Goal: Task Accomplishment & Management: Use online tool/utility

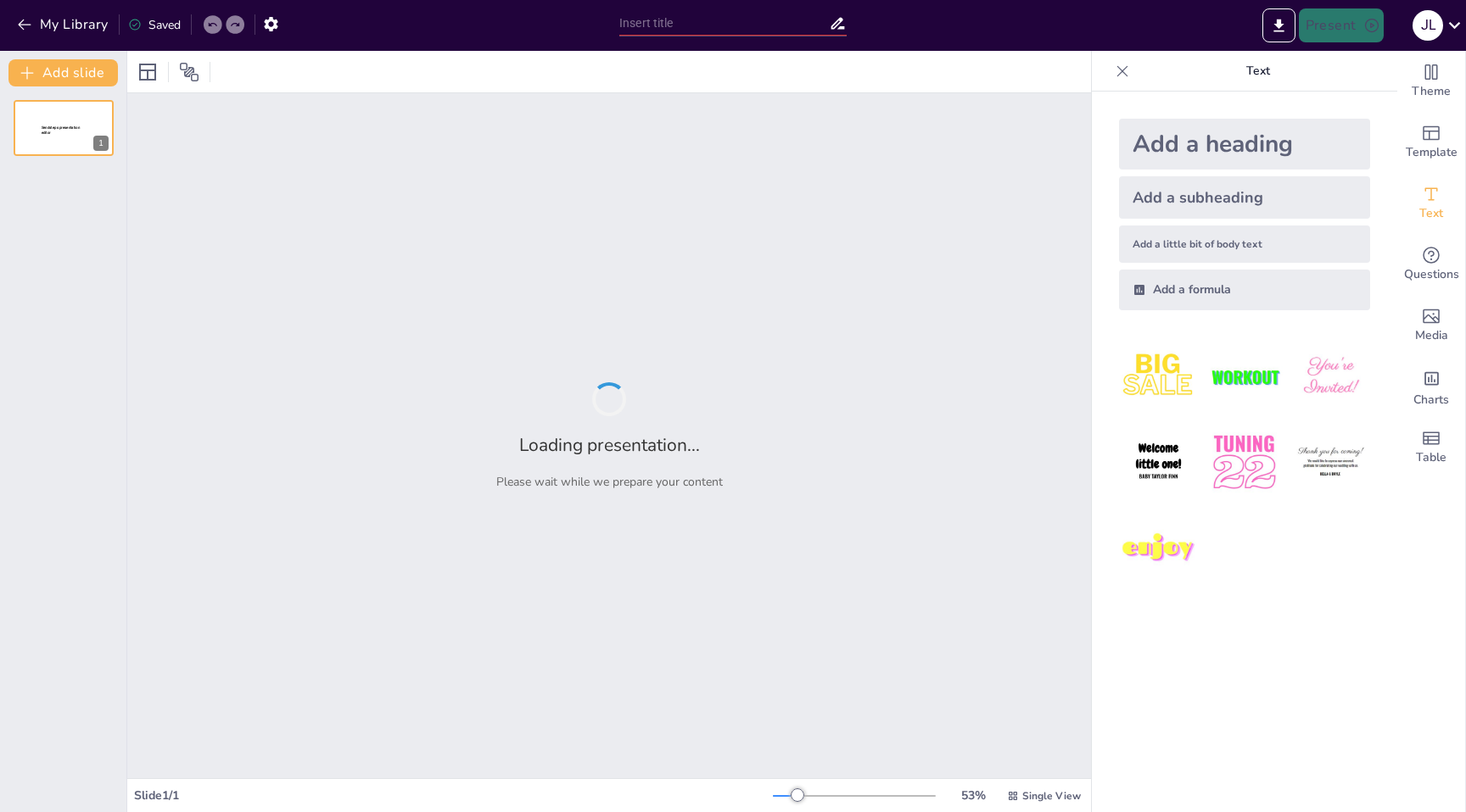
type input "AI in the Classroom: Strategies for Effective Implementation at MSTA"
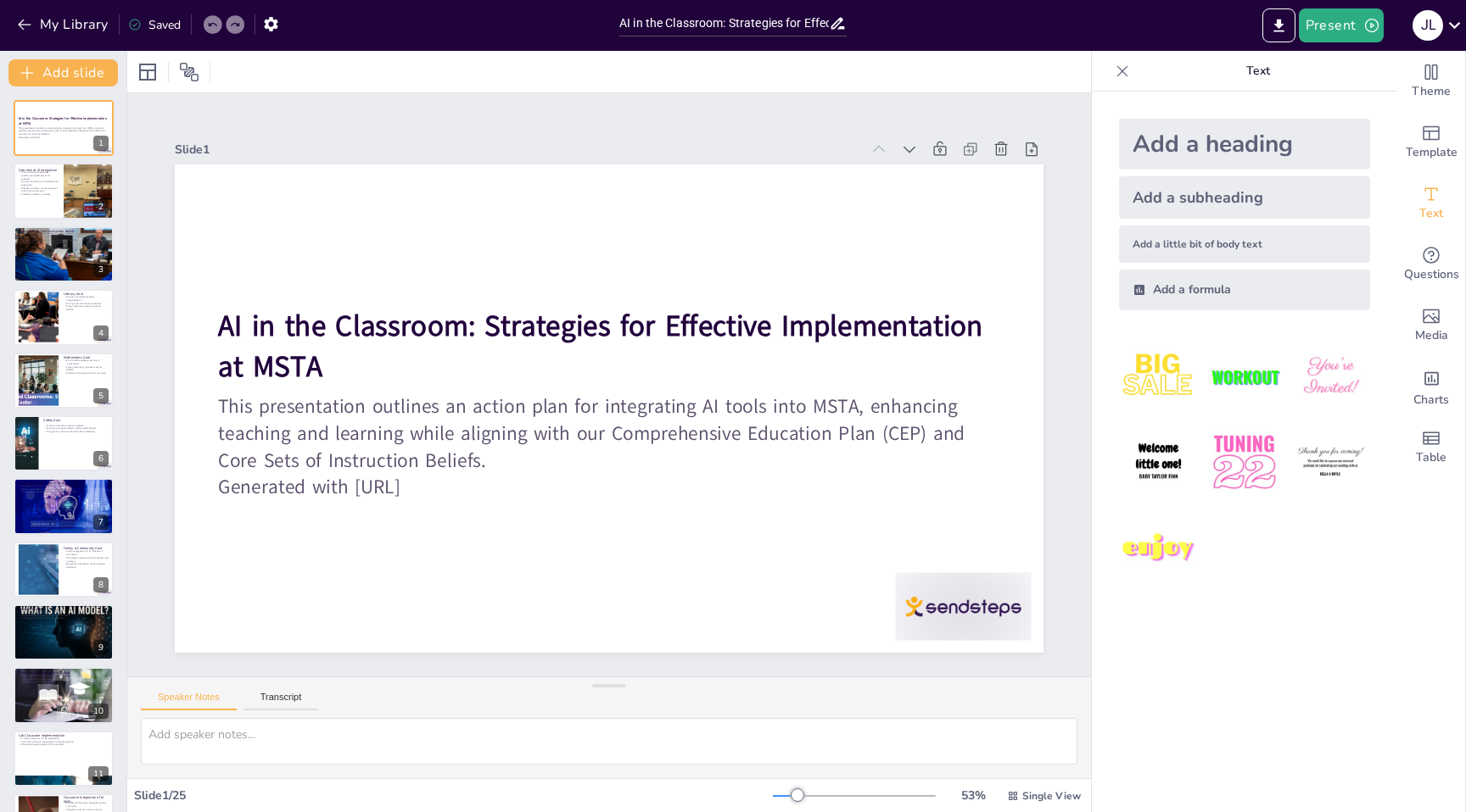
checkbox input "true"
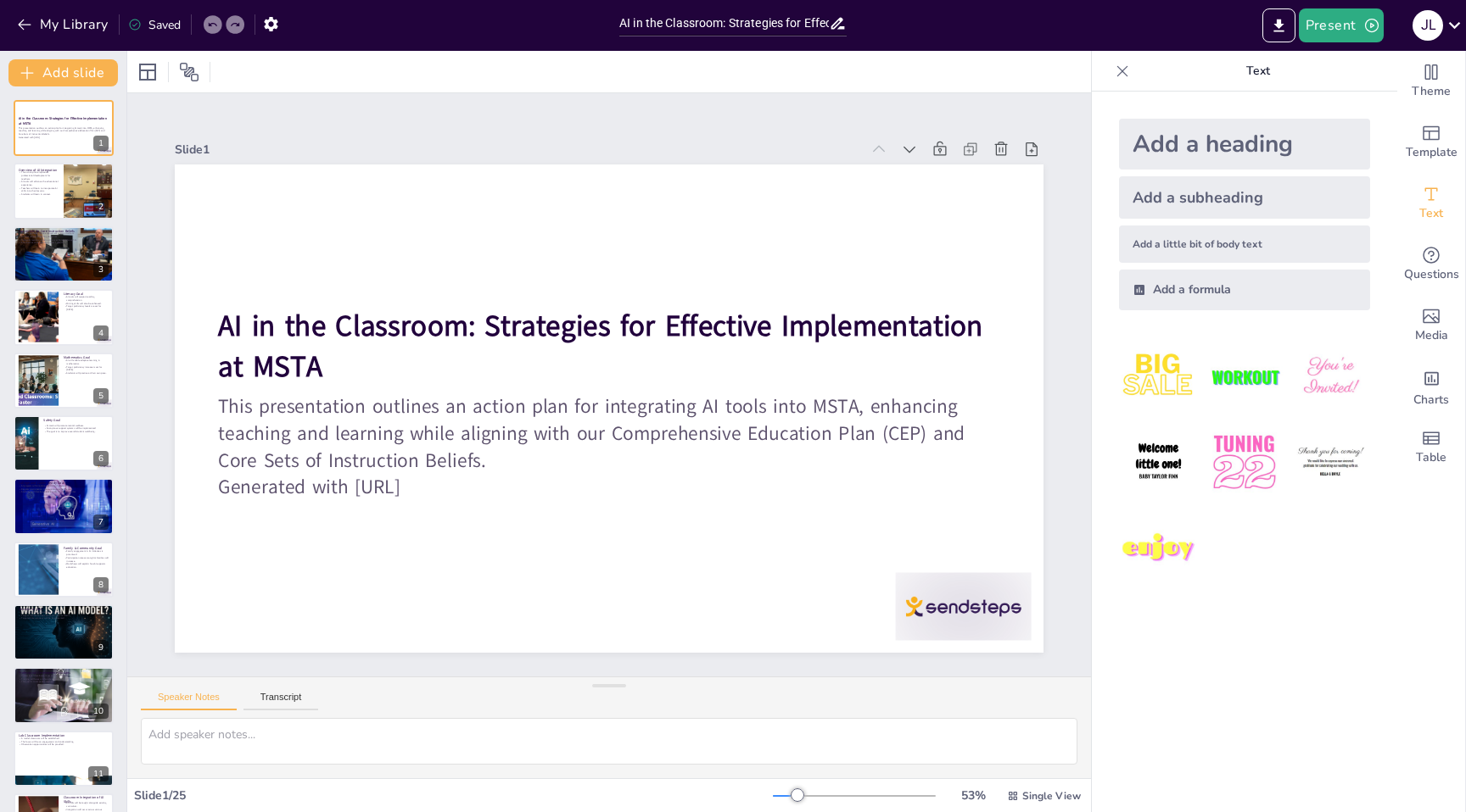
checkbox input "true"
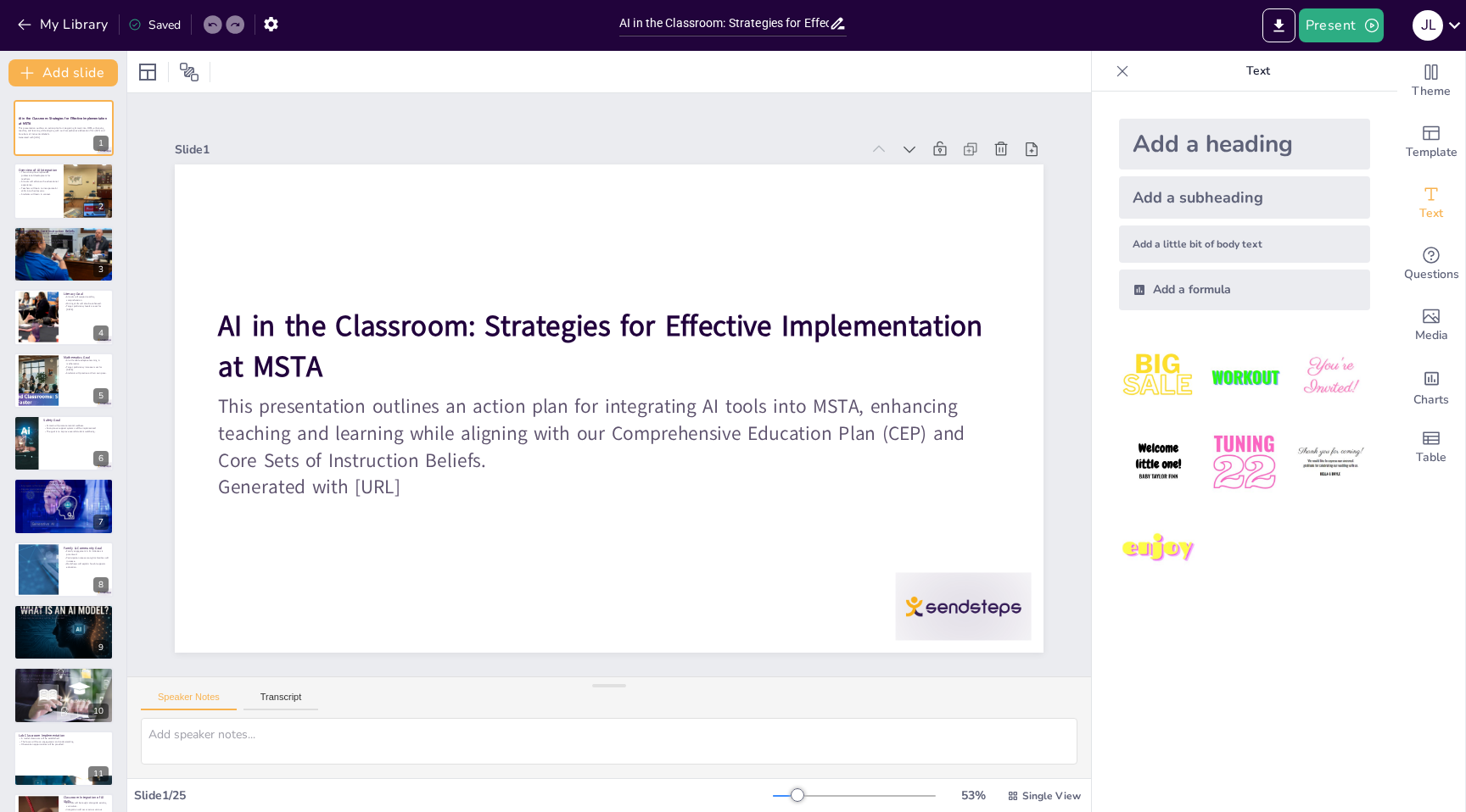
checkbox input "true"
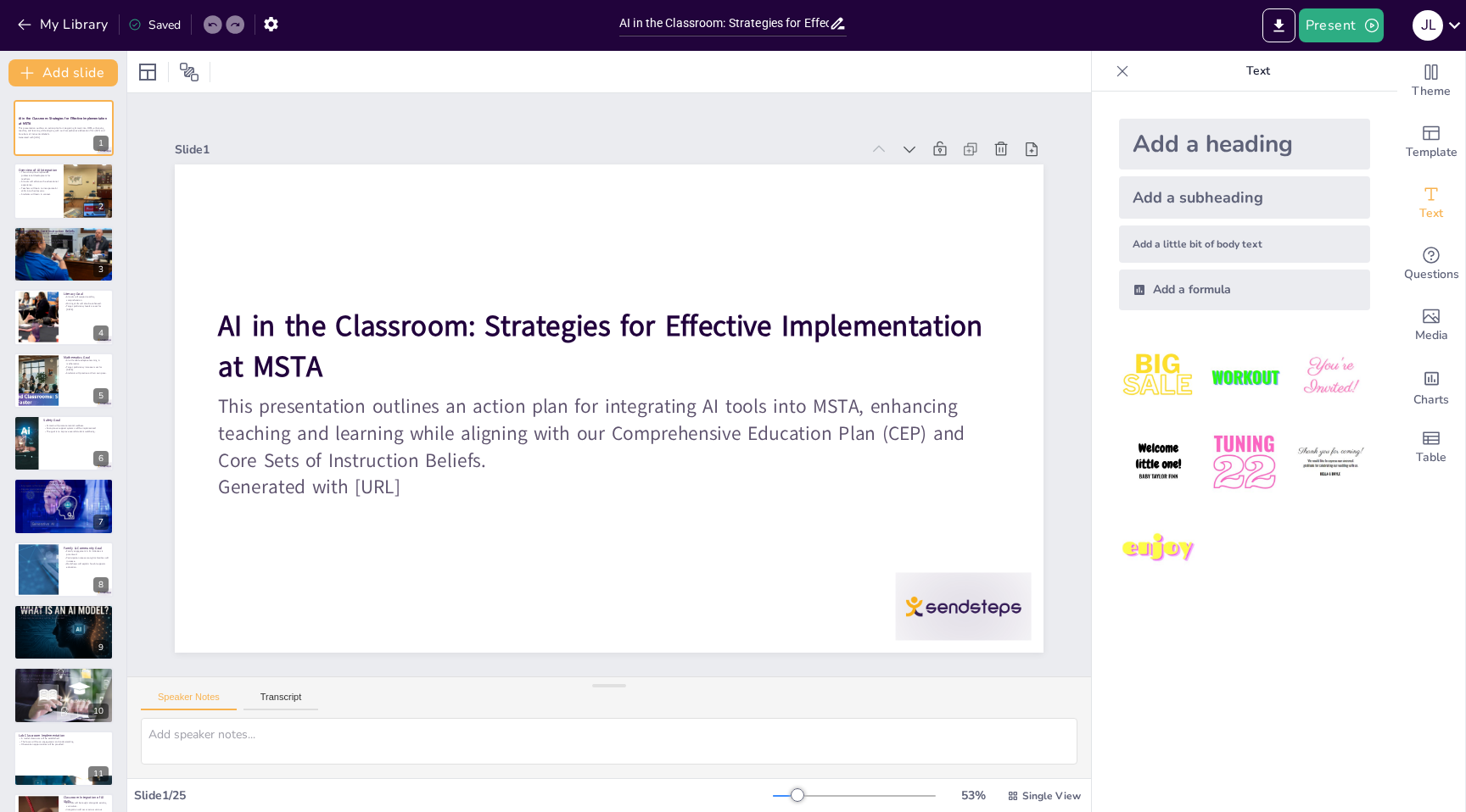
checkbox input "true"
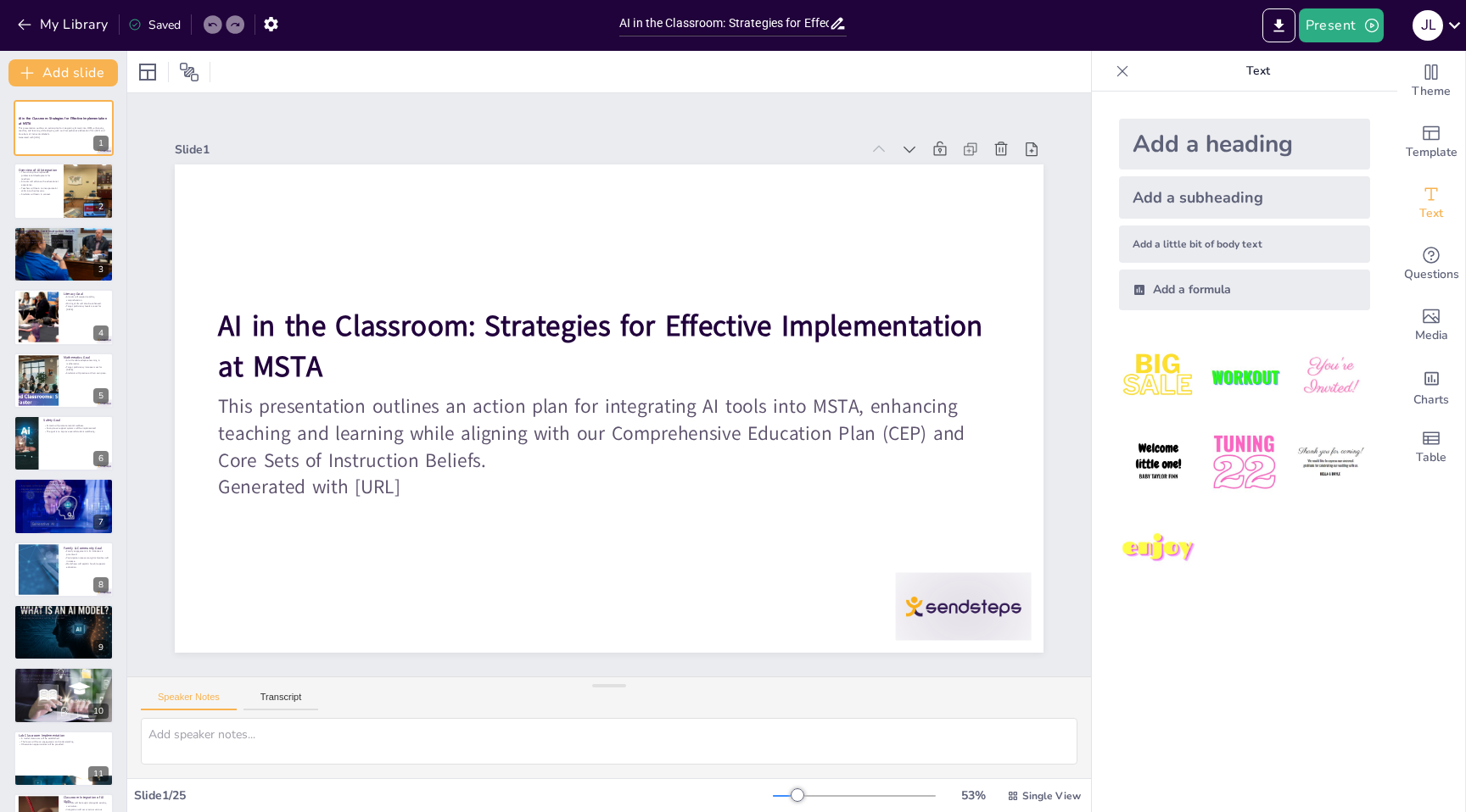
checkbox input "true"
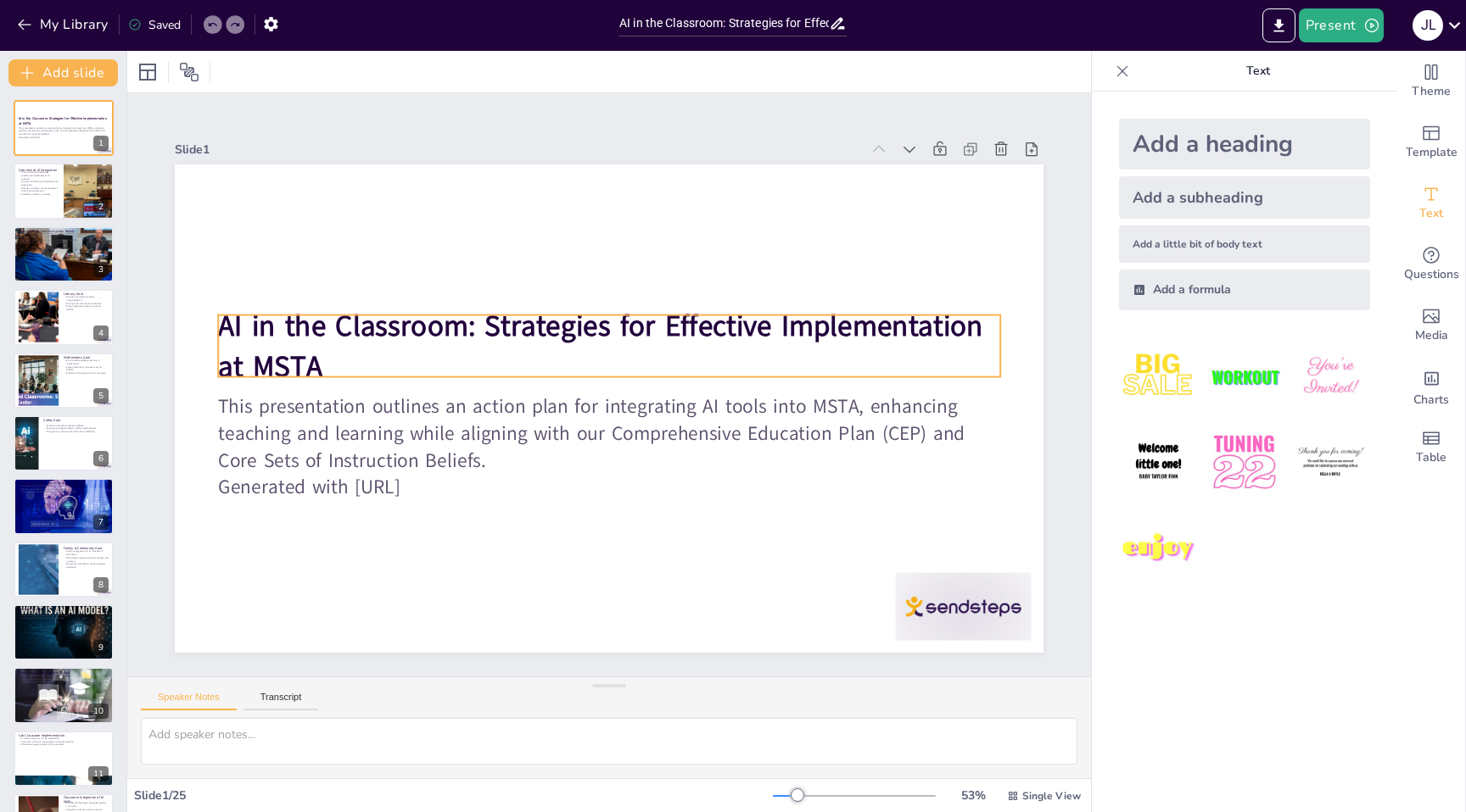
checkbox input "true"
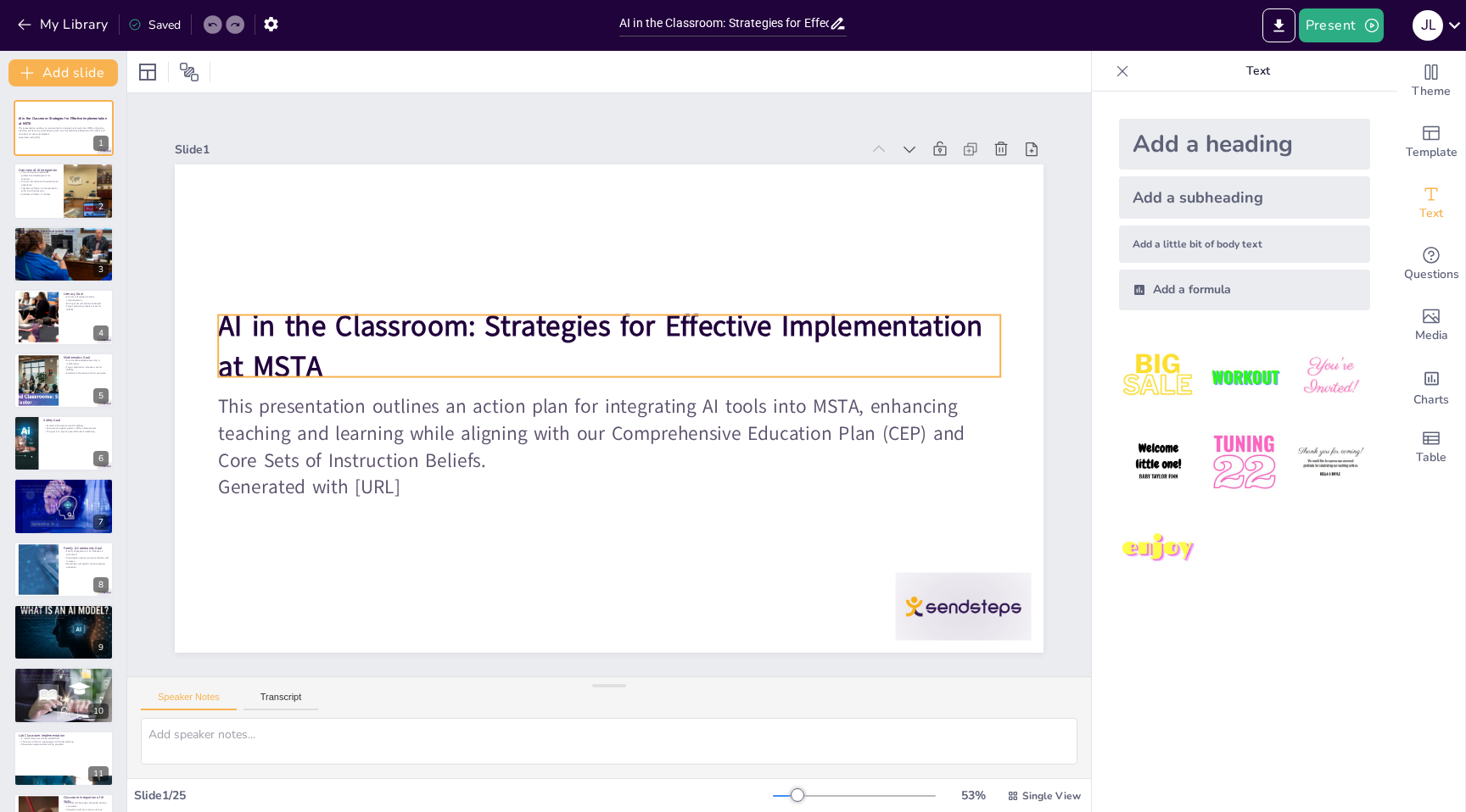
checkbox input "true"
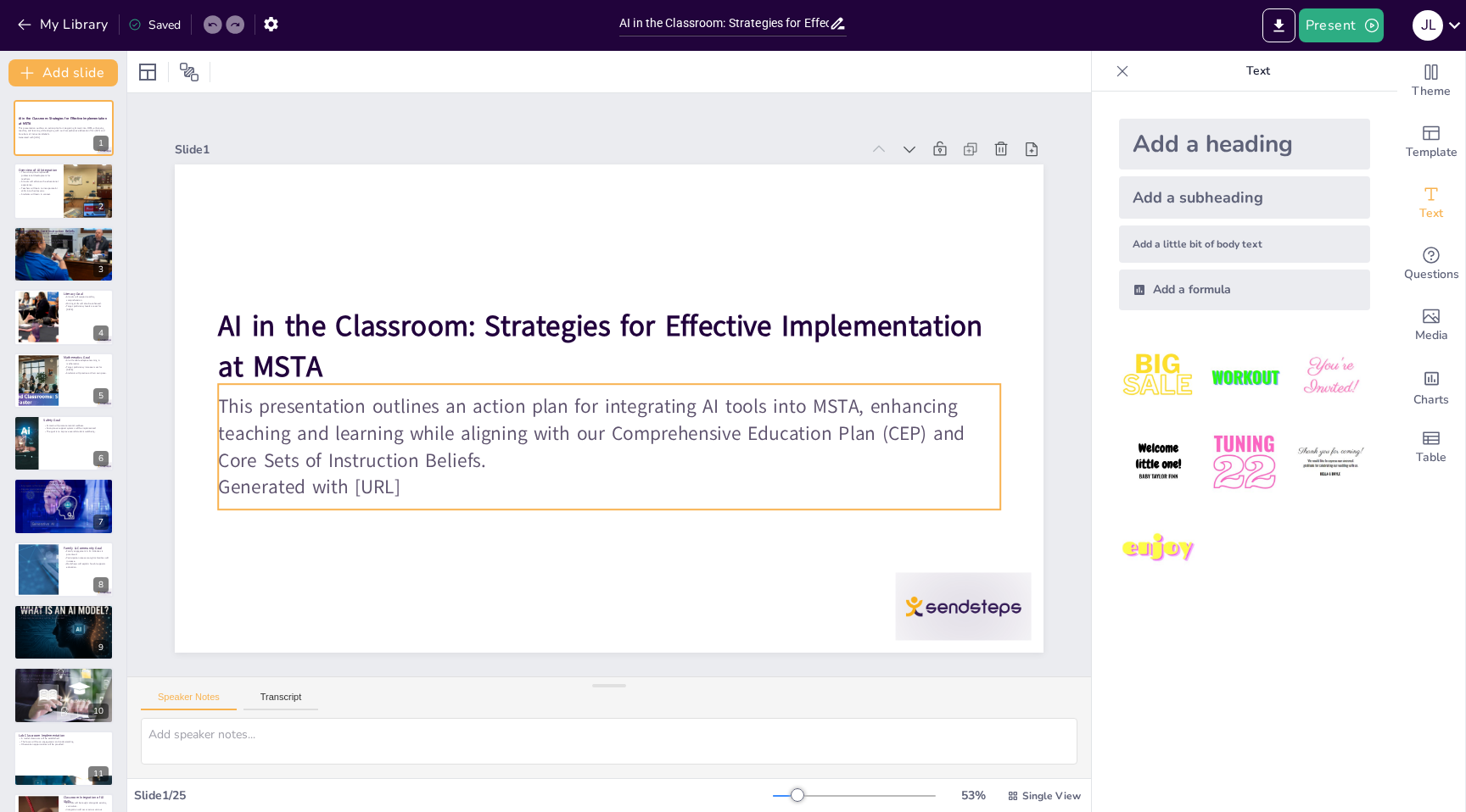
checkbox input "true"
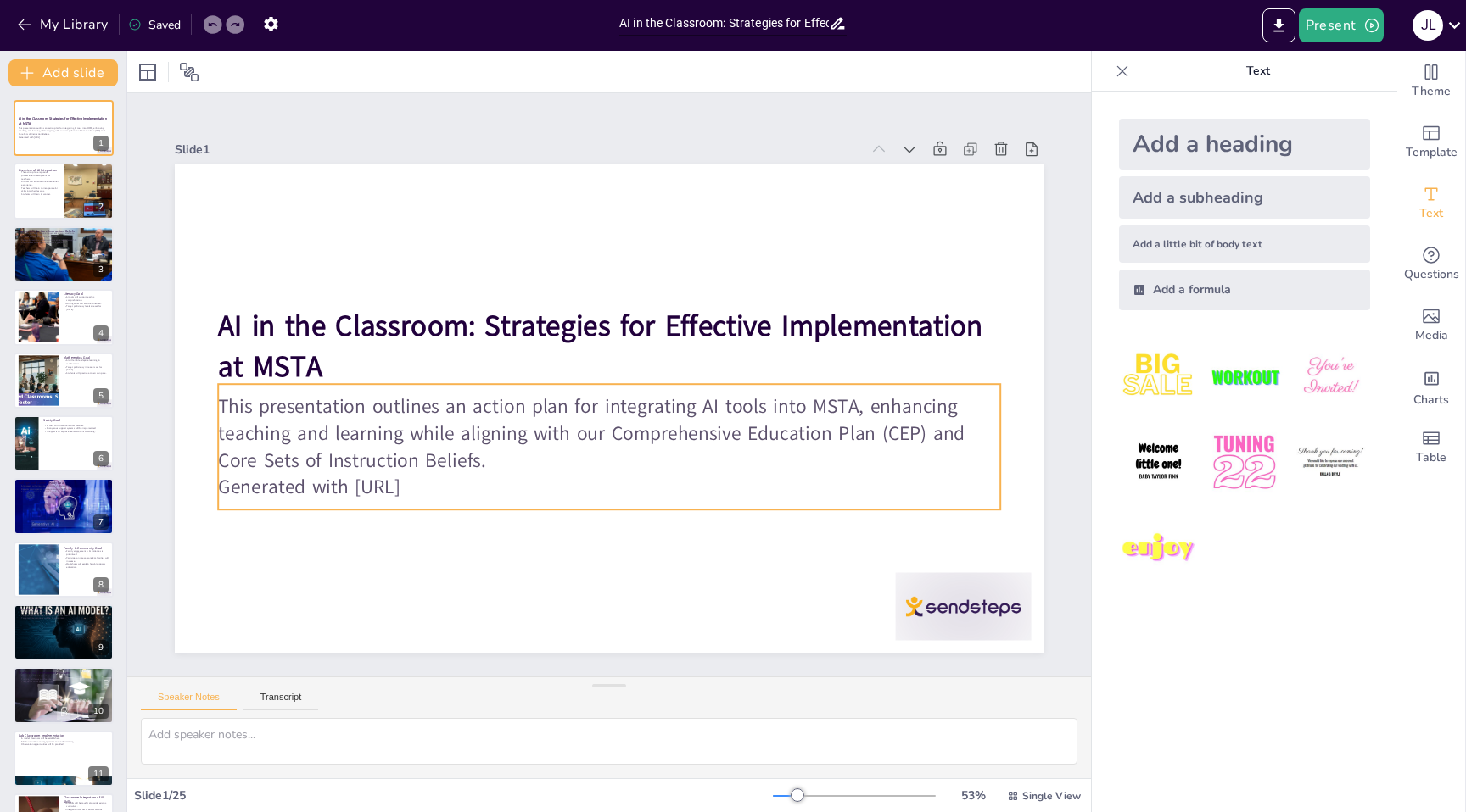
checkbox input "true"
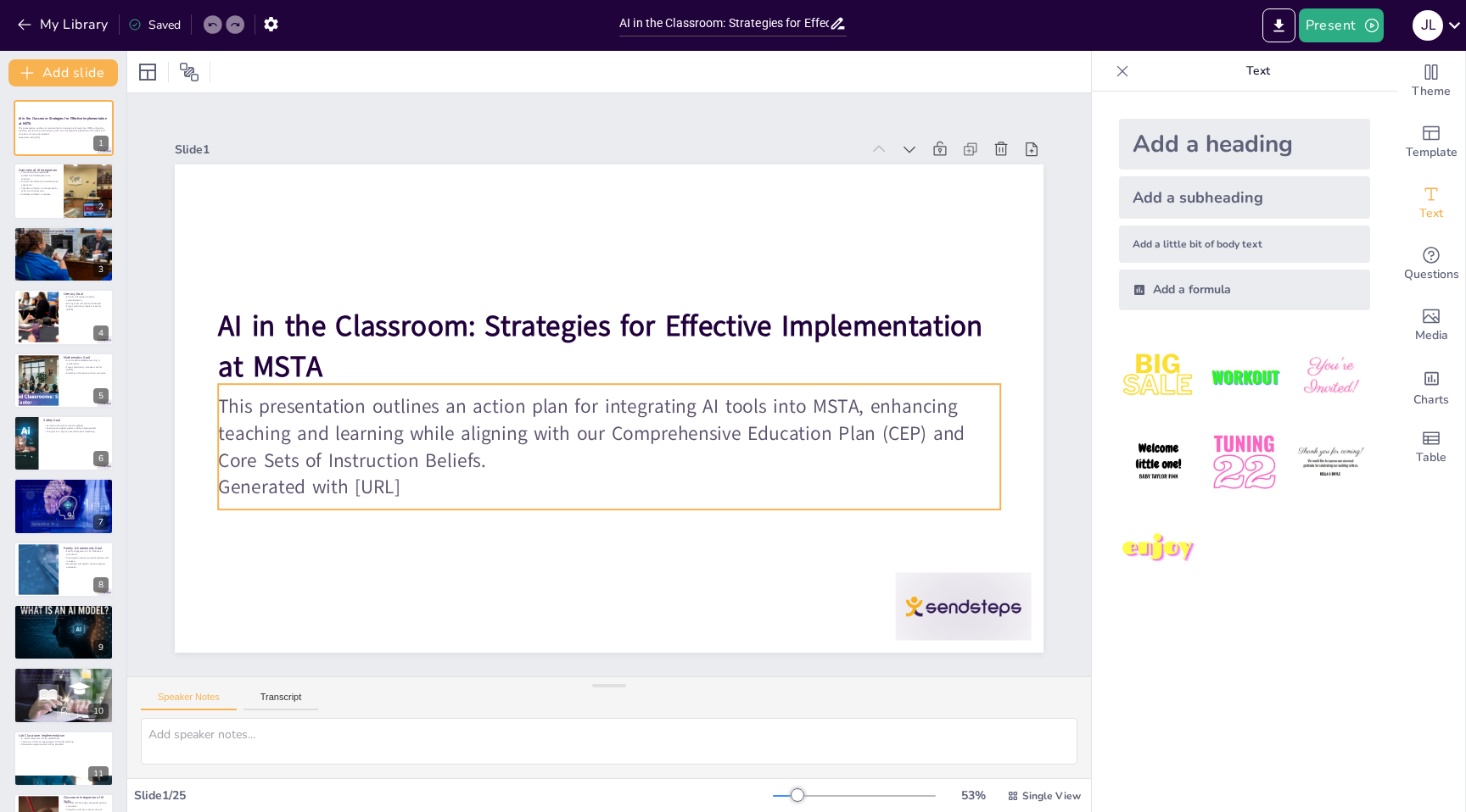
checkbox input "true"
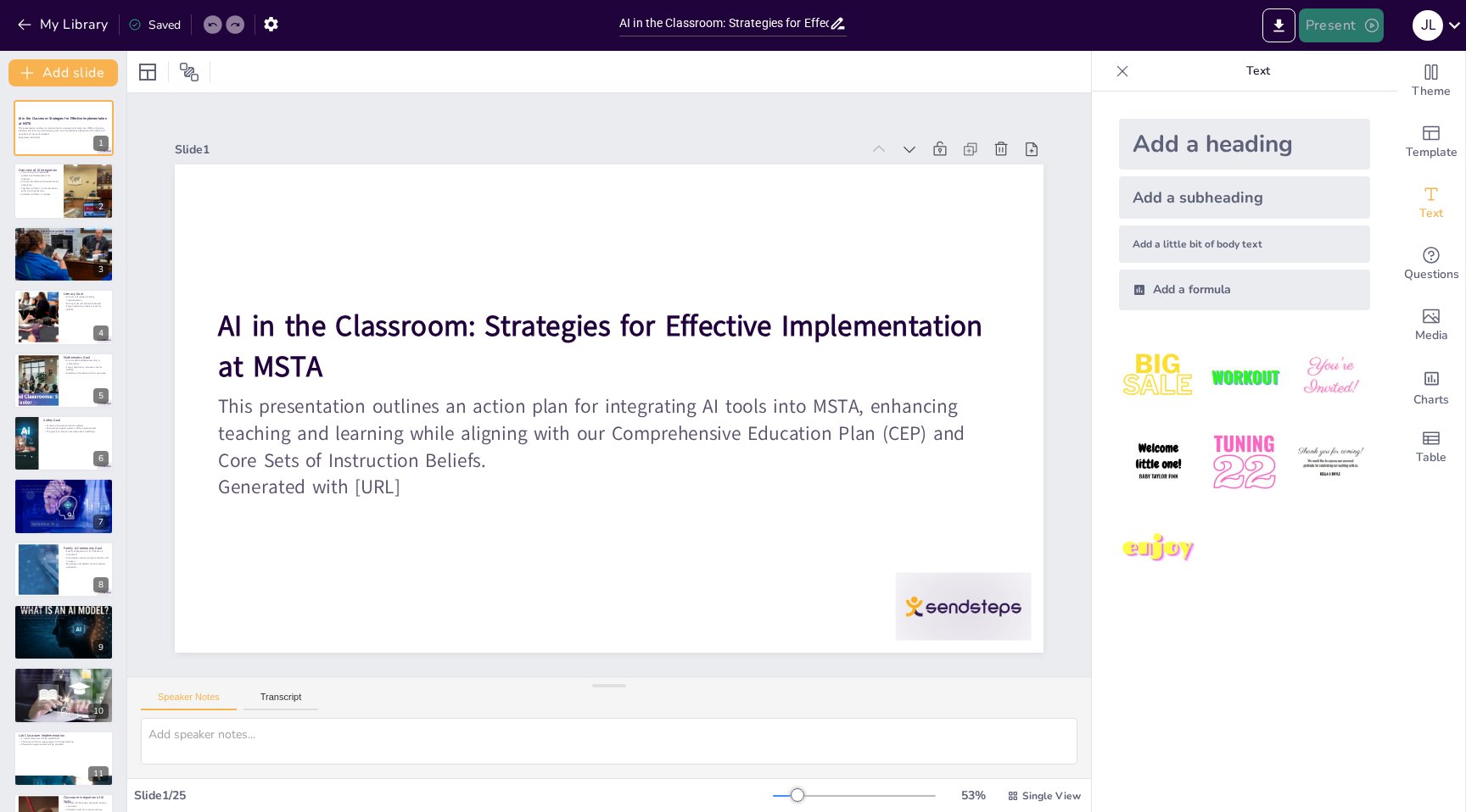
click at [1331, 28] on button "Present" at bounding box center [1340, 25] width 85 height 34
click at [1337, 75] on li "Preview presentation" at bounding box center [1366, 62] width 133 height 27
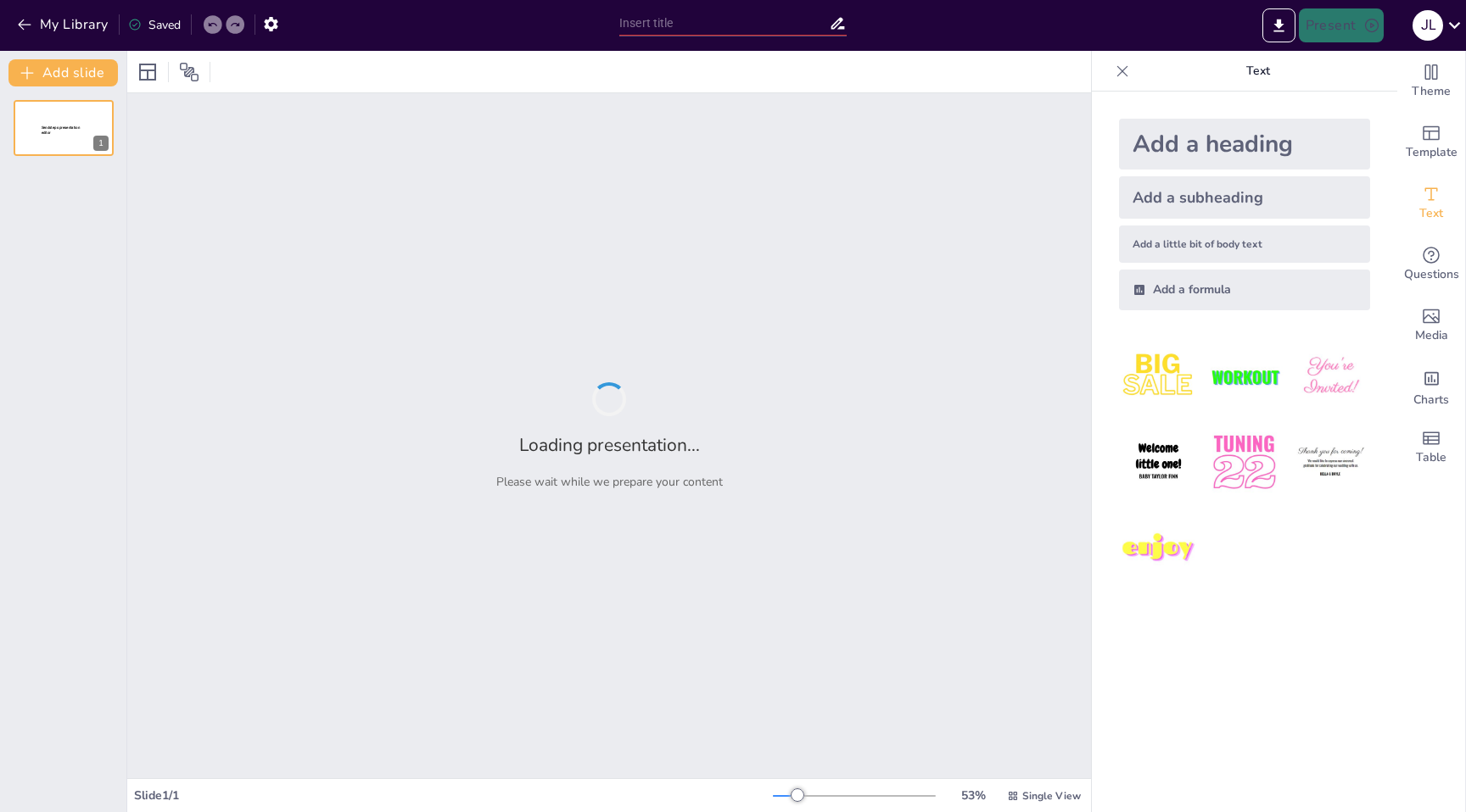
type input "AI in the Classroom: Strategies for Effective Implementation at MSTA"
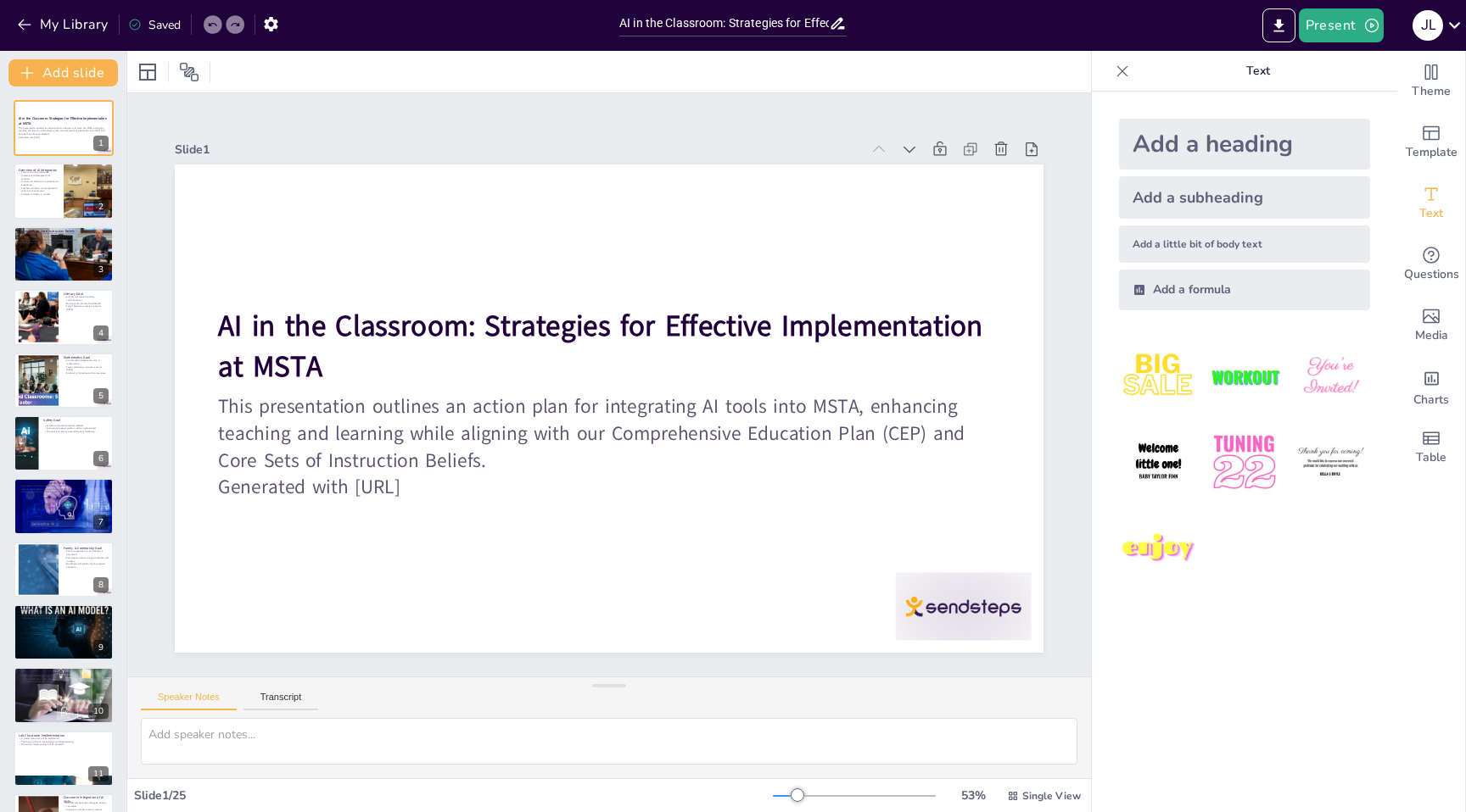
checkbox input "true"
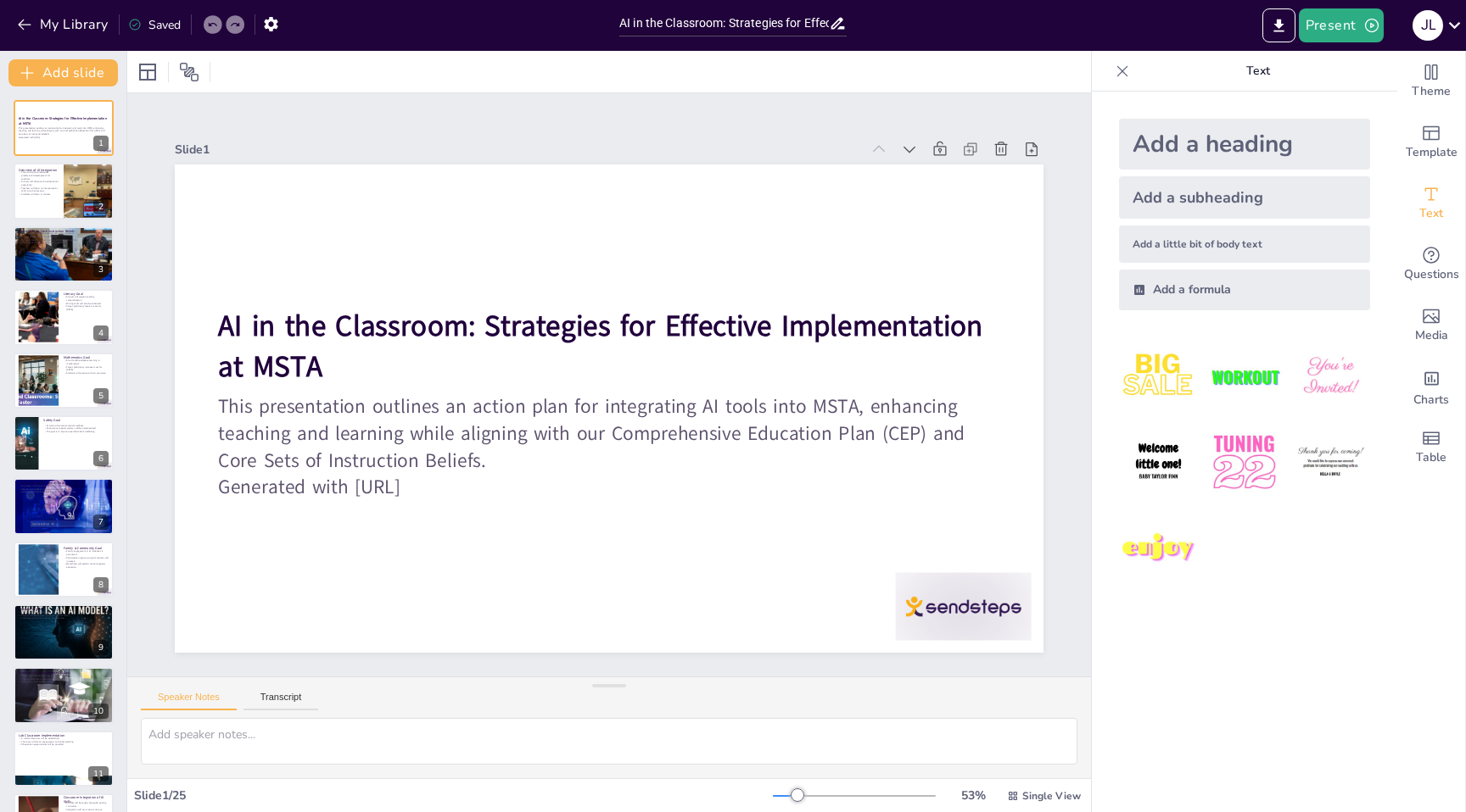
checkbox input "true"
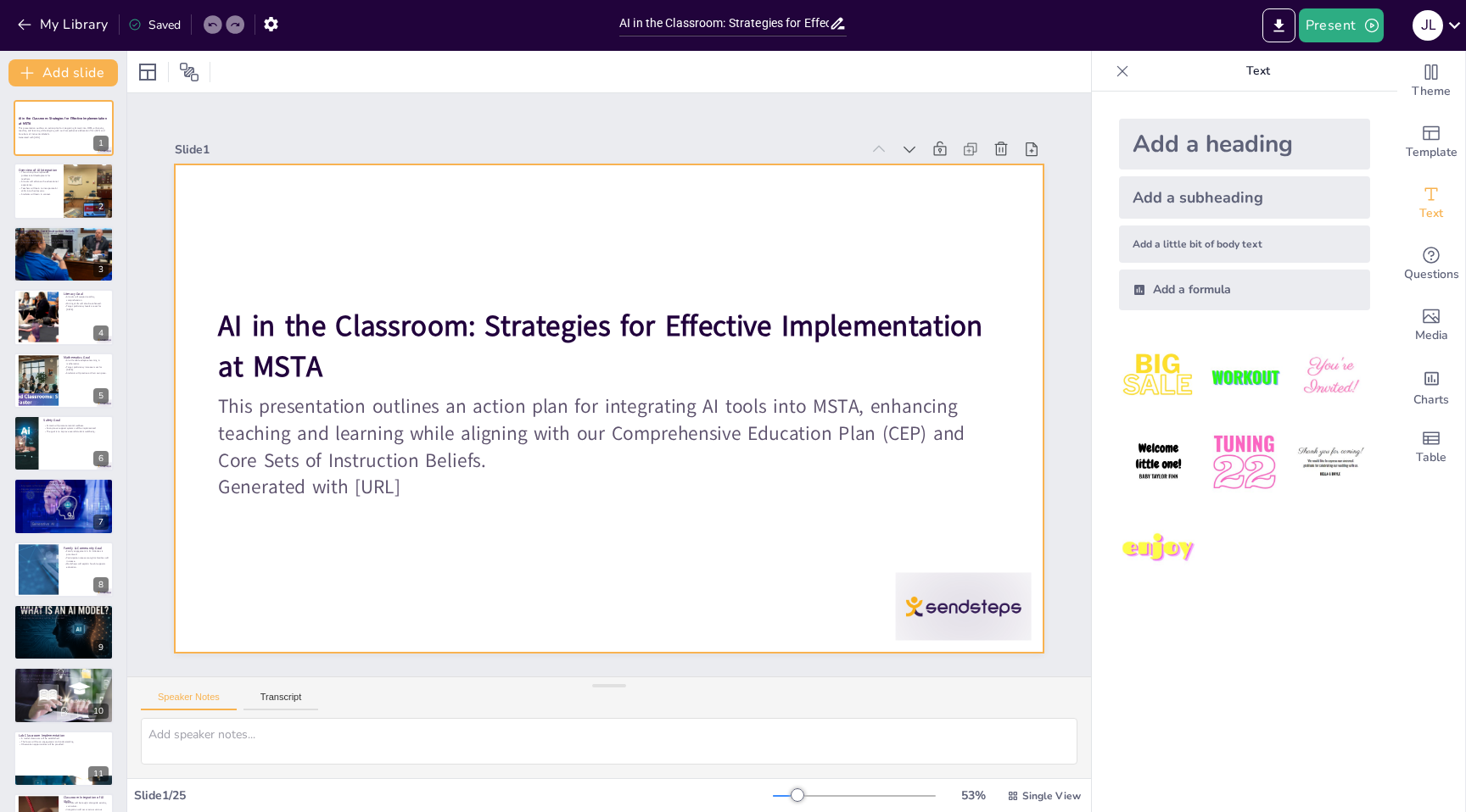
checkbox input "true"
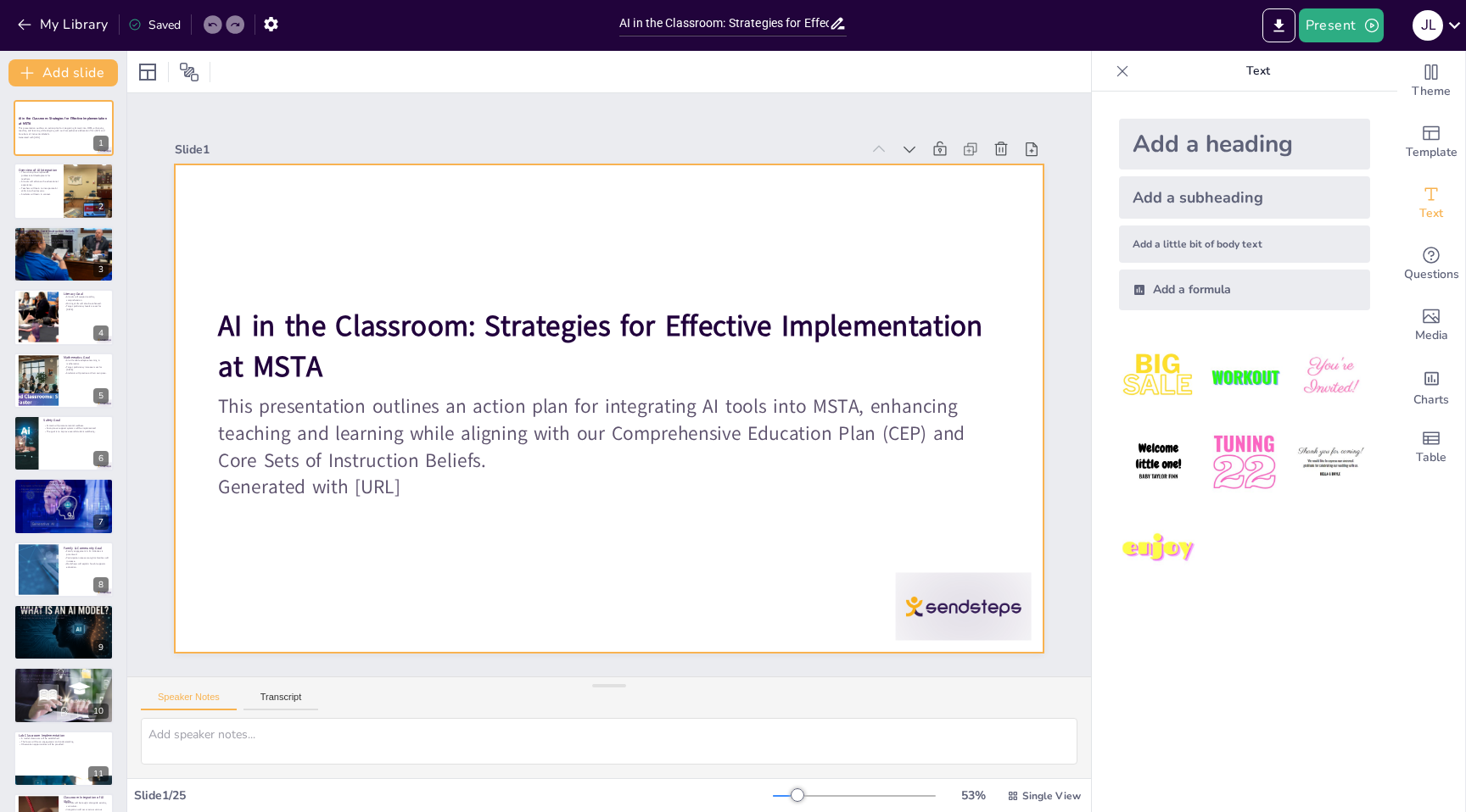
checkbox input "true"
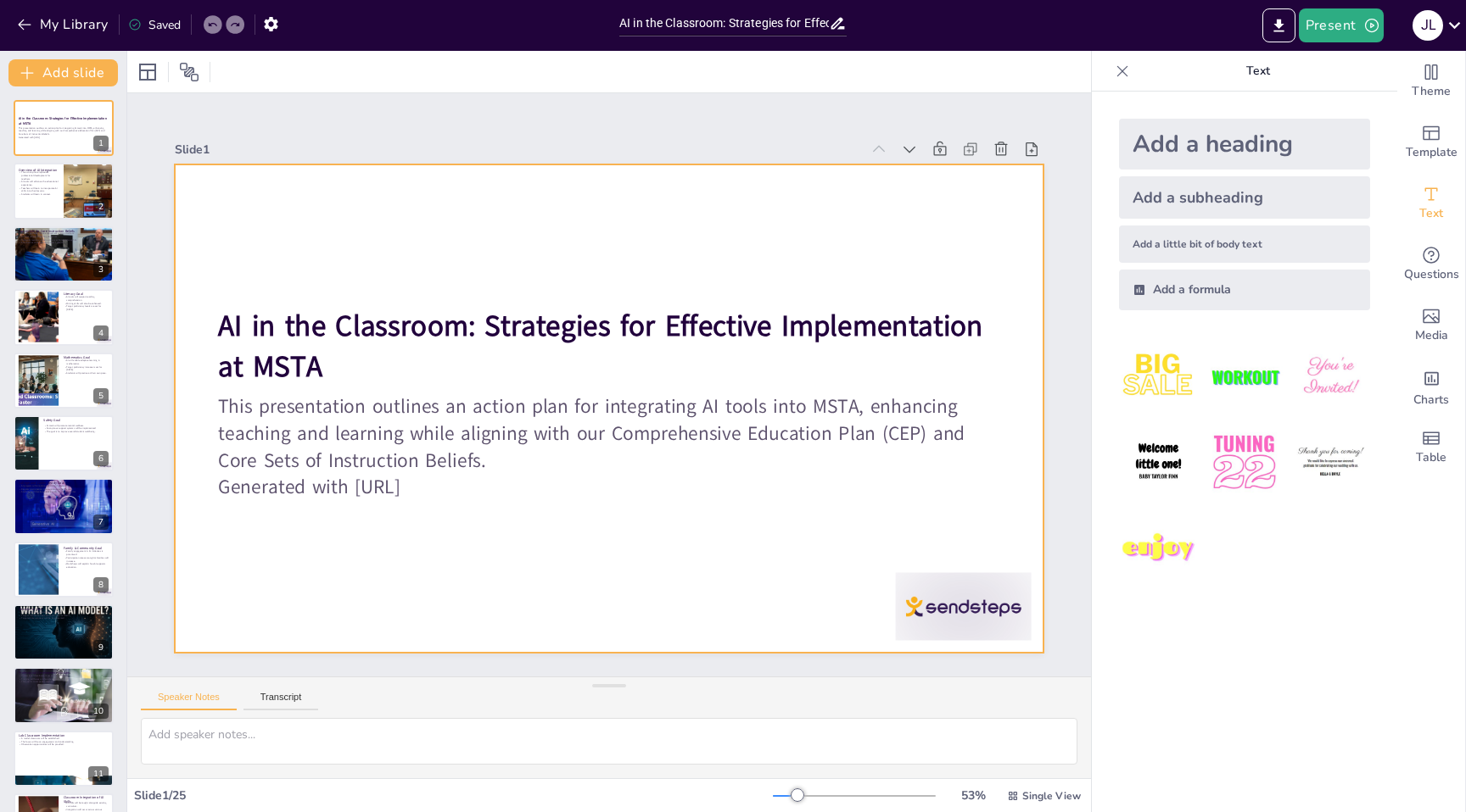
checkbox input "true"
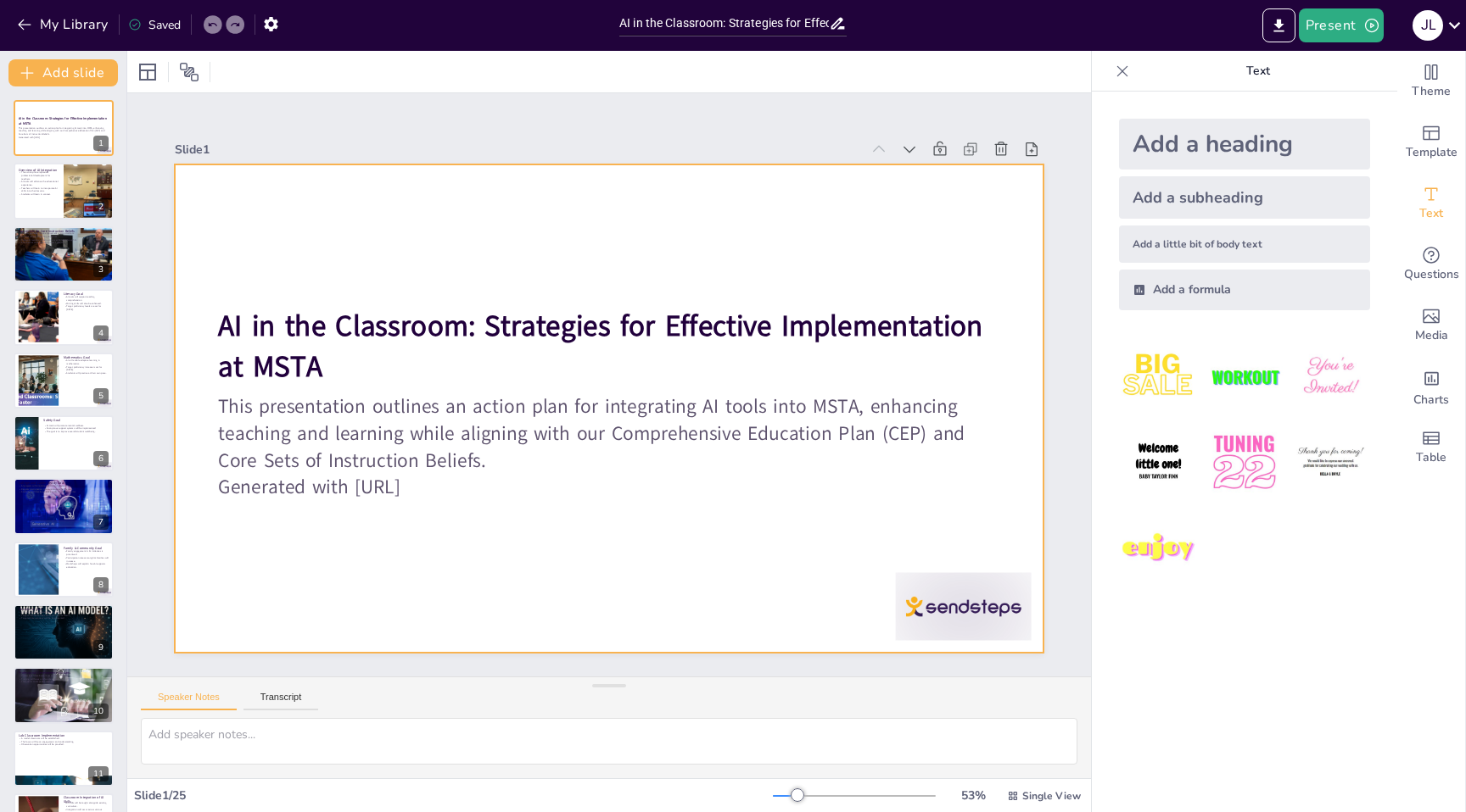
checkbox input "true"
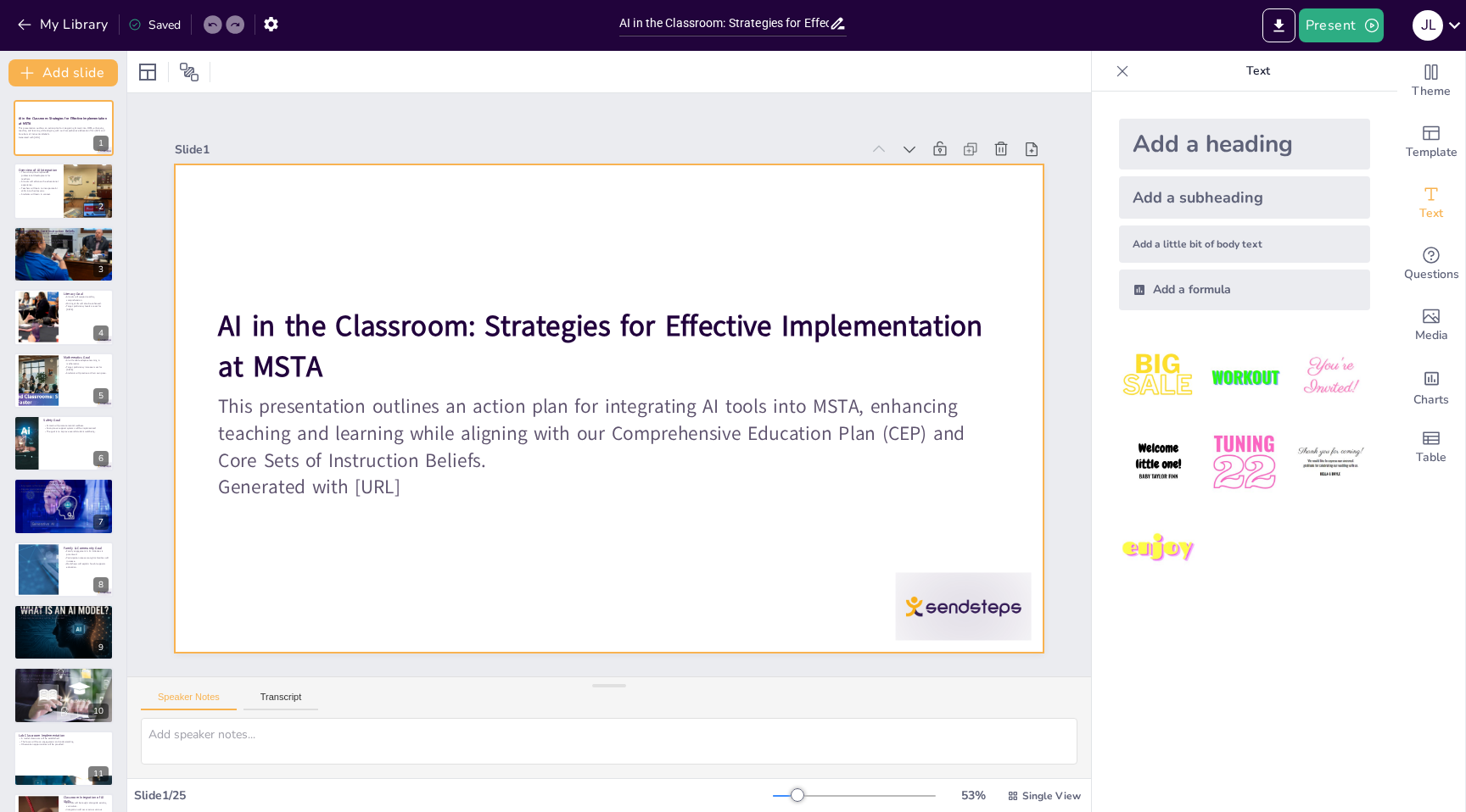
checkbox input "true"
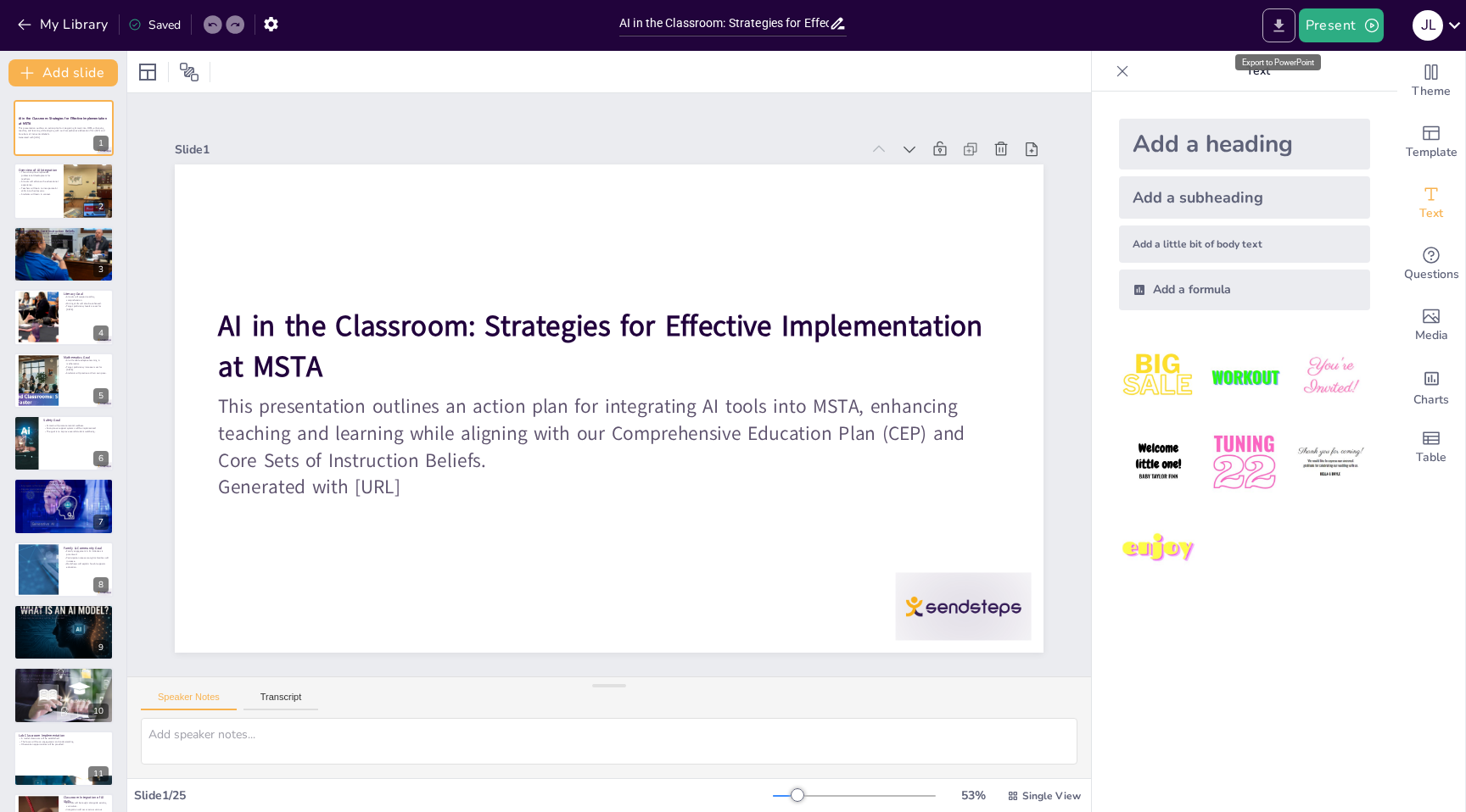
click at [1281, 35] on button "Export to PowerPoint" at bounding box center [1278, 25] width 33 height 34
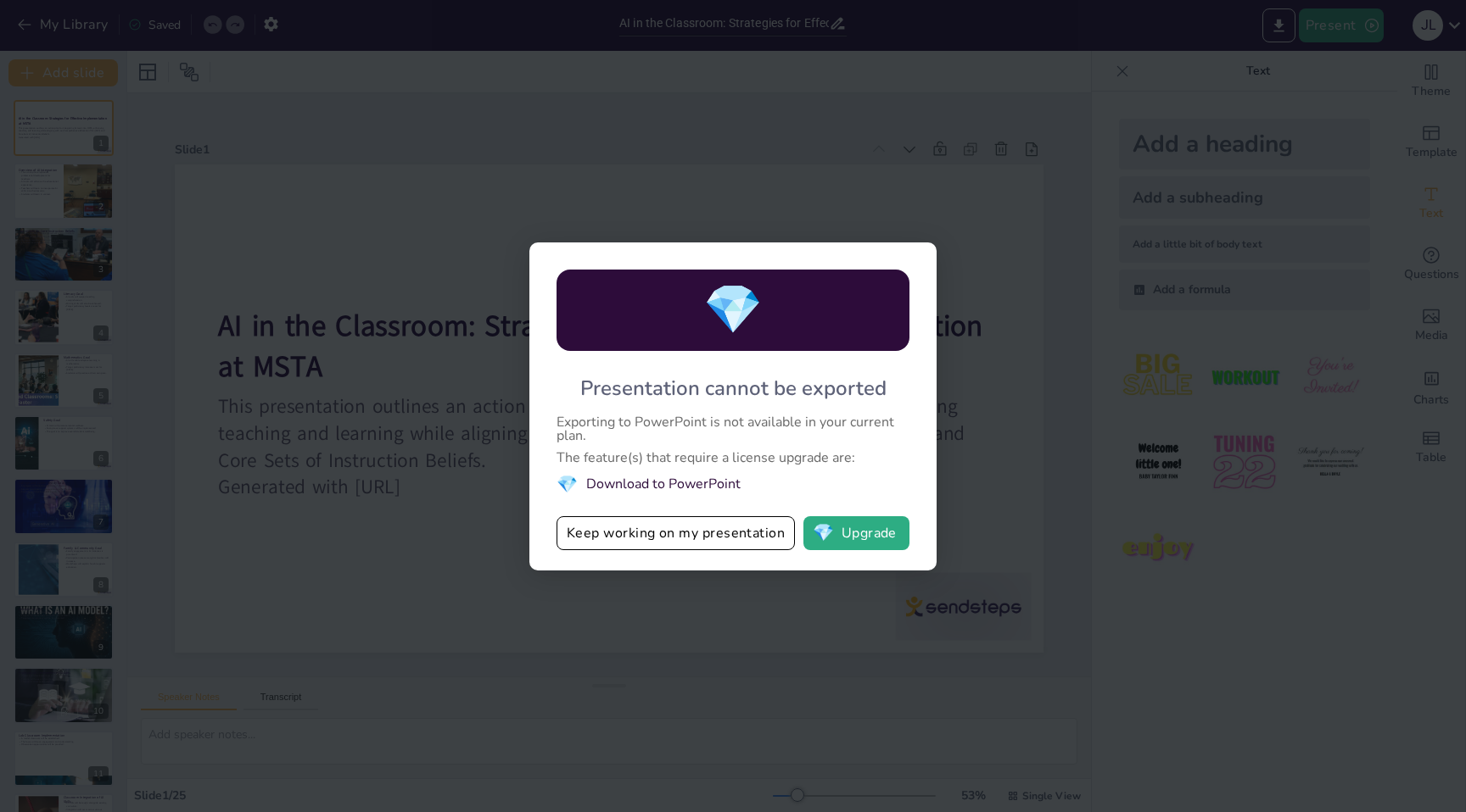
click at [955, 186] on div "💎 Presentation cannot be exported Exporting to PowerPoint is not available in y…" at bounding box center [733, 406] width 1466 height 812
click at [569, 648] on div "💎 Presentation cannot be exported Exporting to PowerPoint is not available in y…" at bounding box center [733, 406] width 1466 height 812
click at [958, 247] on div "💎 Presentation cannot be exported Exporting to PowerPoint is not available in y…" at bounding box center [733, 406] width 1466 height 812
click at [613, 541] on button "Keep working on my presentation" at bounding box center [676, 533] width 238 height 34
checkbox input "true"
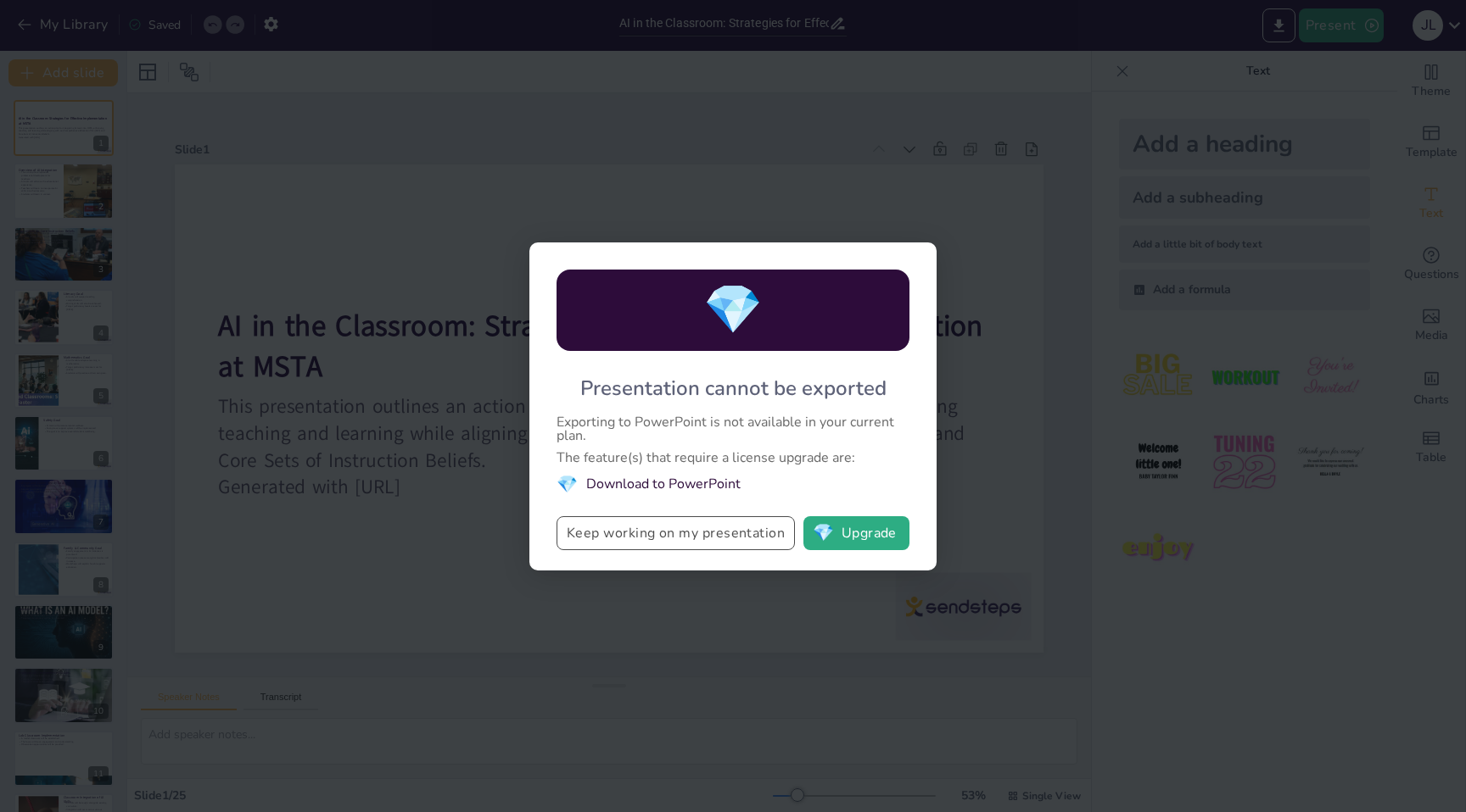
checkbox input "true"
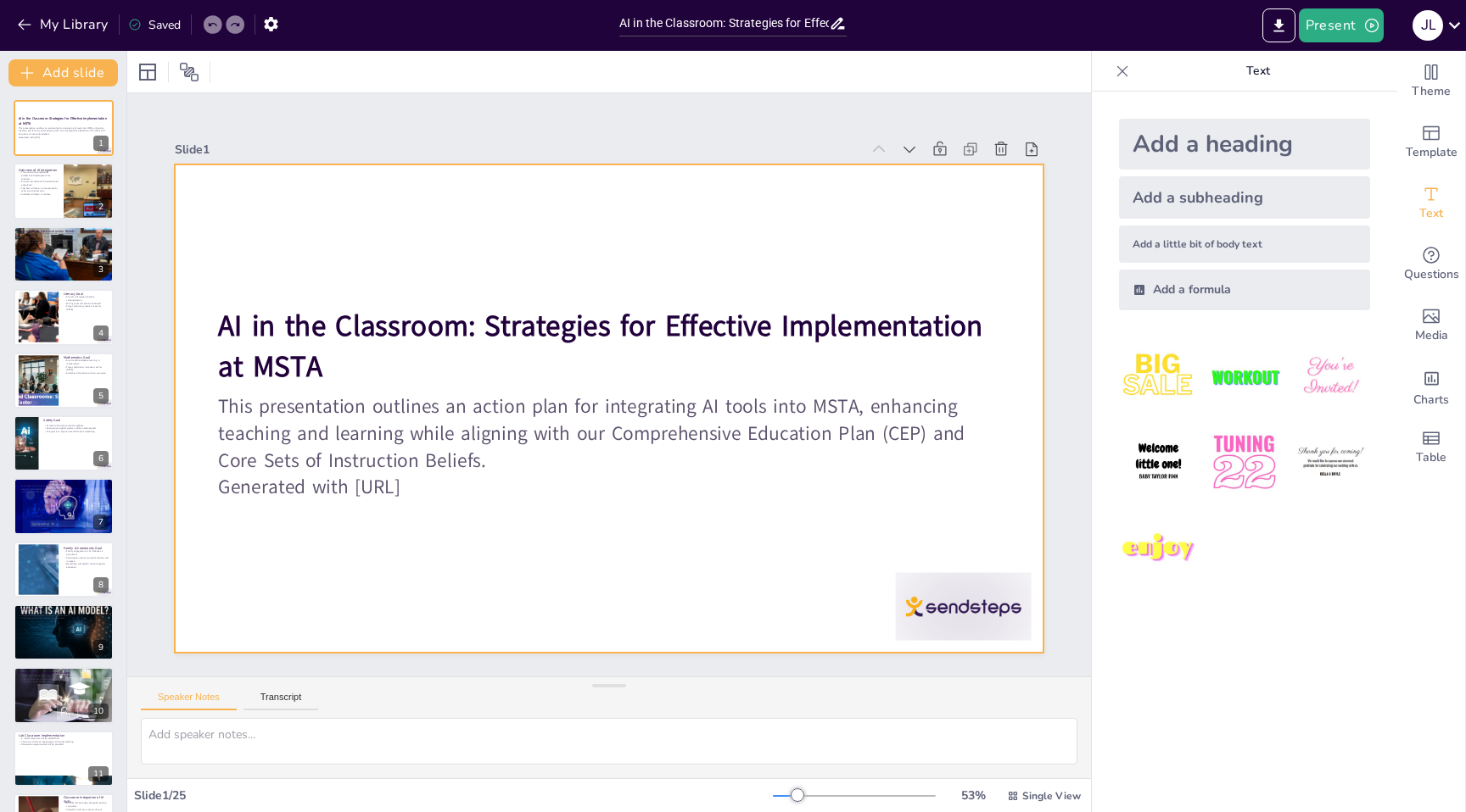
checkbox input "true"
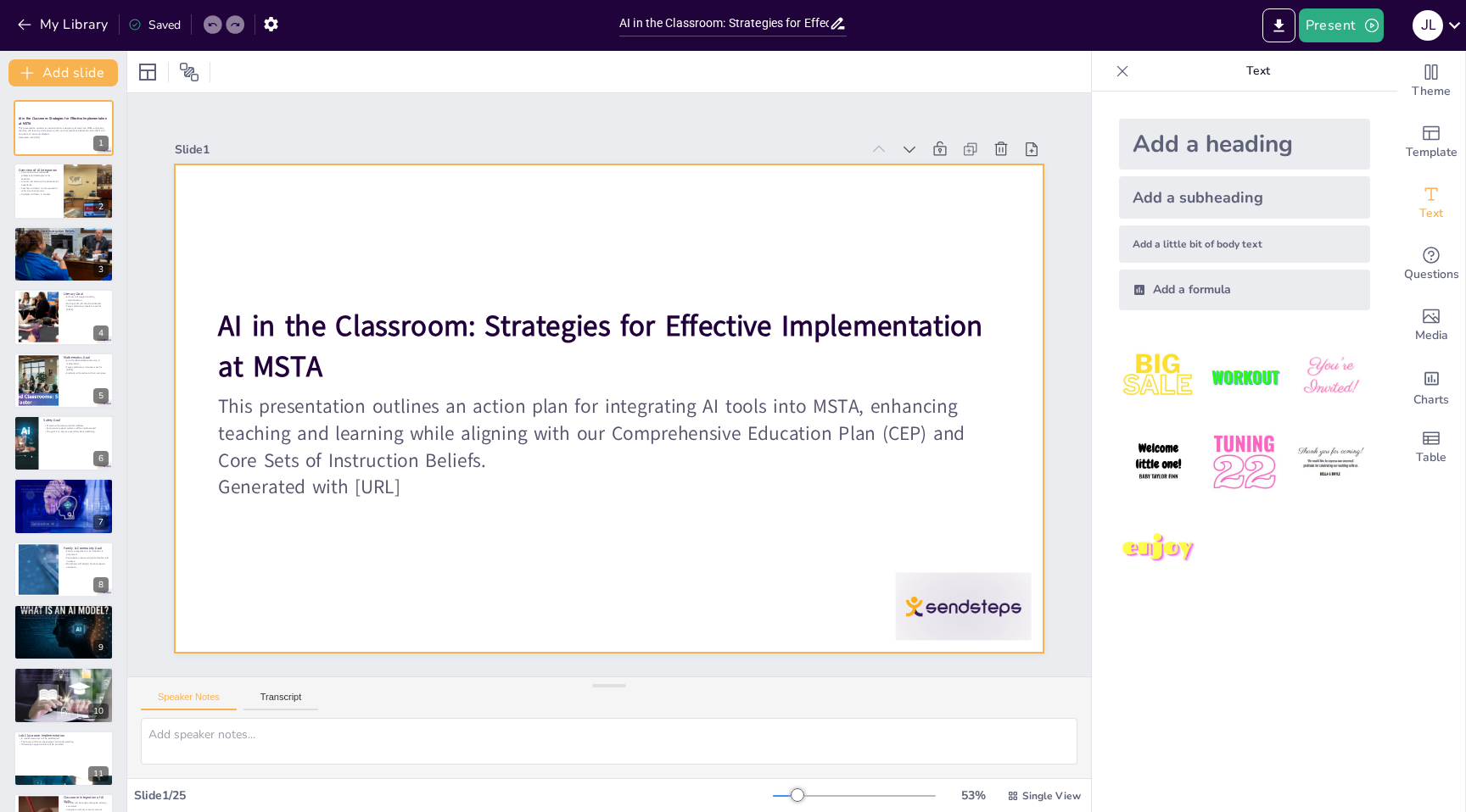
checkbox input "true"
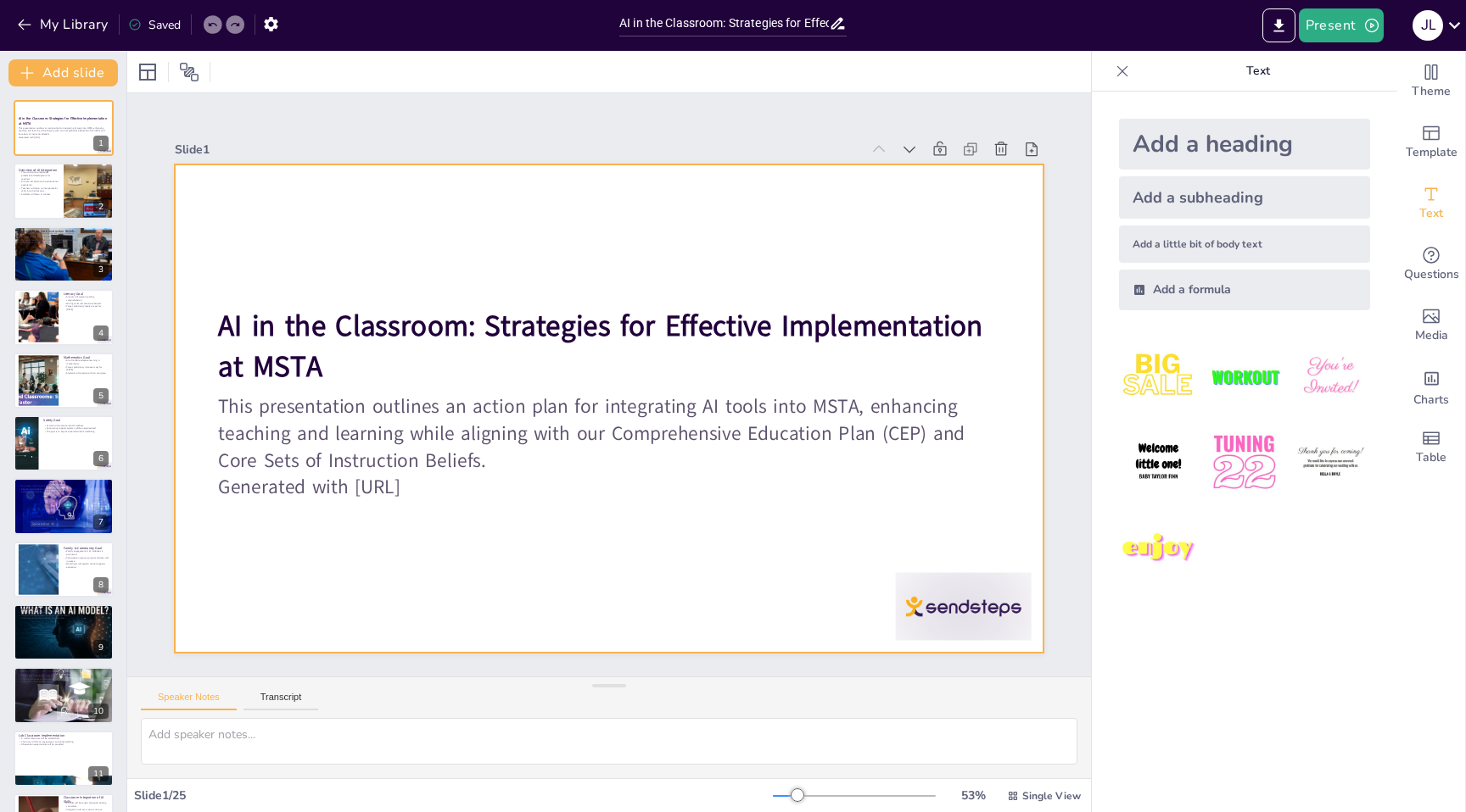
checkbox input "true"
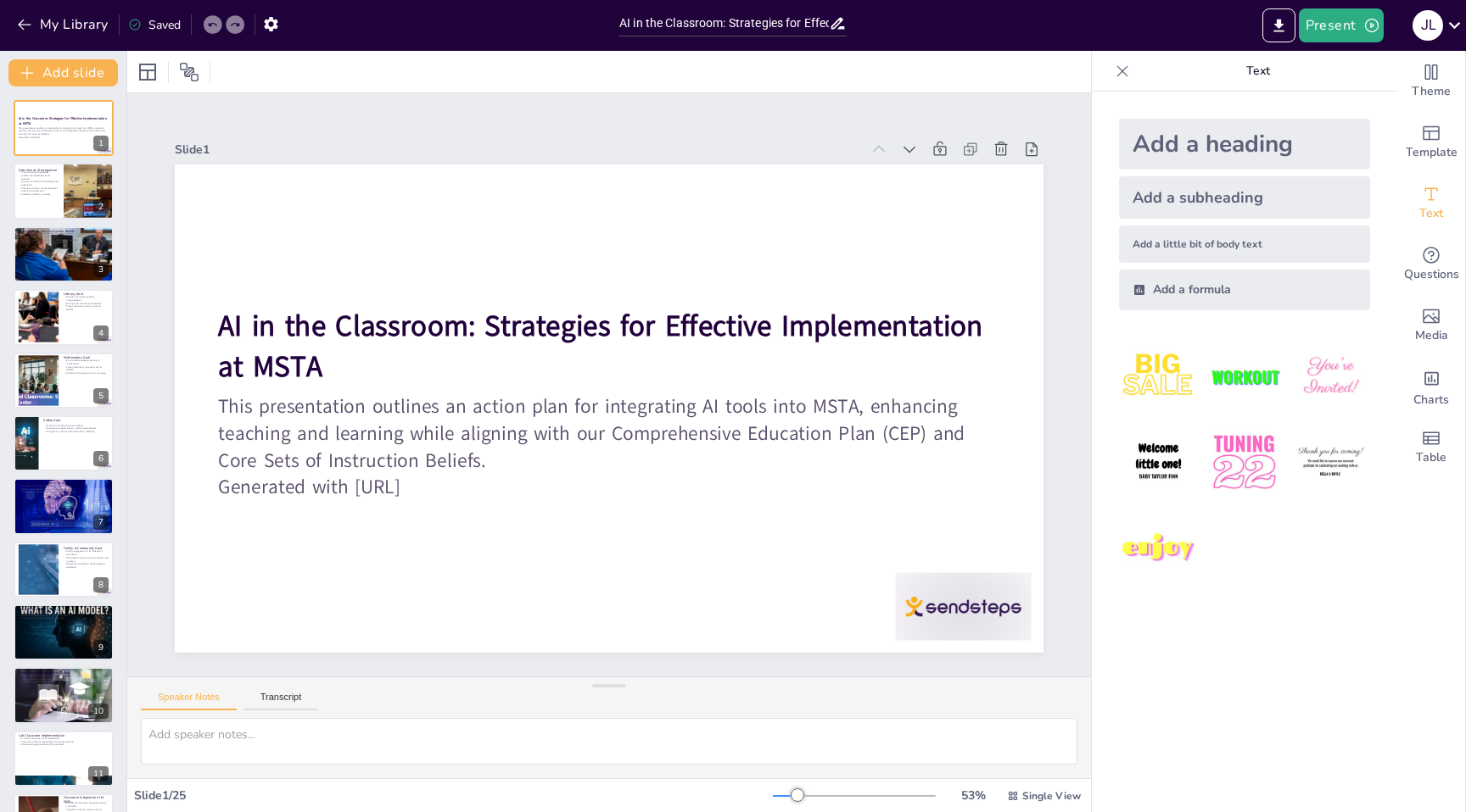
checkbox input "true"
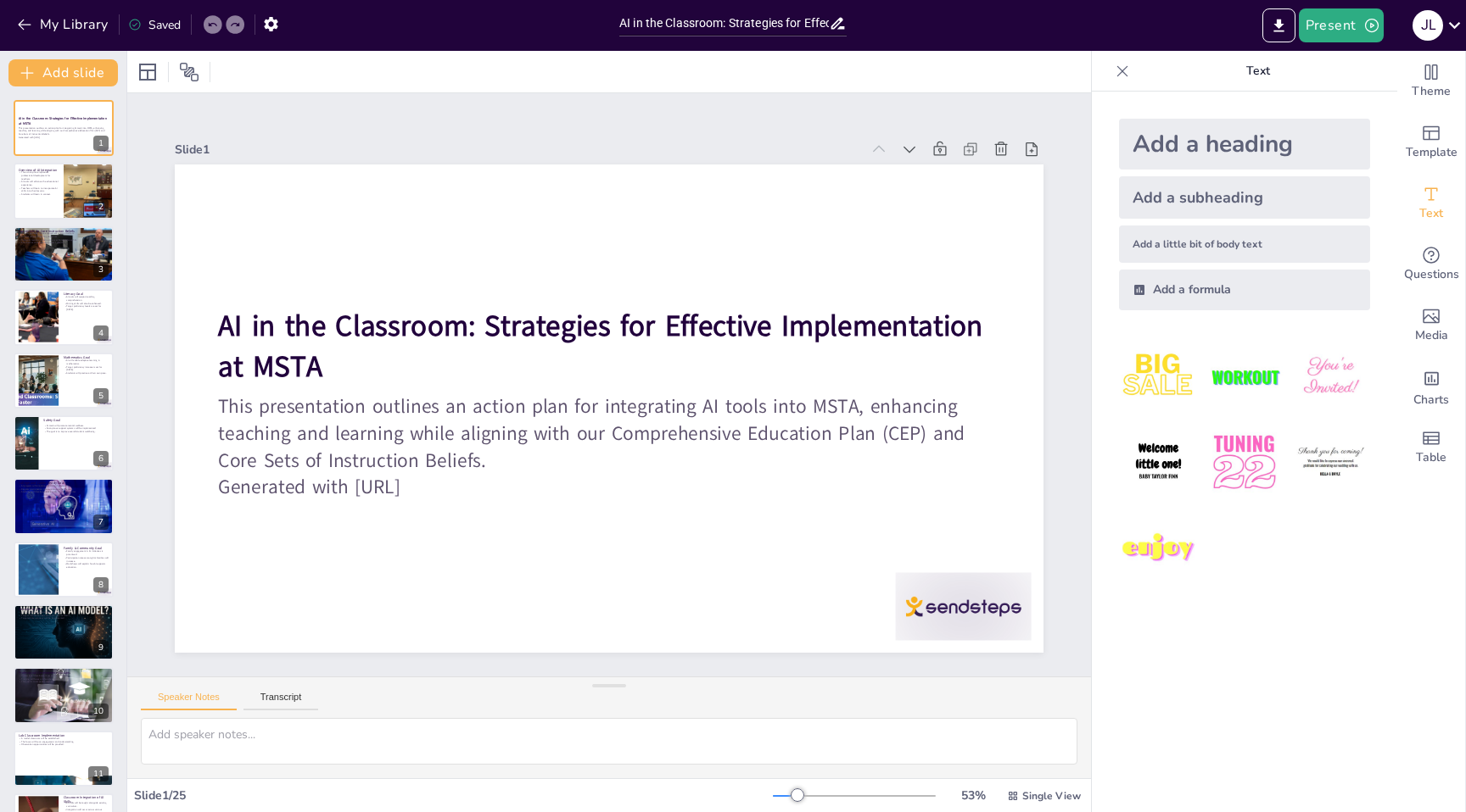
checkbox input "true"
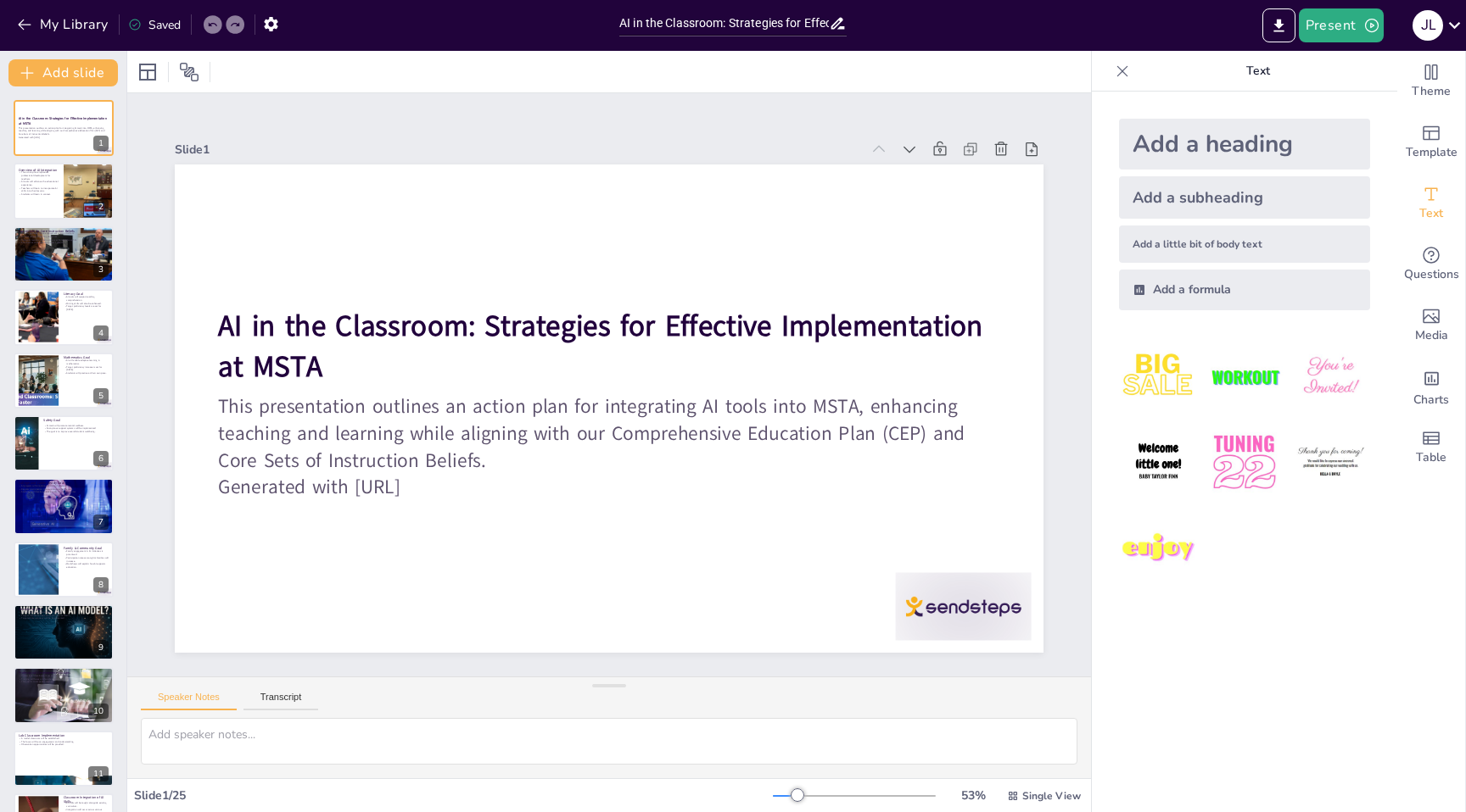
checkbox input "true"
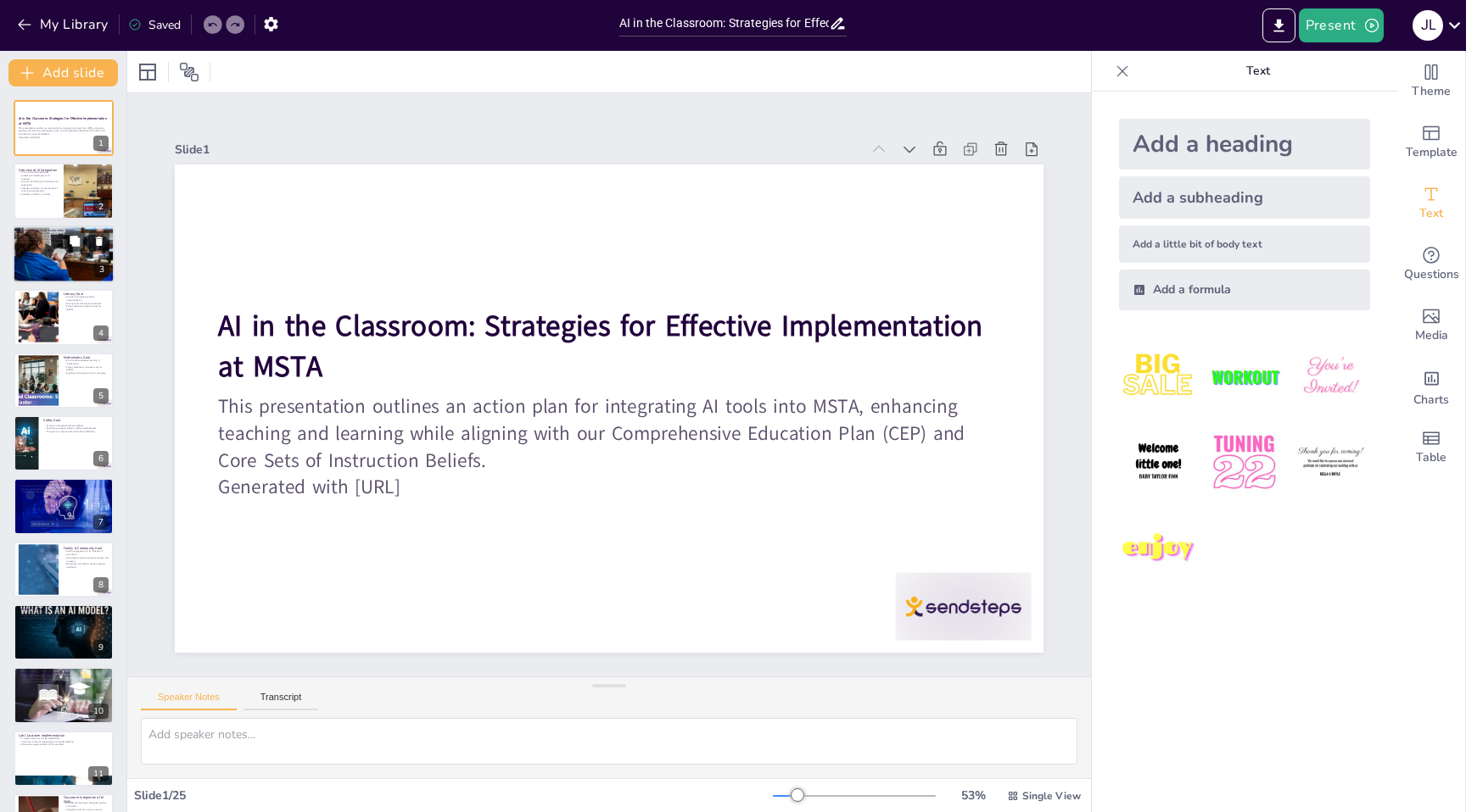
checkbox input "true"
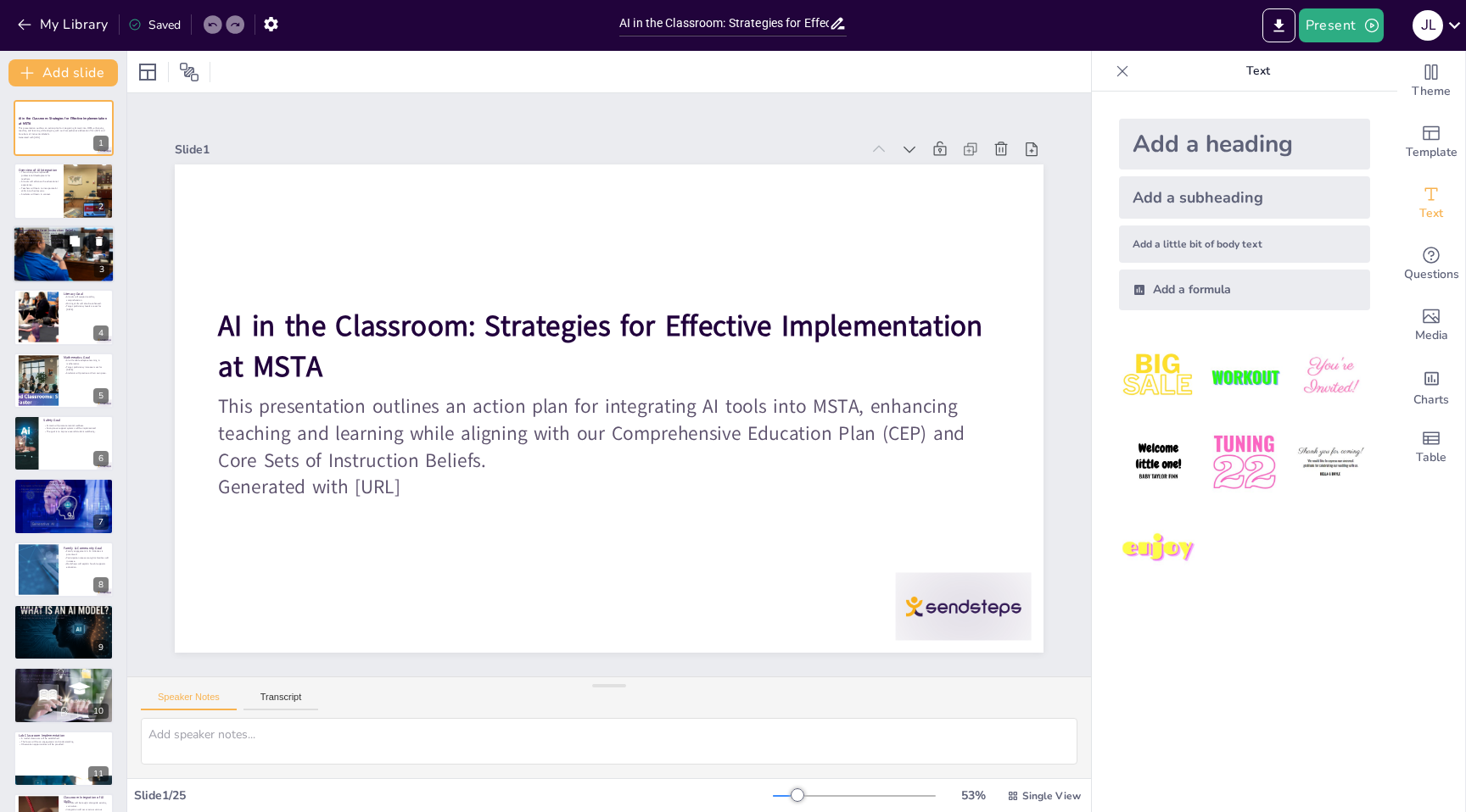
checkbox input "true"
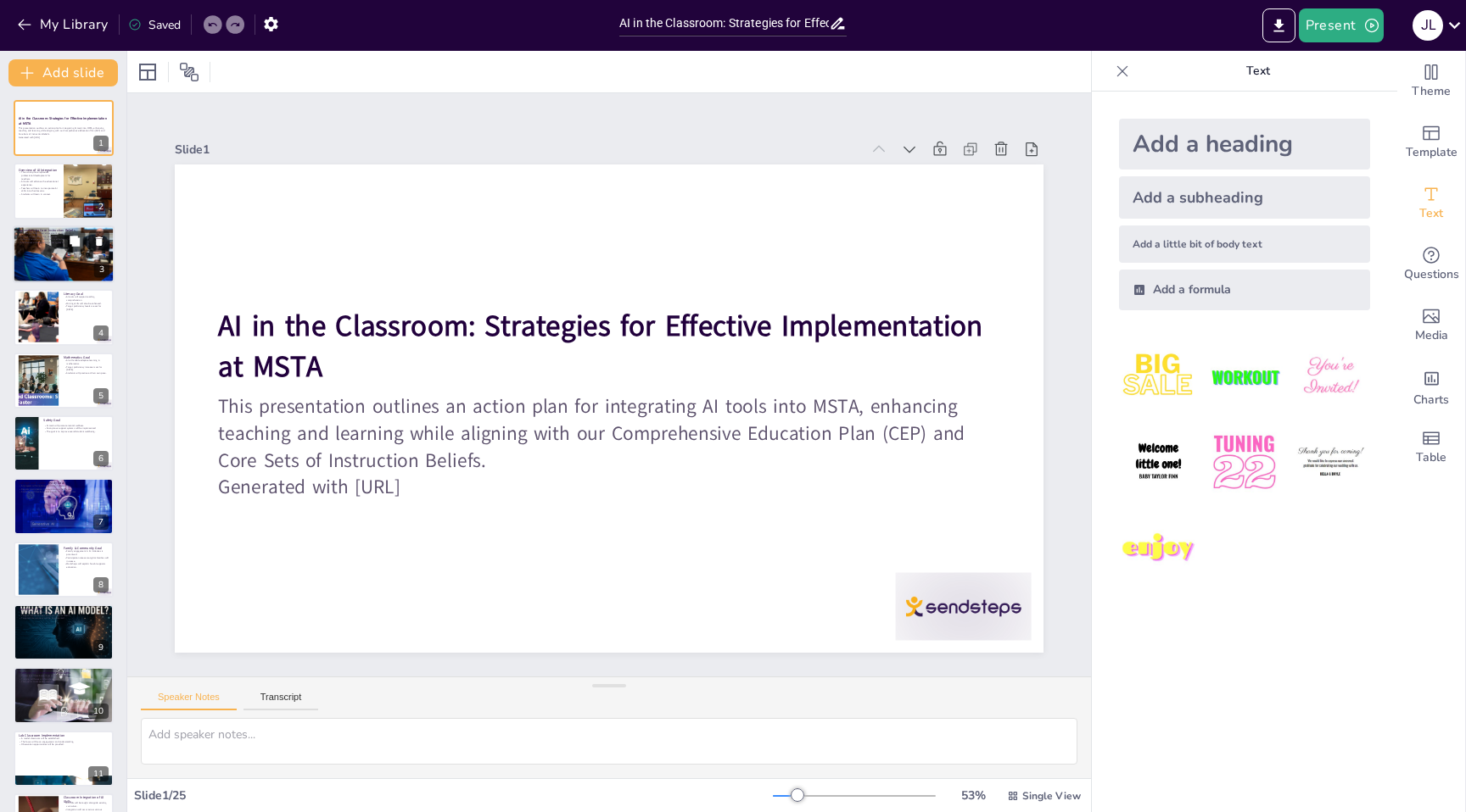
checkbox input "true"
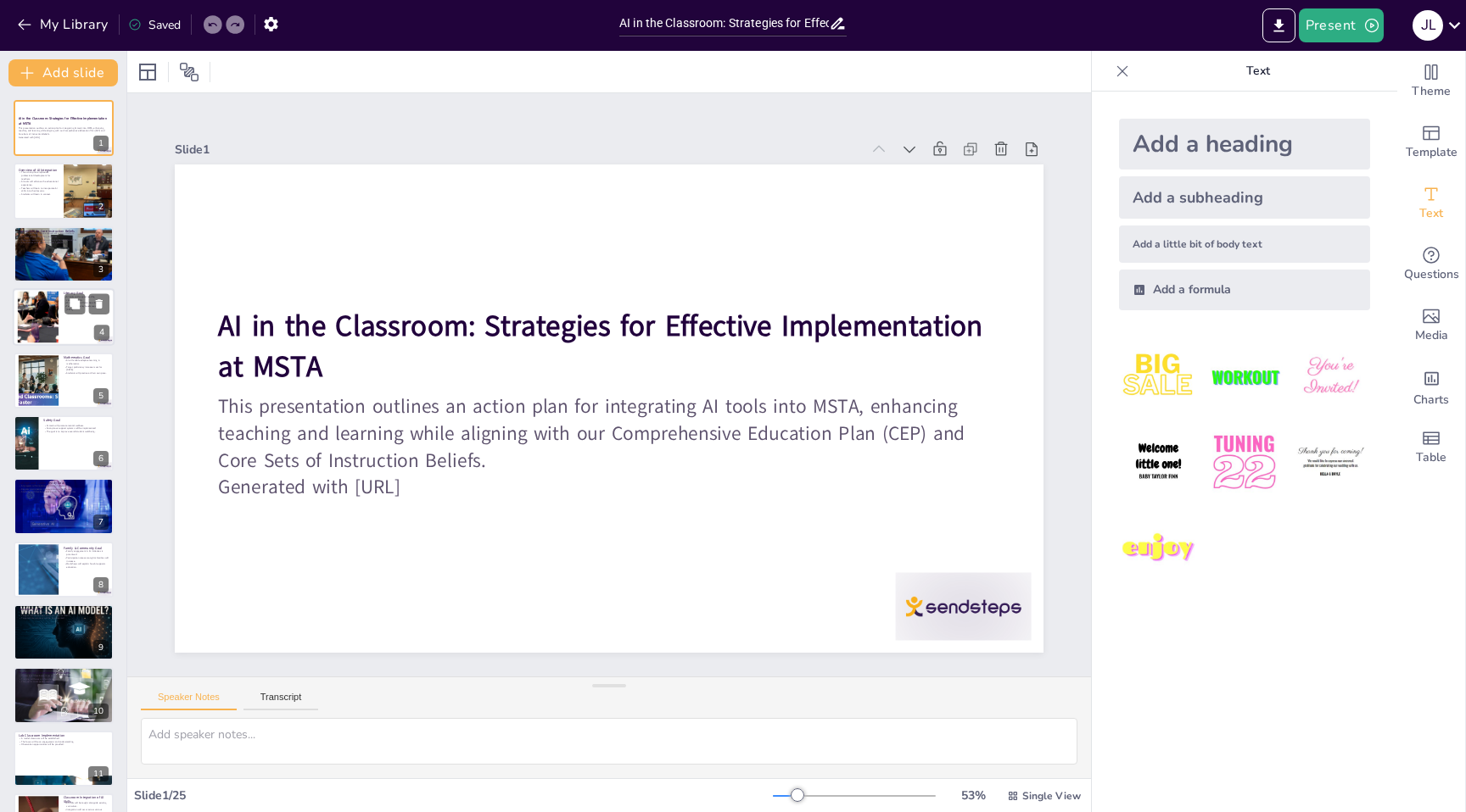
checkbox input "true"
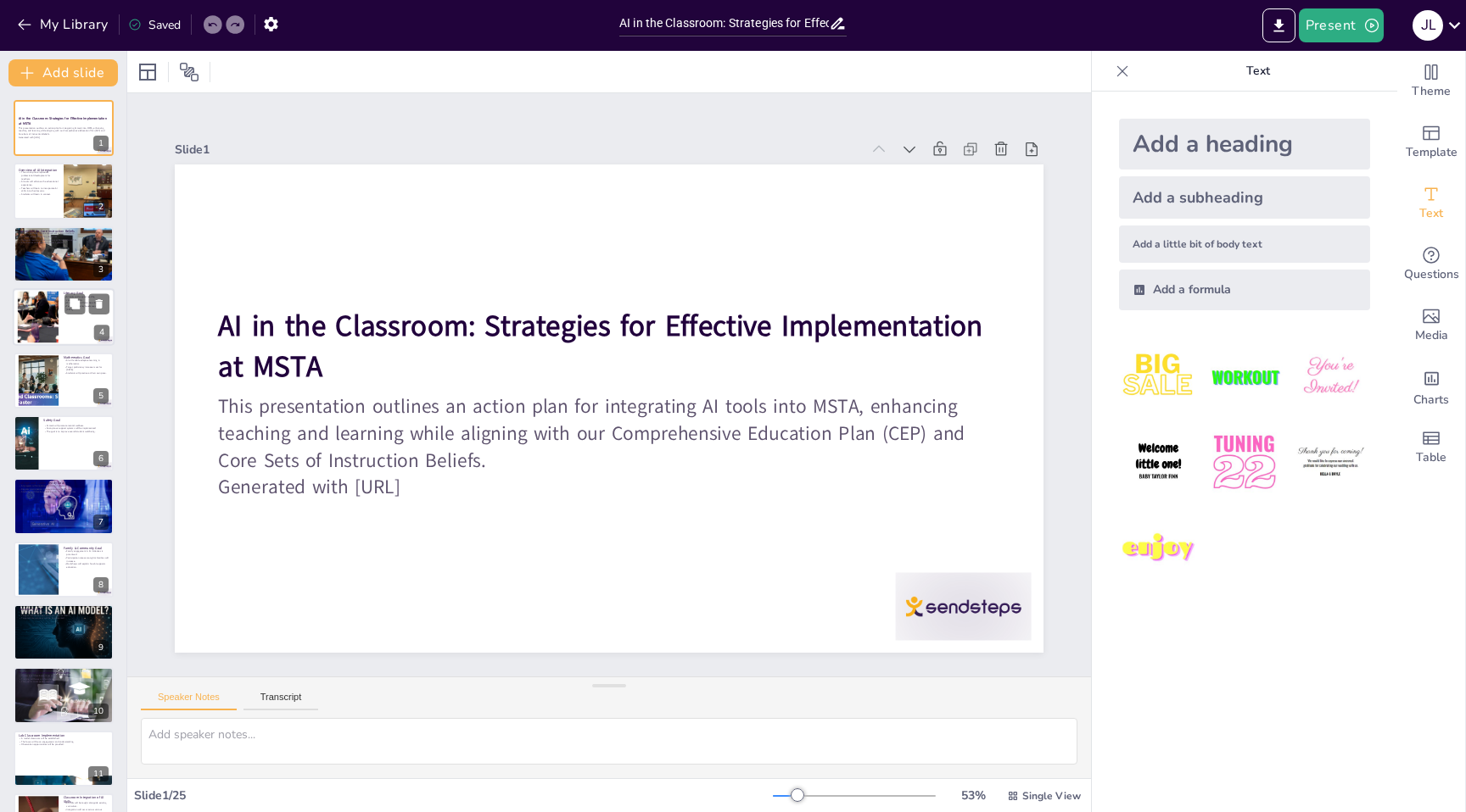
checkbox input "true"
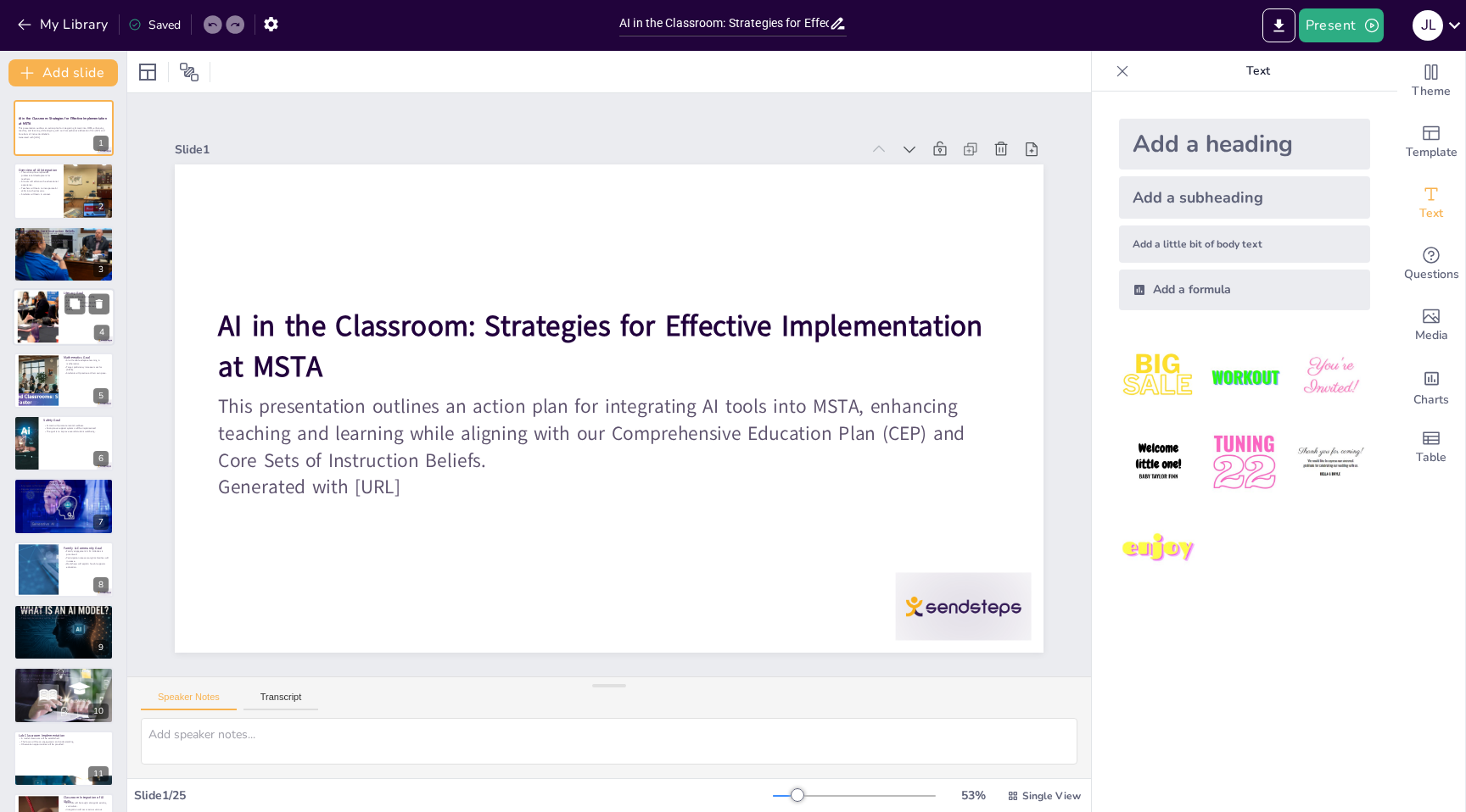
checkbox input "true"
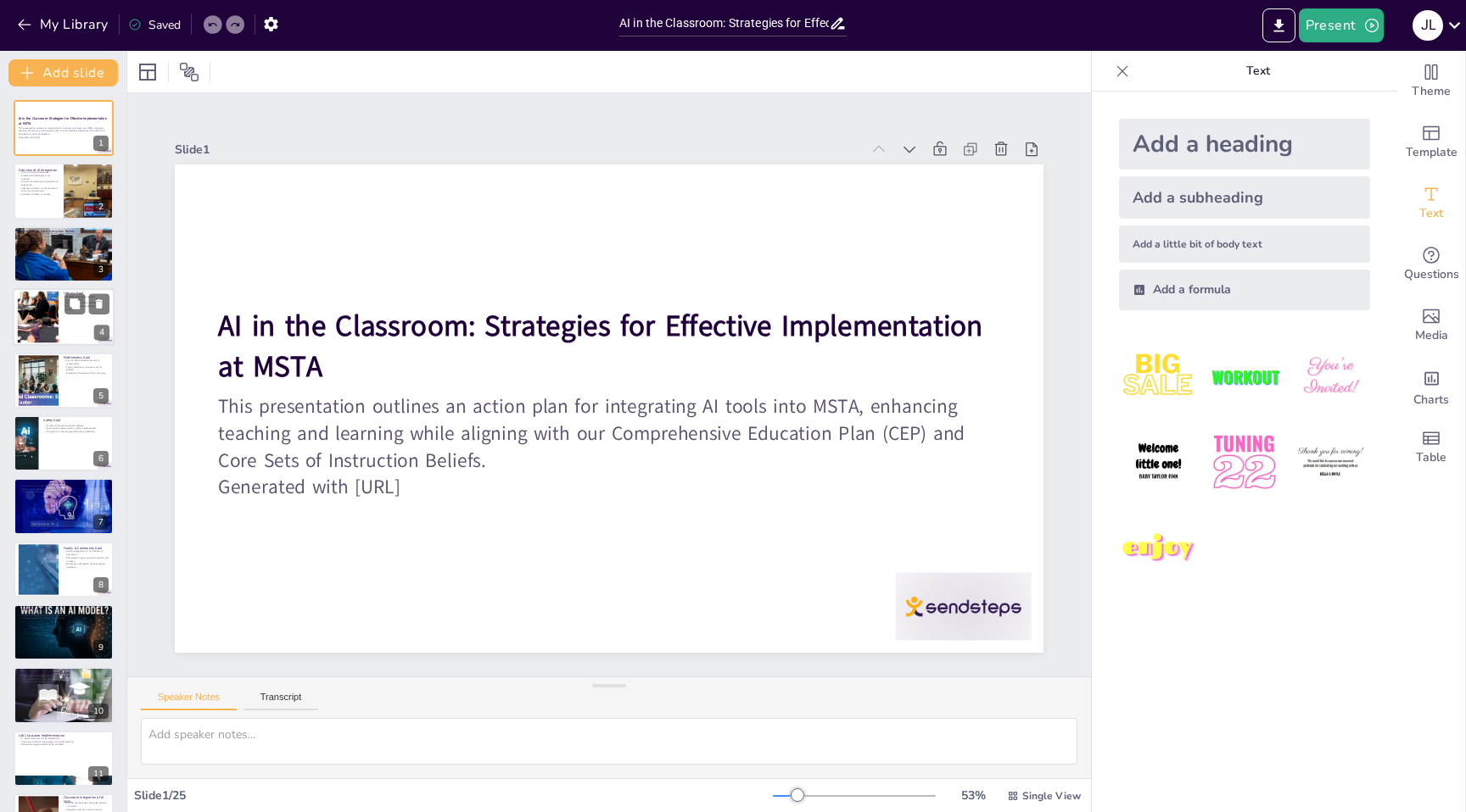
checkbox input "true"
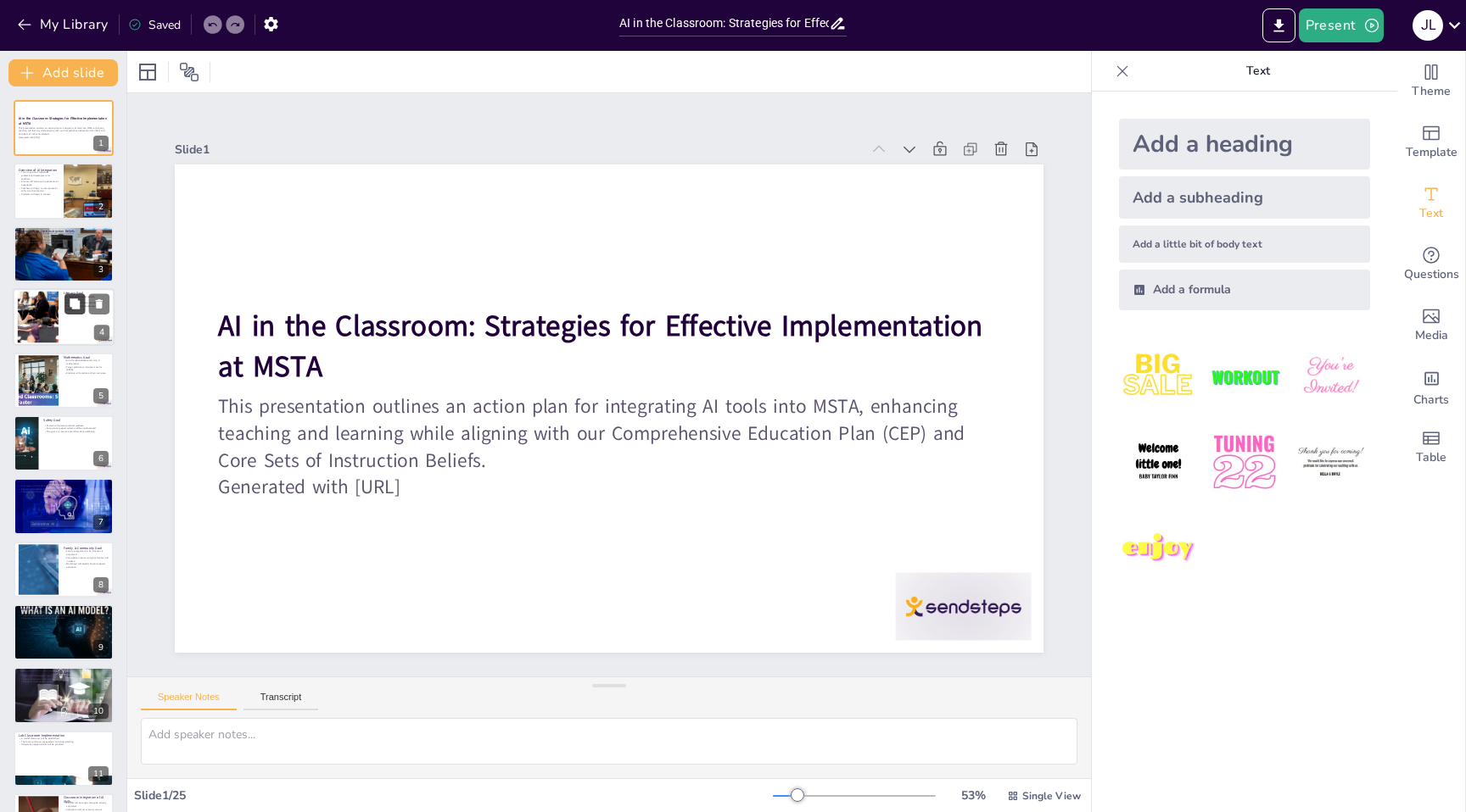
checkbox input "true"
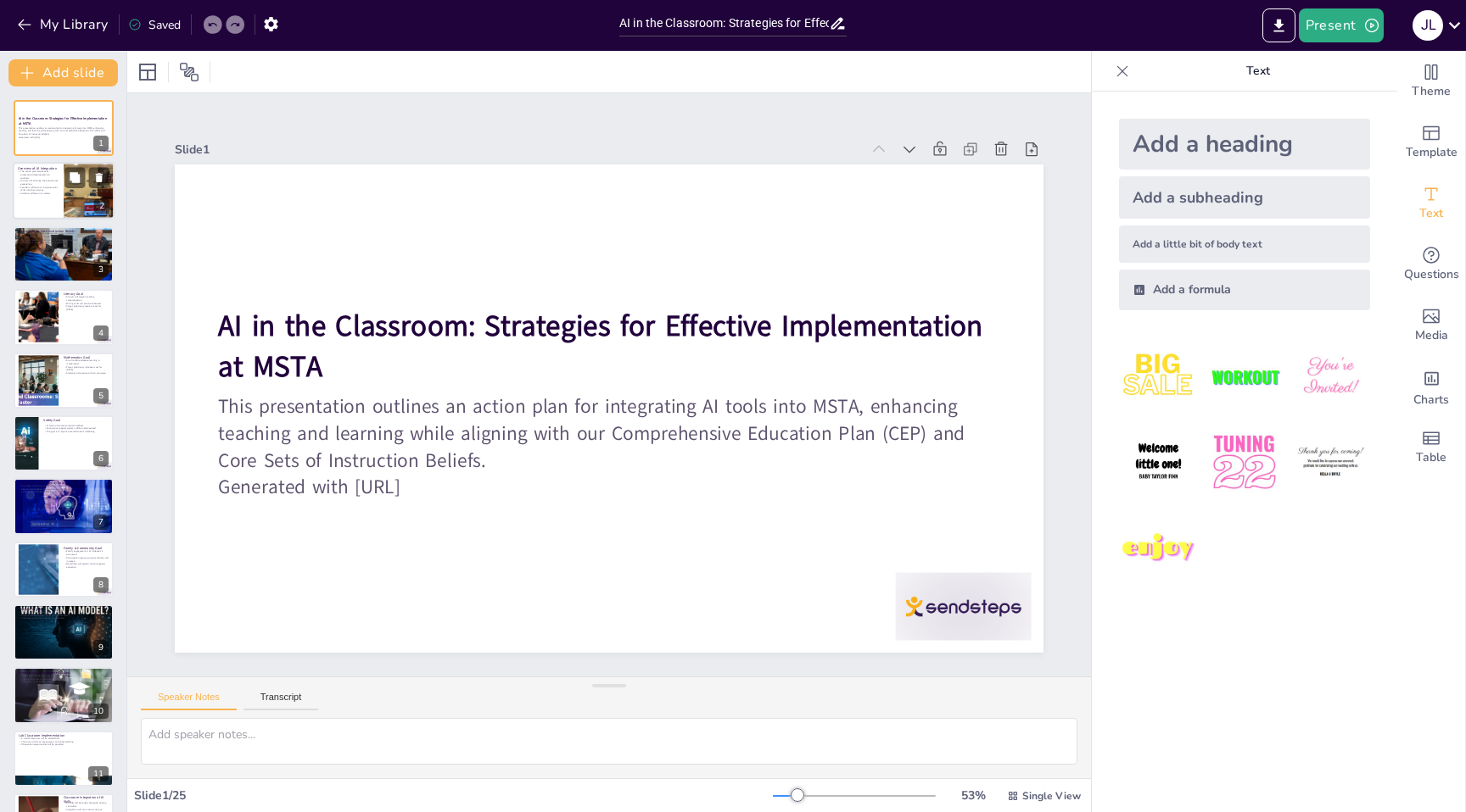
checkbox input "true"
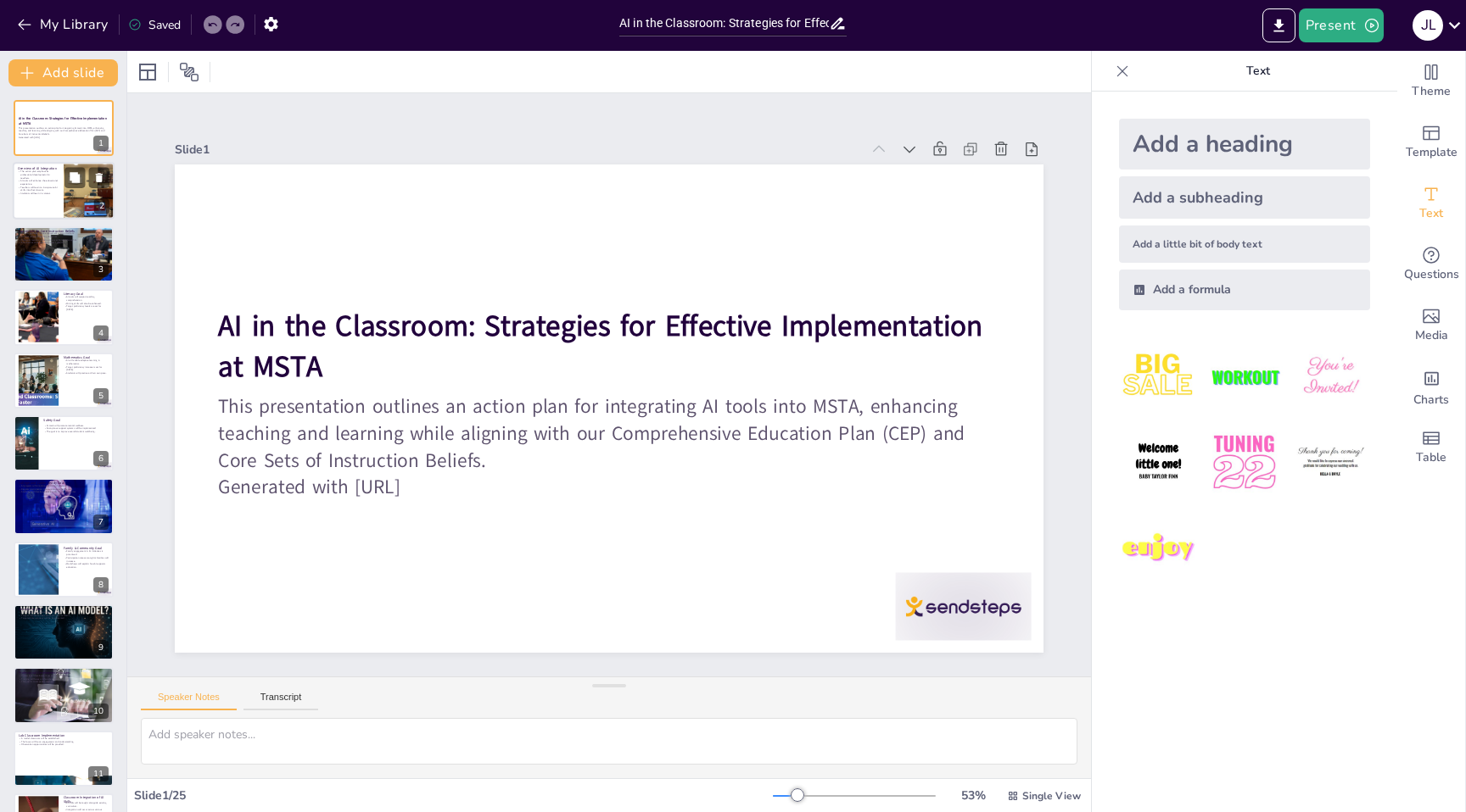
checkbox input "true"
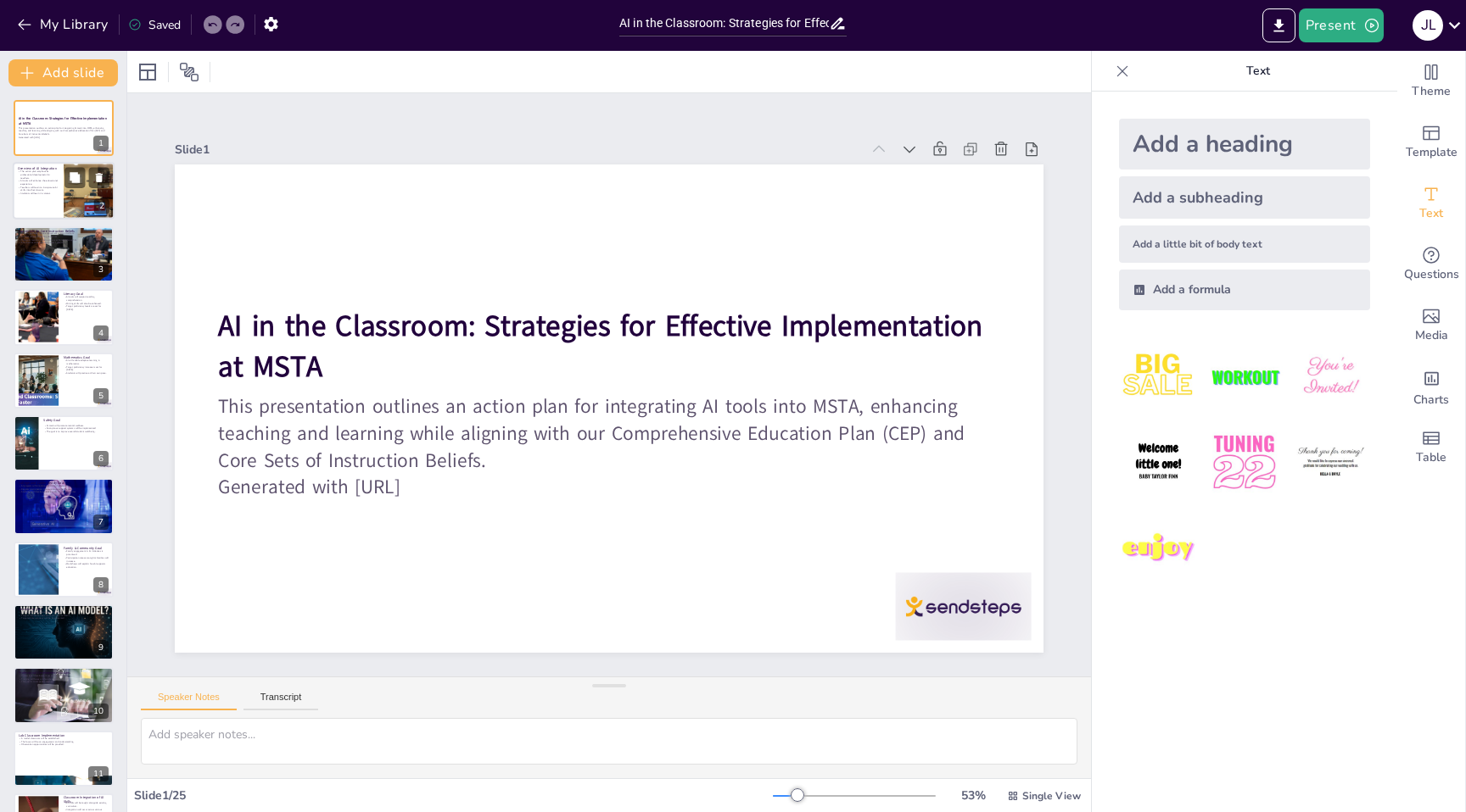
checkbox input "true"
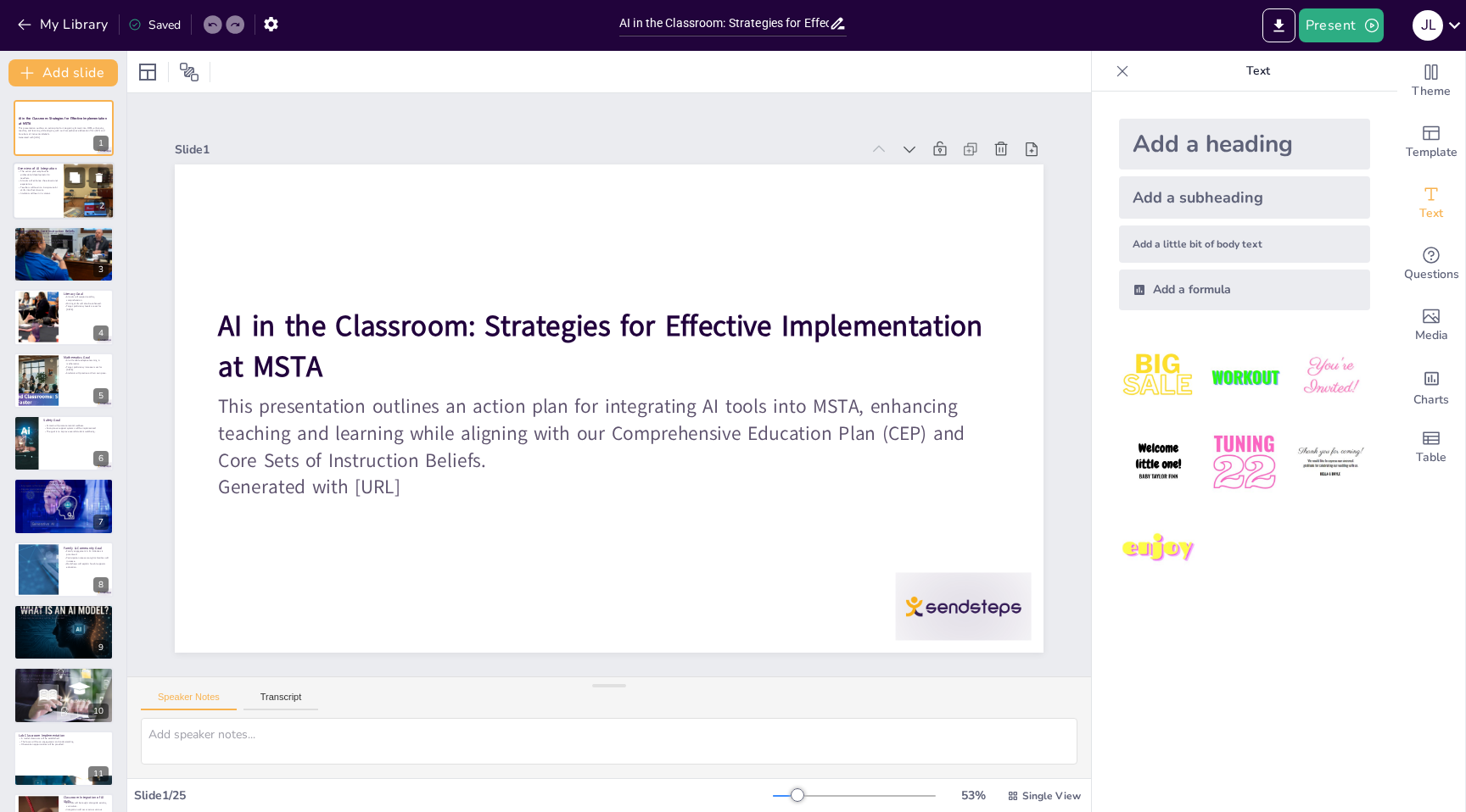
checkbox input "true"
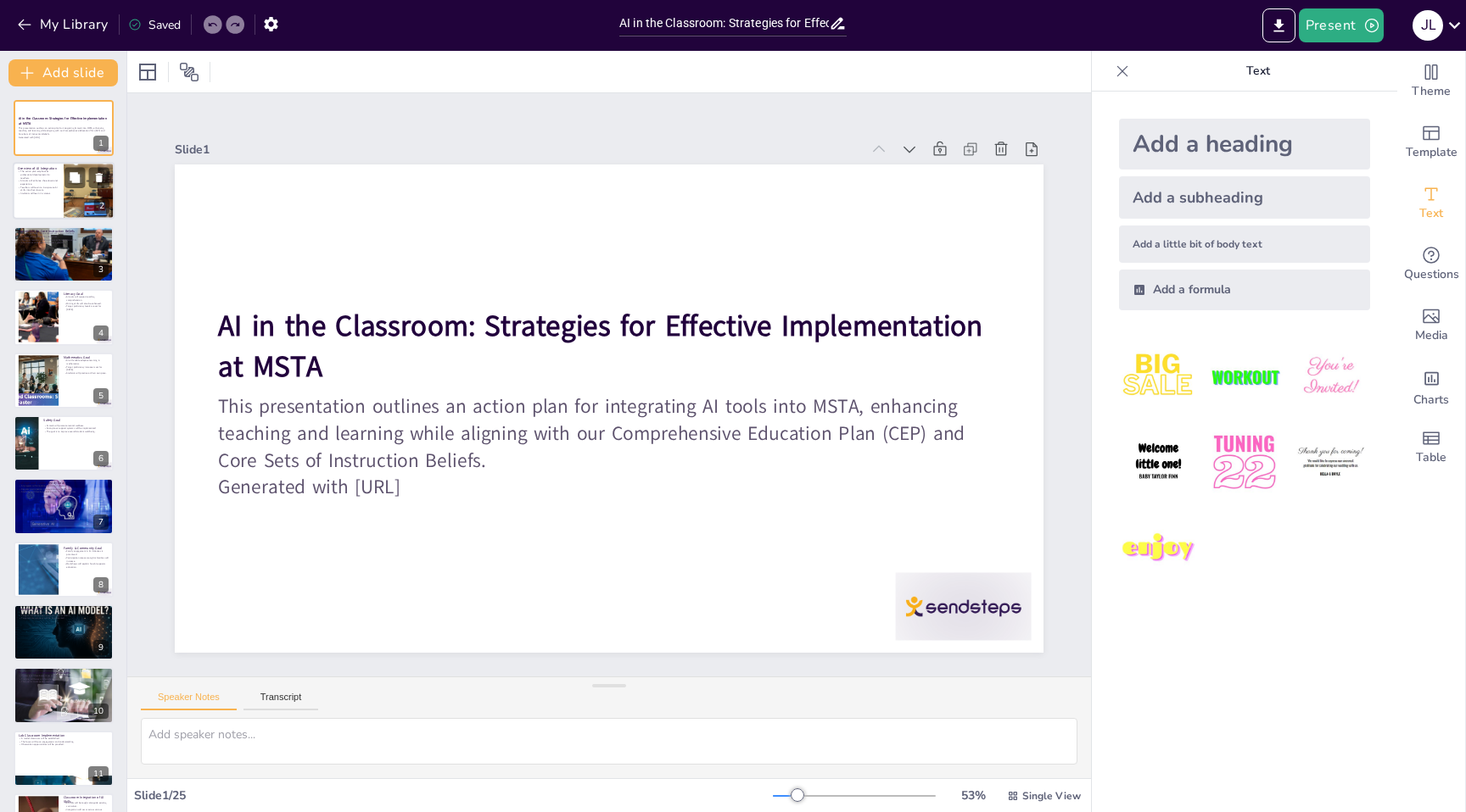
checkbox input "true"
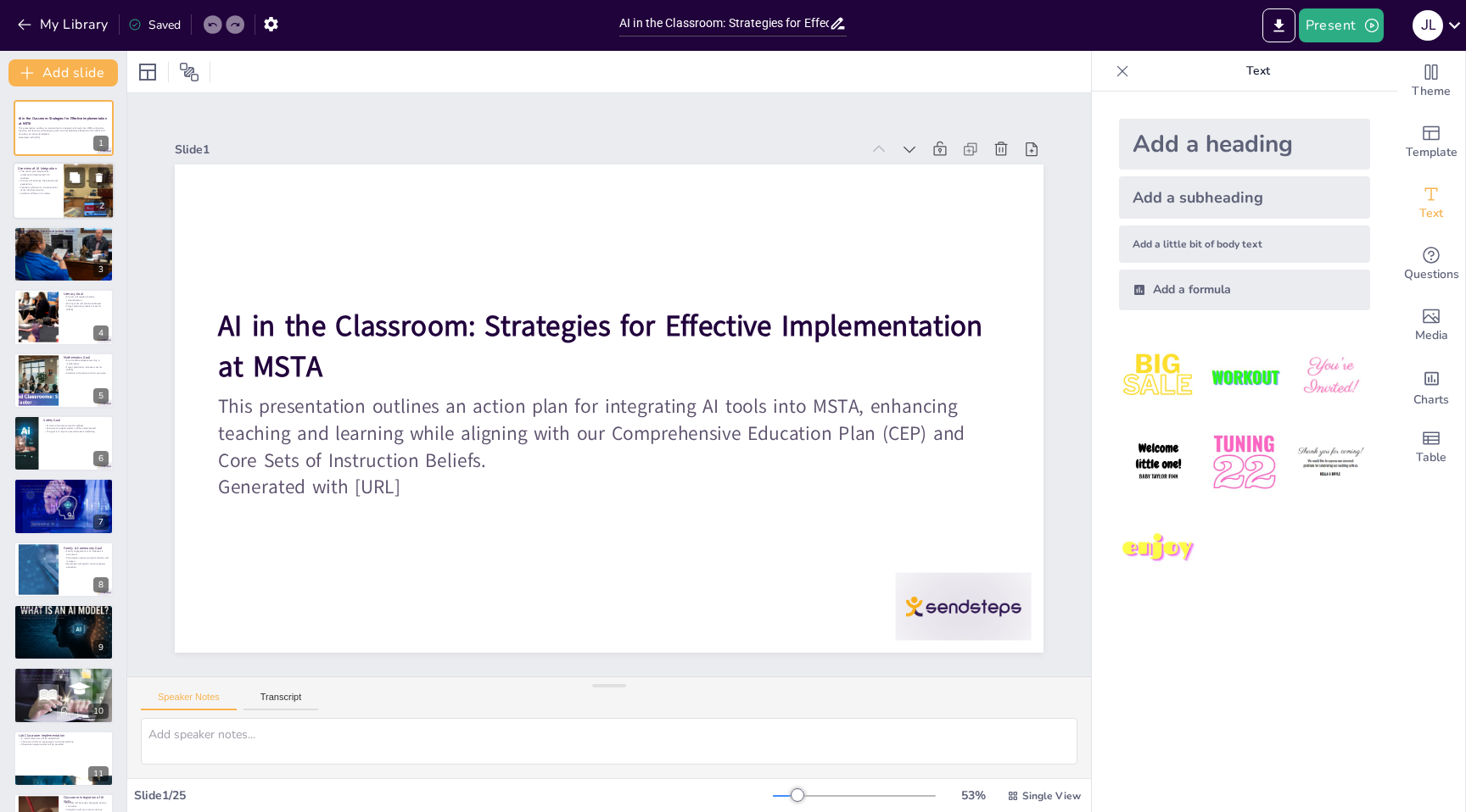
checkbox input "true"
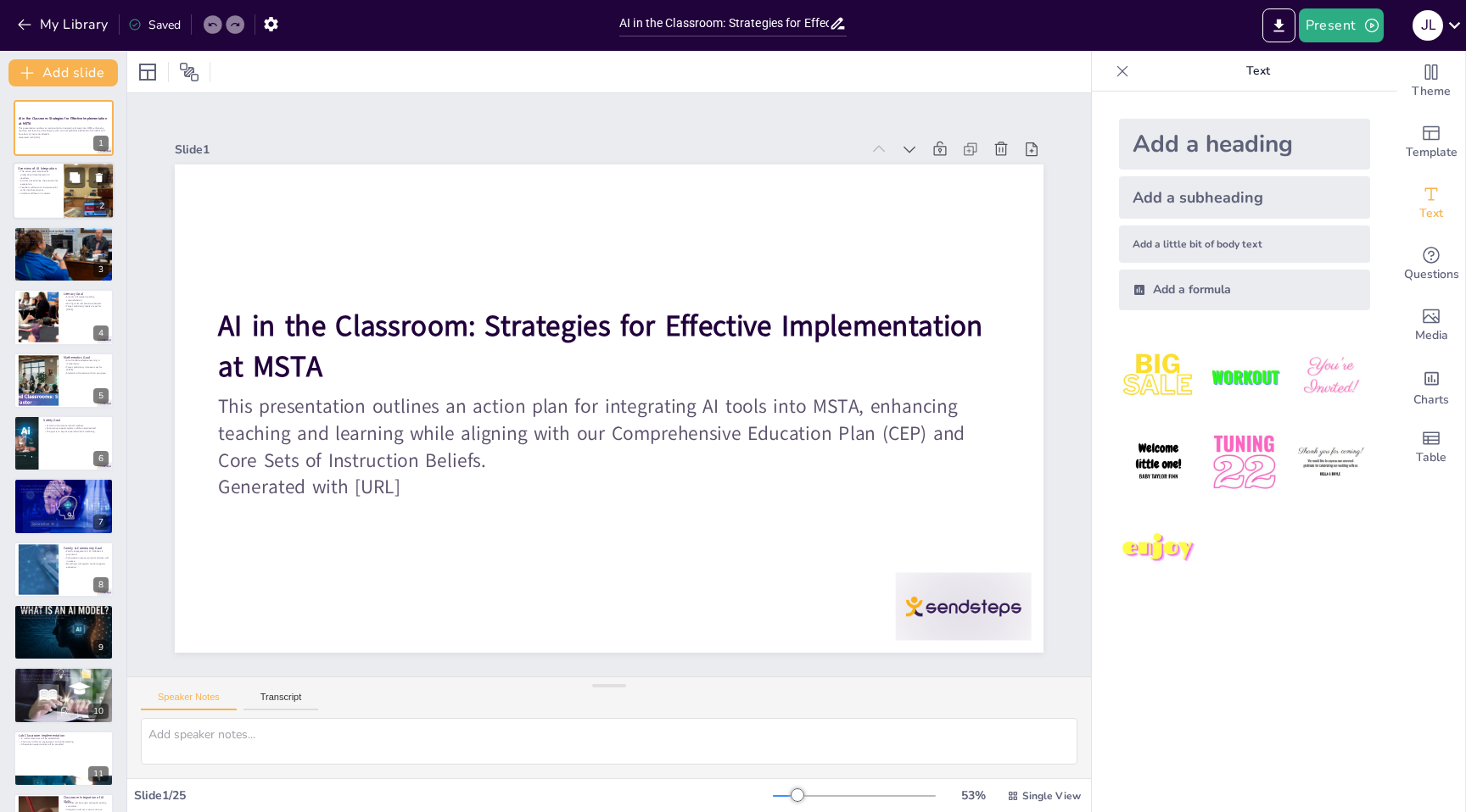
checkbox input "true"
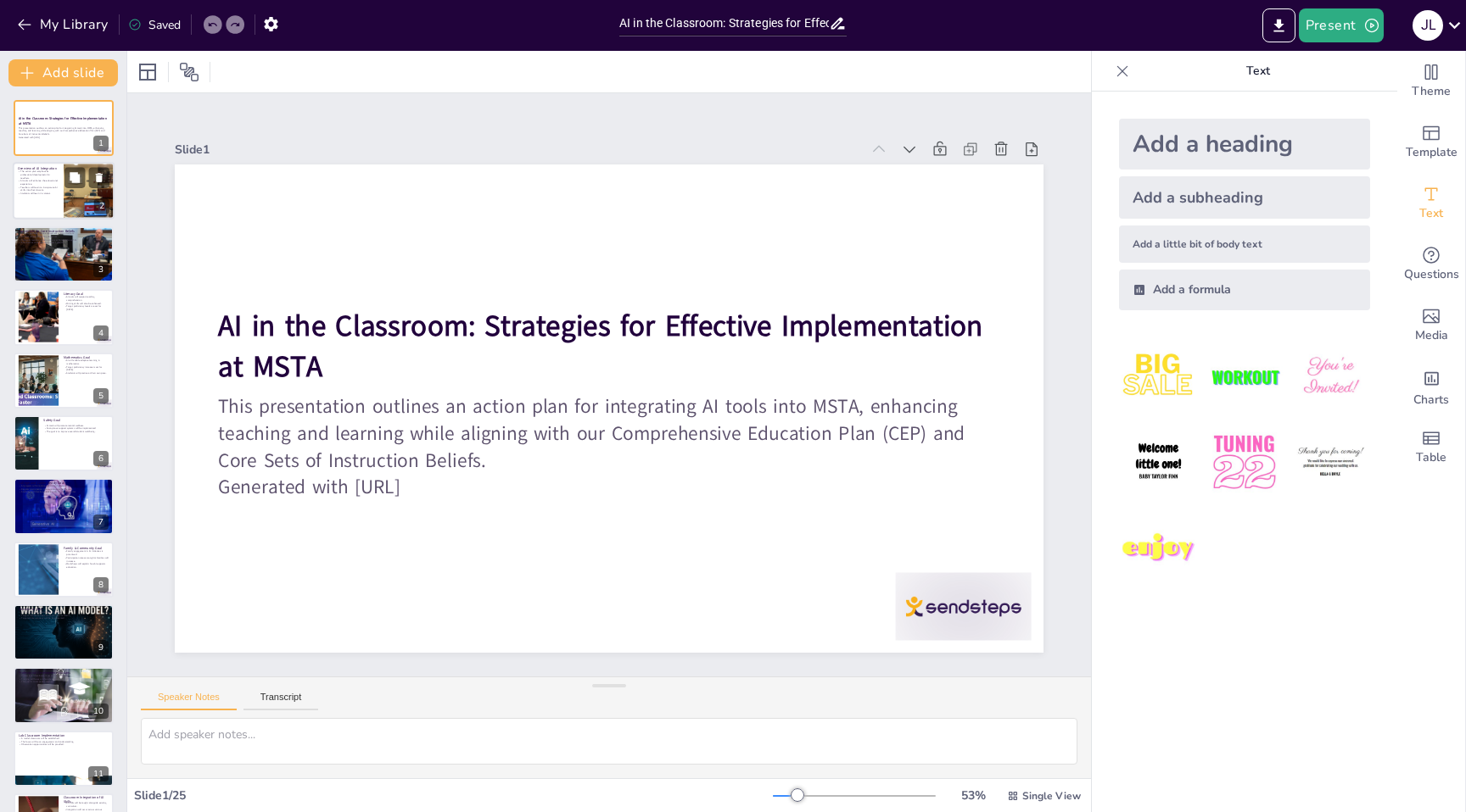
checkbox input "true"
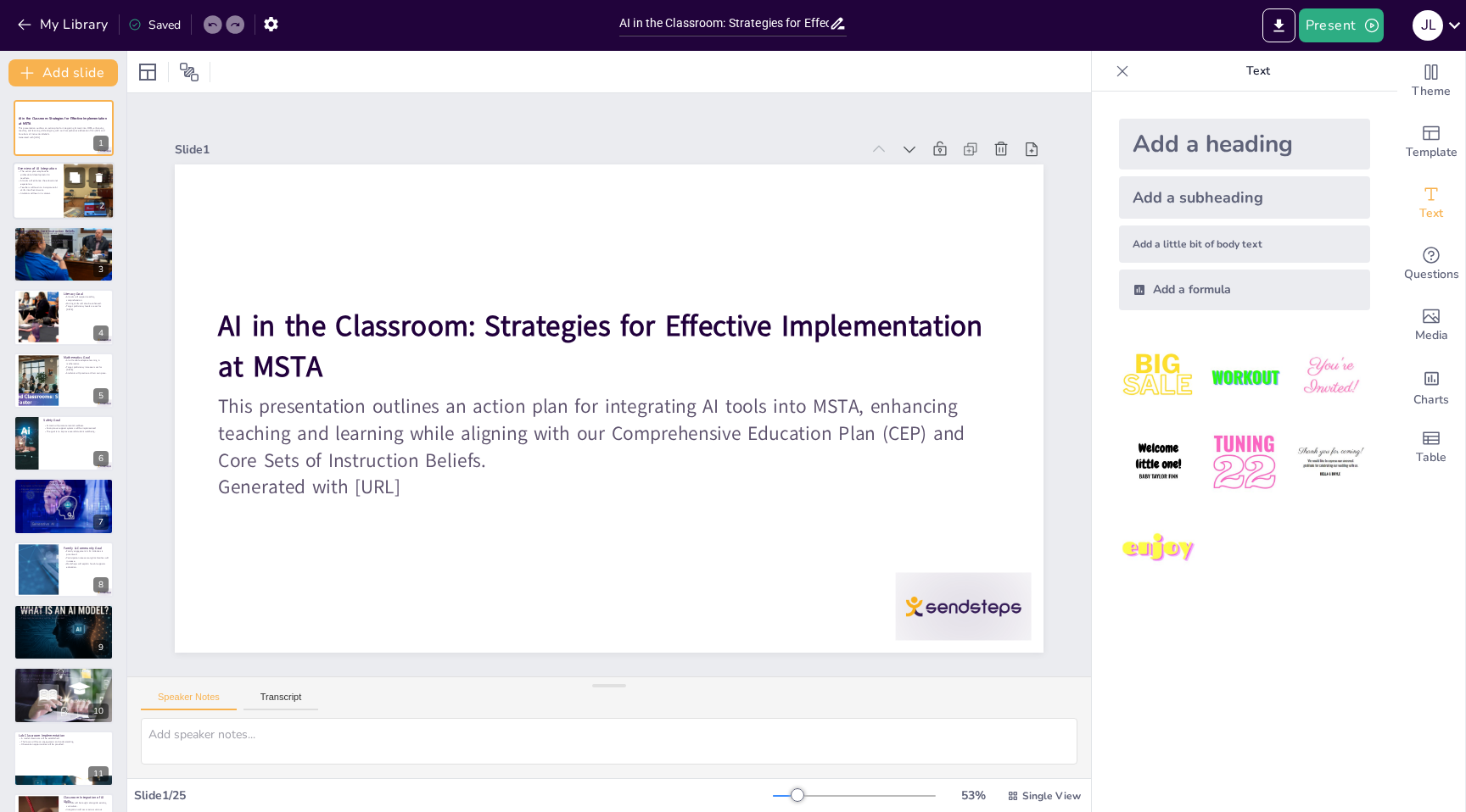
checkbox input "true"
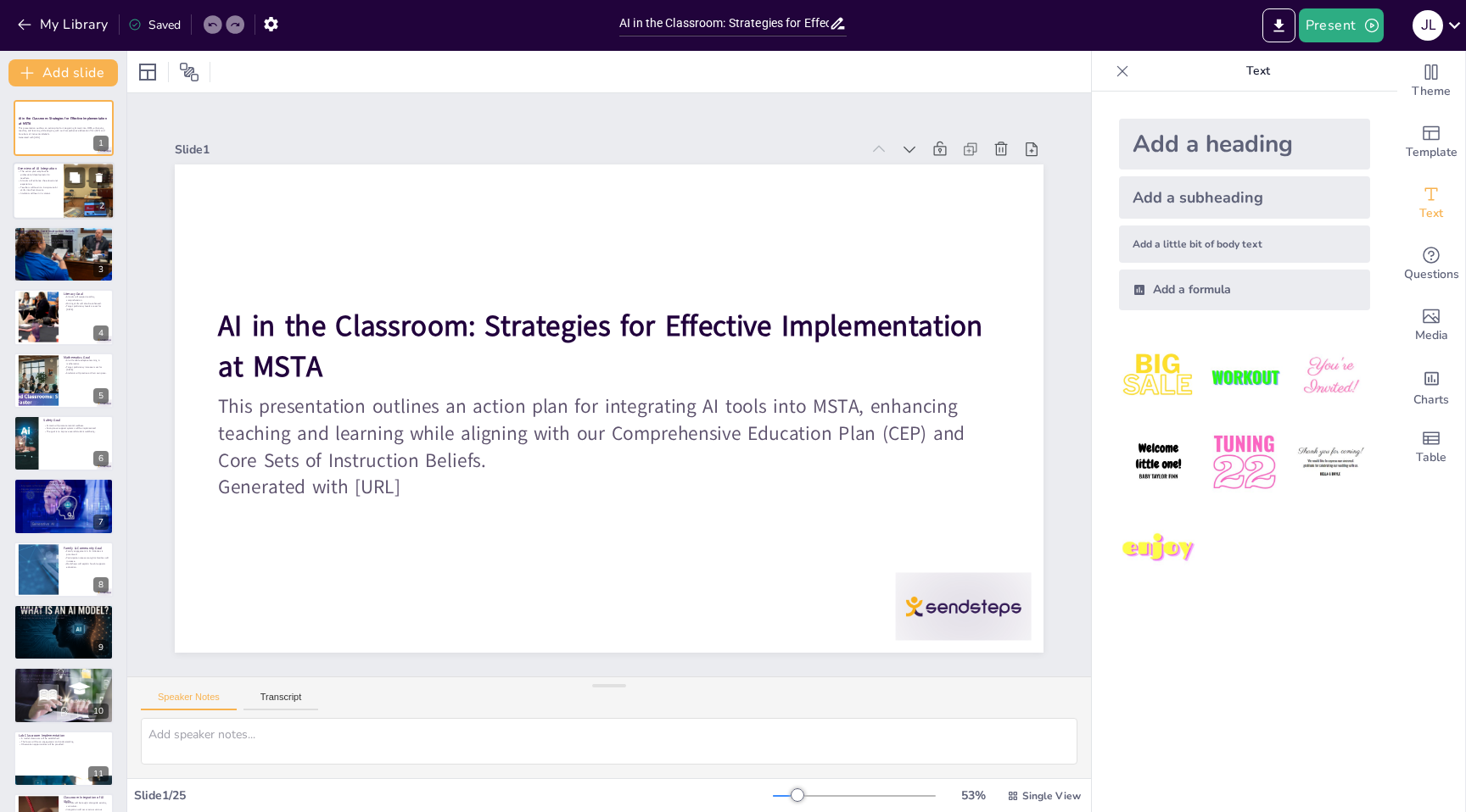
click at [48, 219] on div "Overview of AI Integration The action plan emphasizes professional development …" at bounding box center [64, 192] width 102 height 58
checkbox input "true"
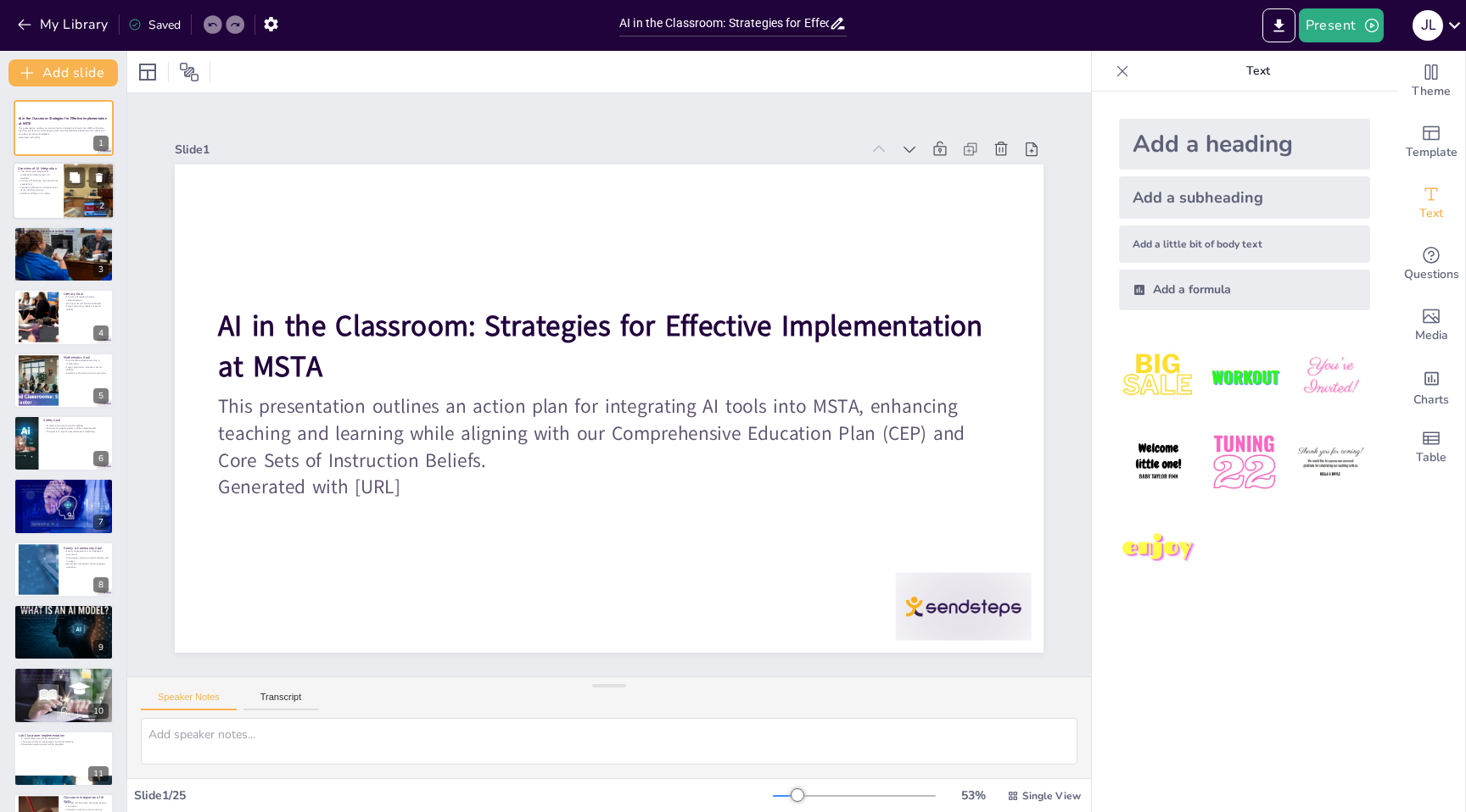
checkbox input "true"
type textarea "The importance of professional development cannot be overstated. It ensures tha…"
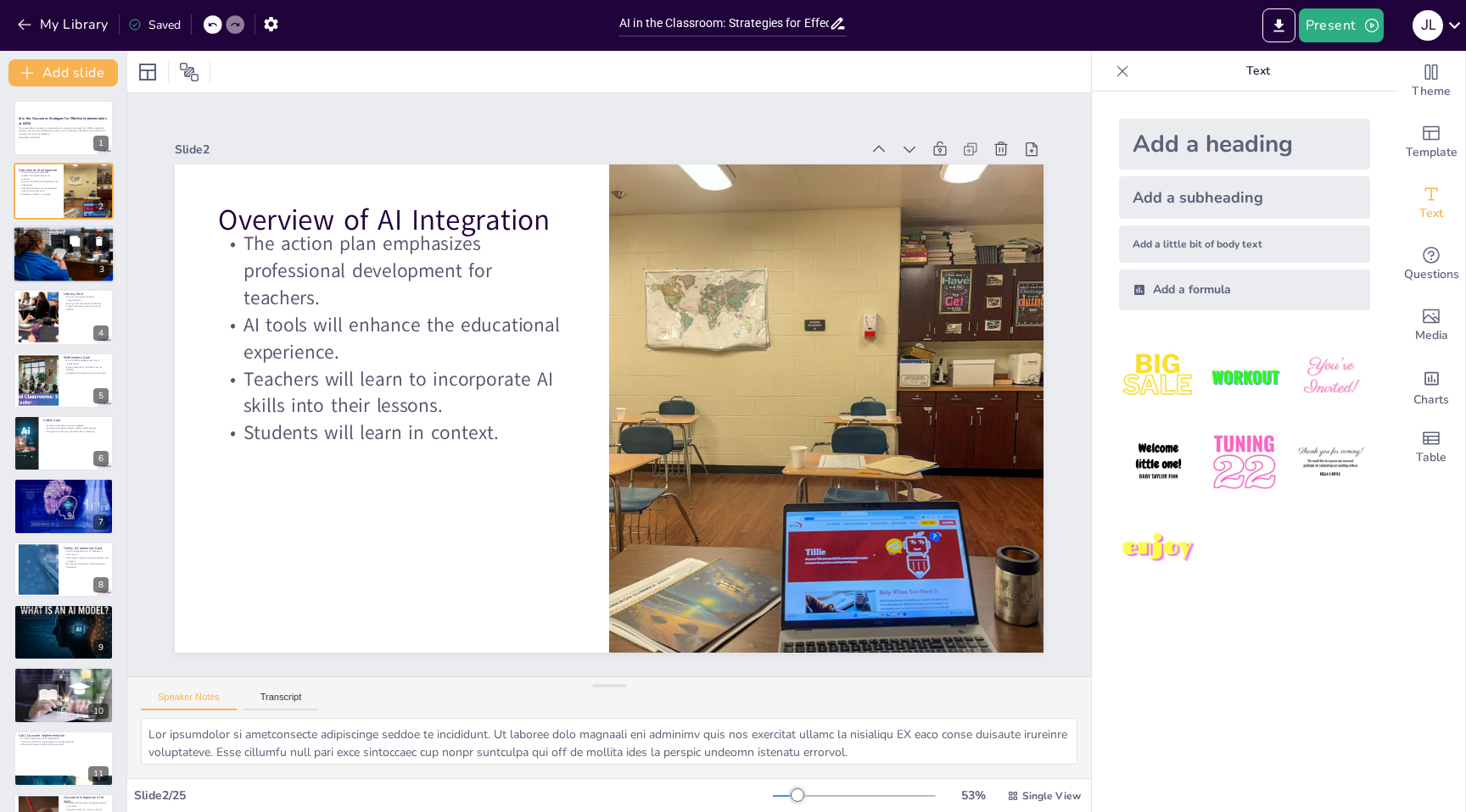
checkbox input "true"
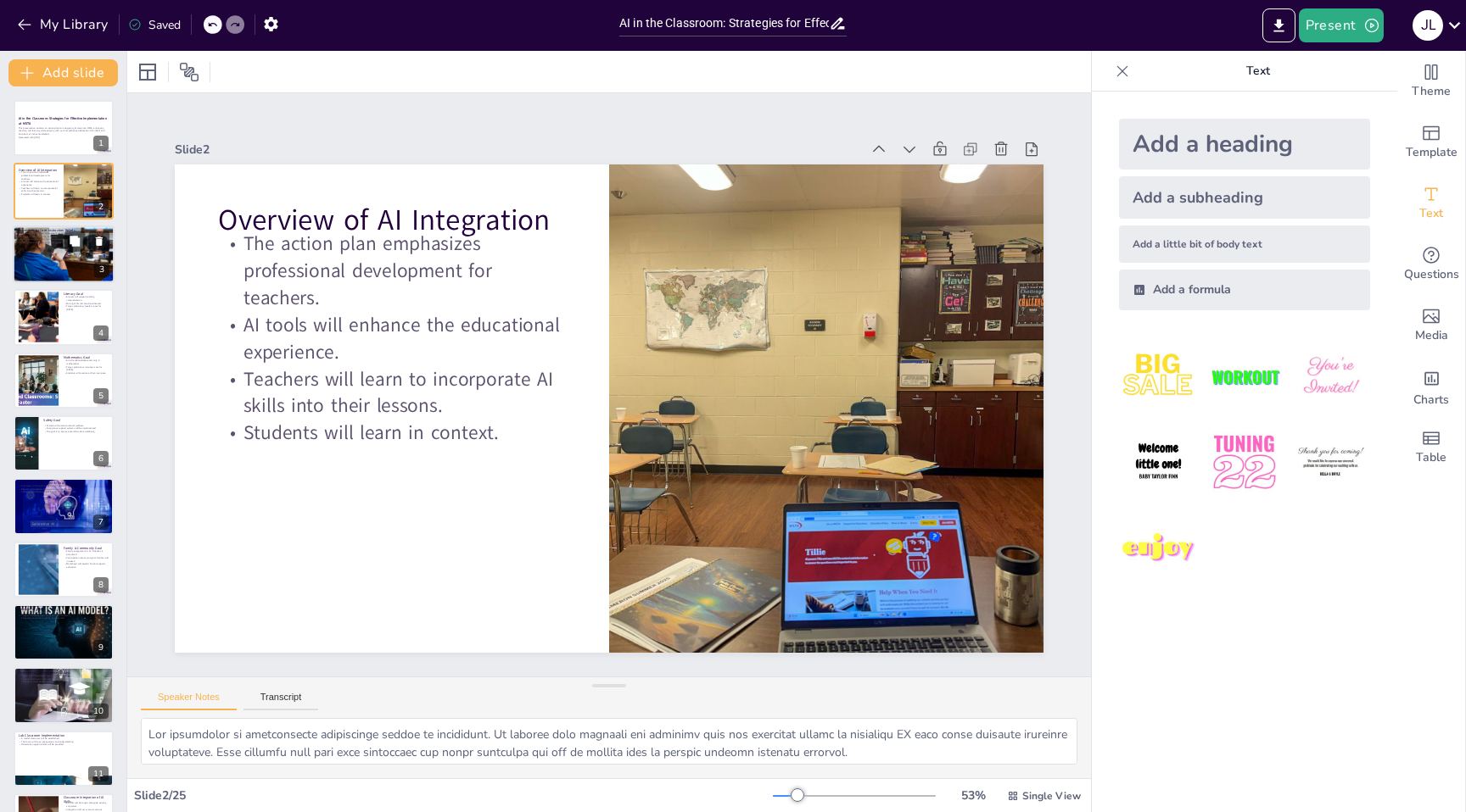
checkbox input "true"
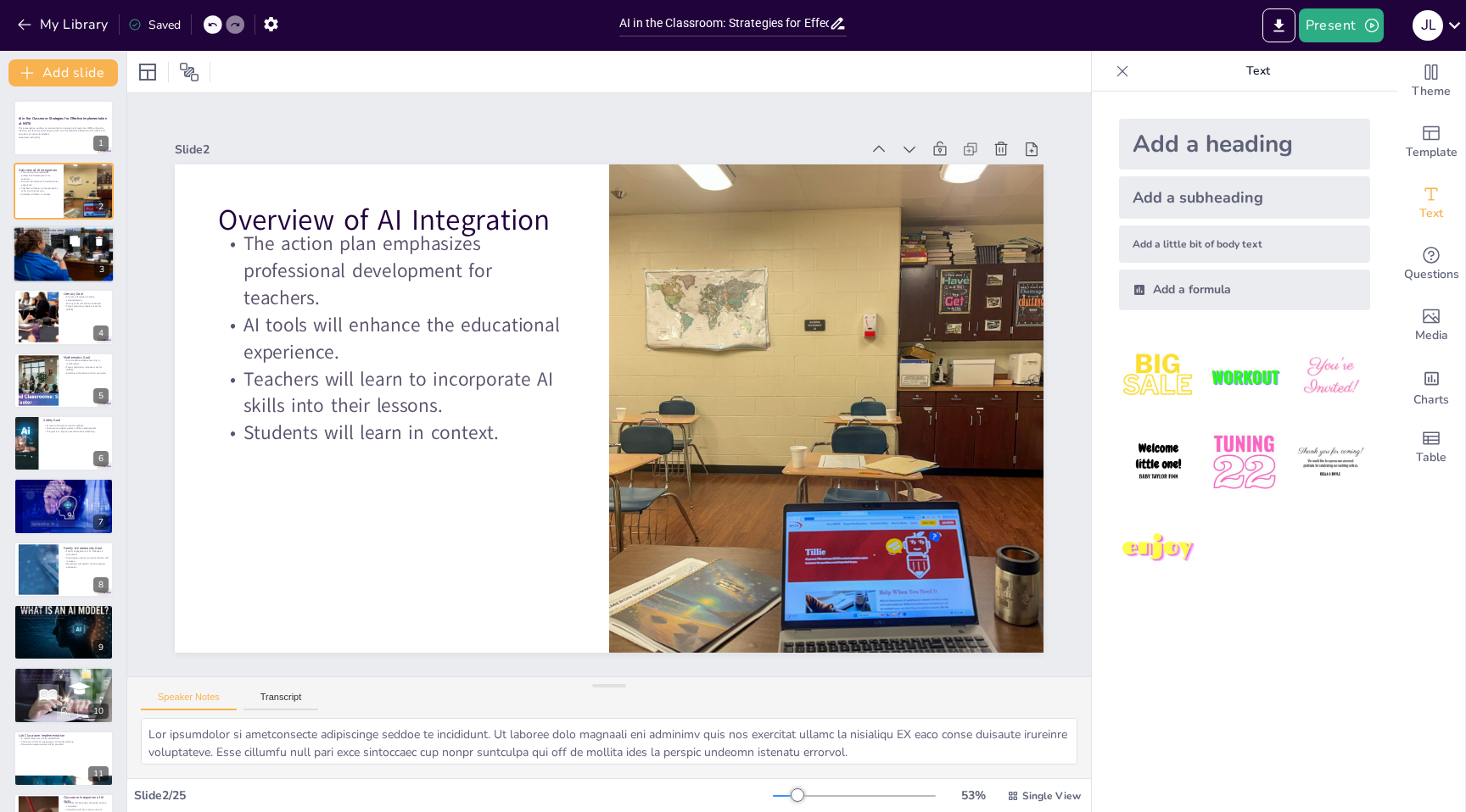
checkbox input "true"
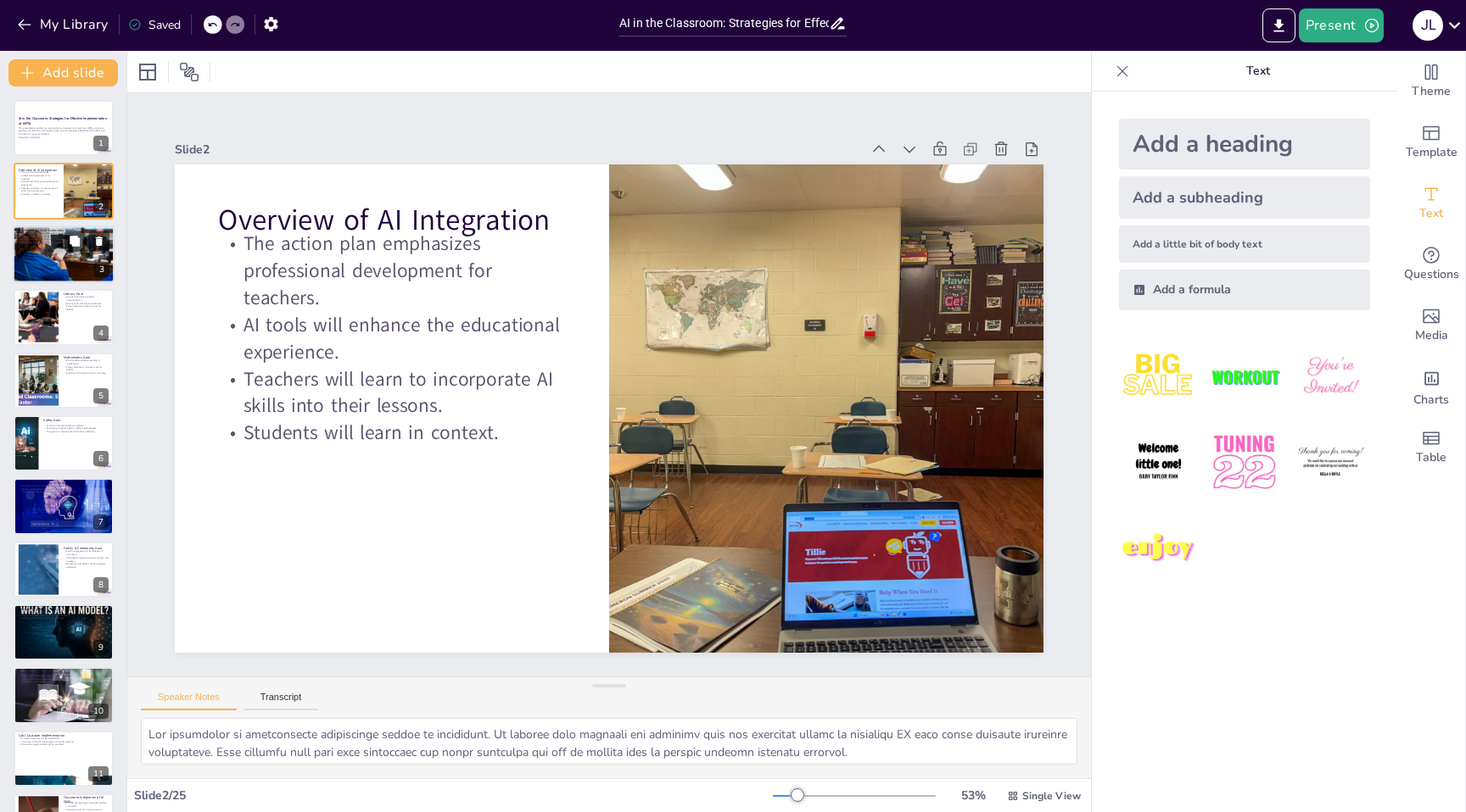
checkbox input "true"
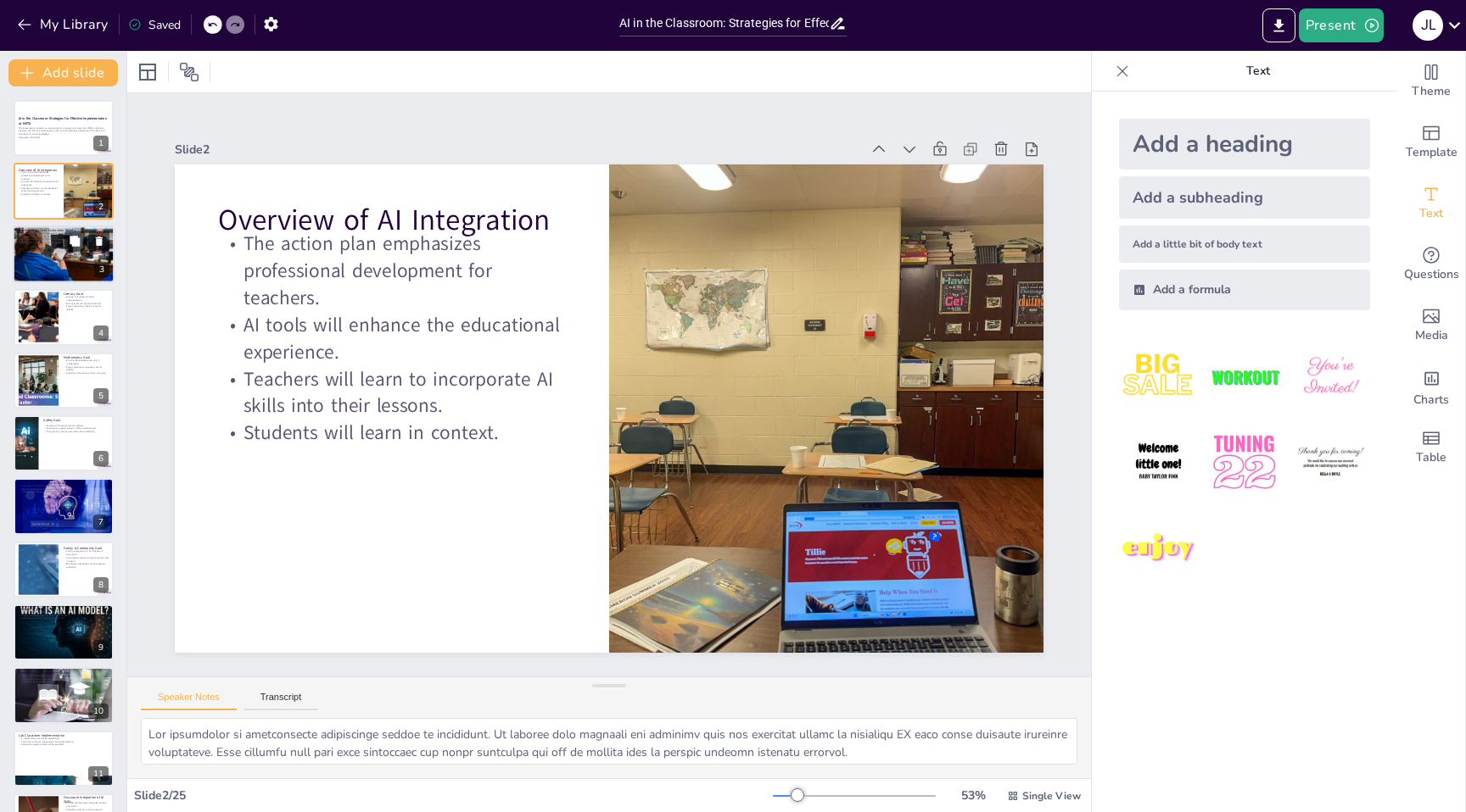
checkbox input "true"
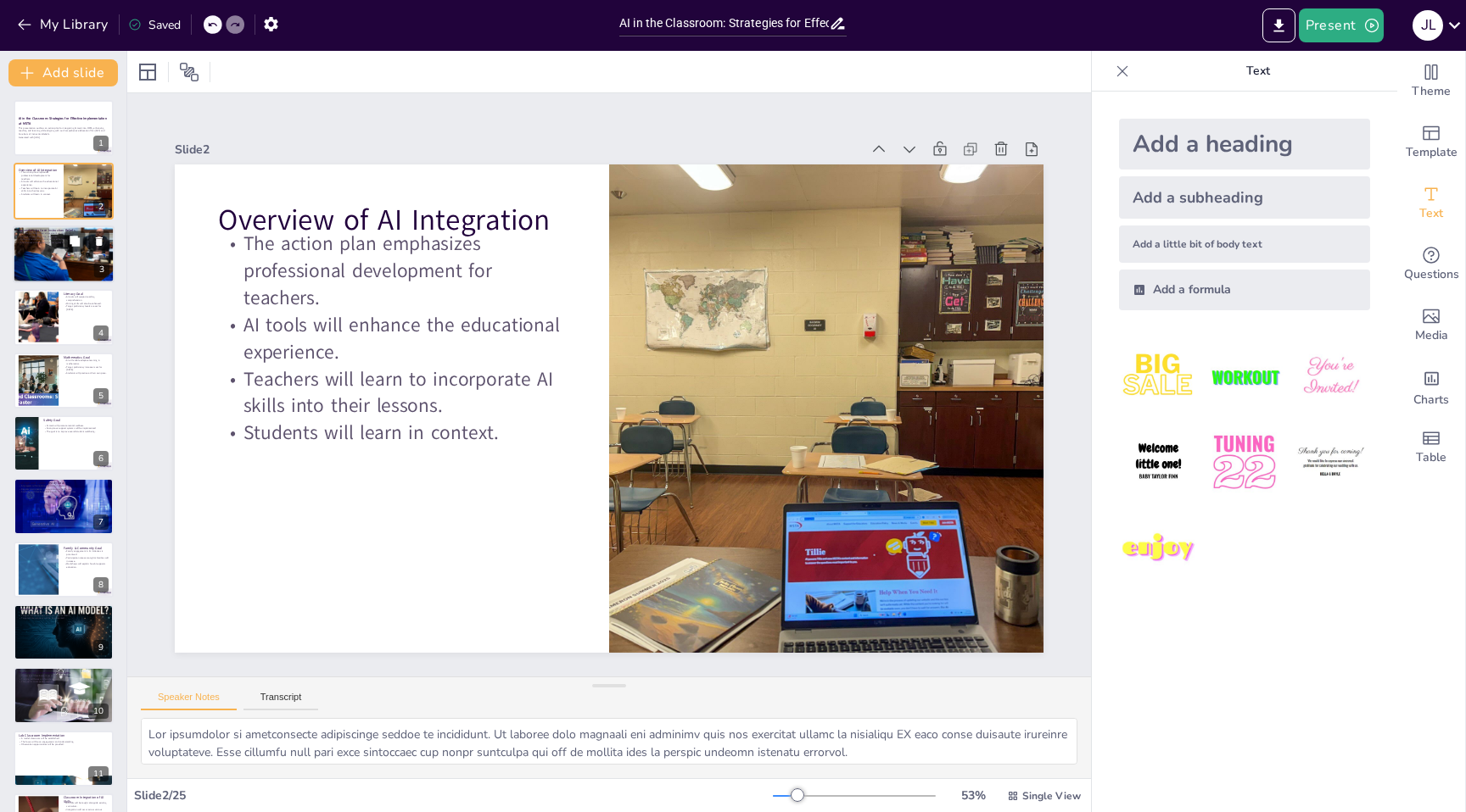
checkbox input "true"
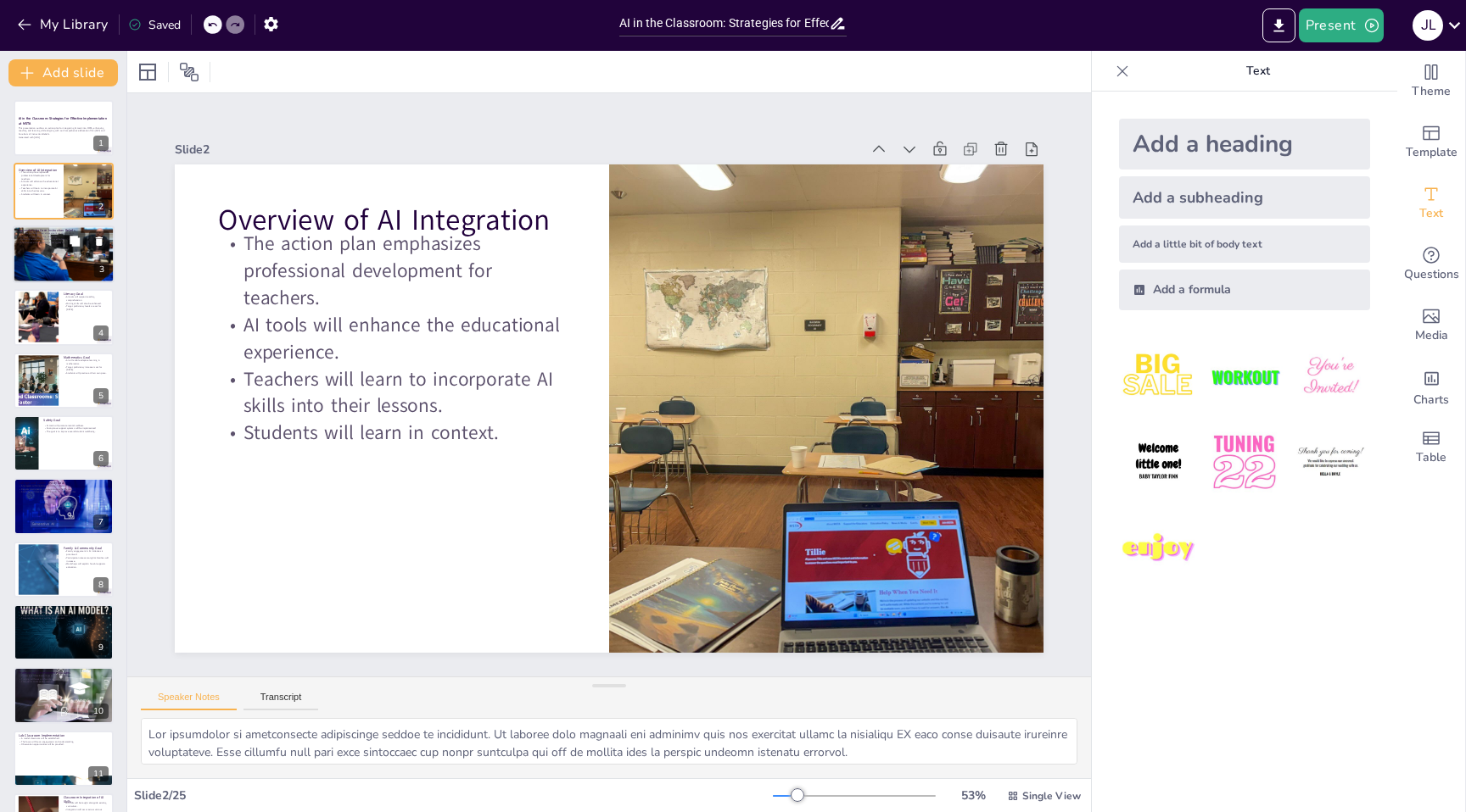
click at [50, 247] on div at bounding box center [64, 255] width 102 height 68
checkbox input "true"
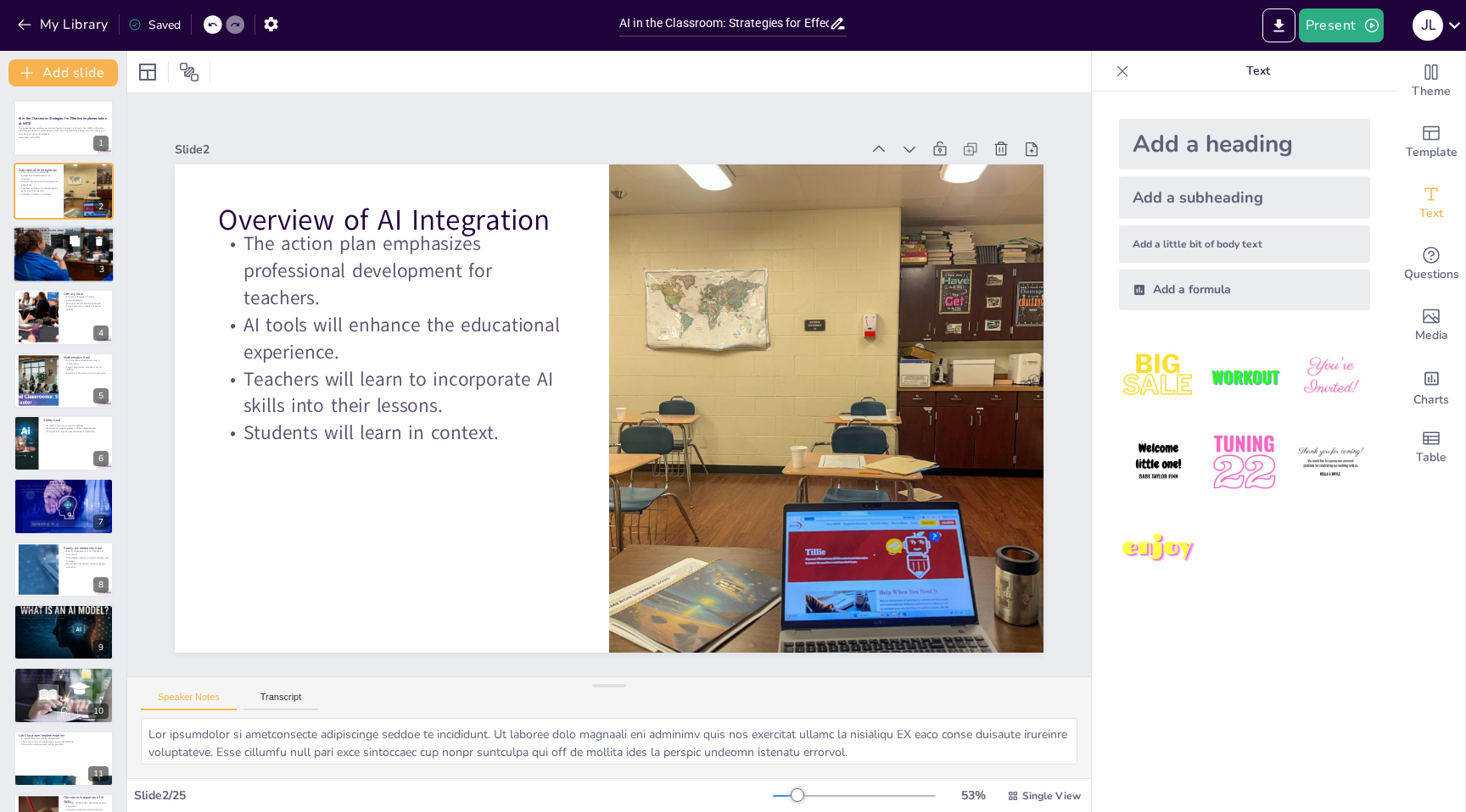
checkbox input "true"
type textarea "Active engagement is a key component of effective learning. By utilizing AI too…"
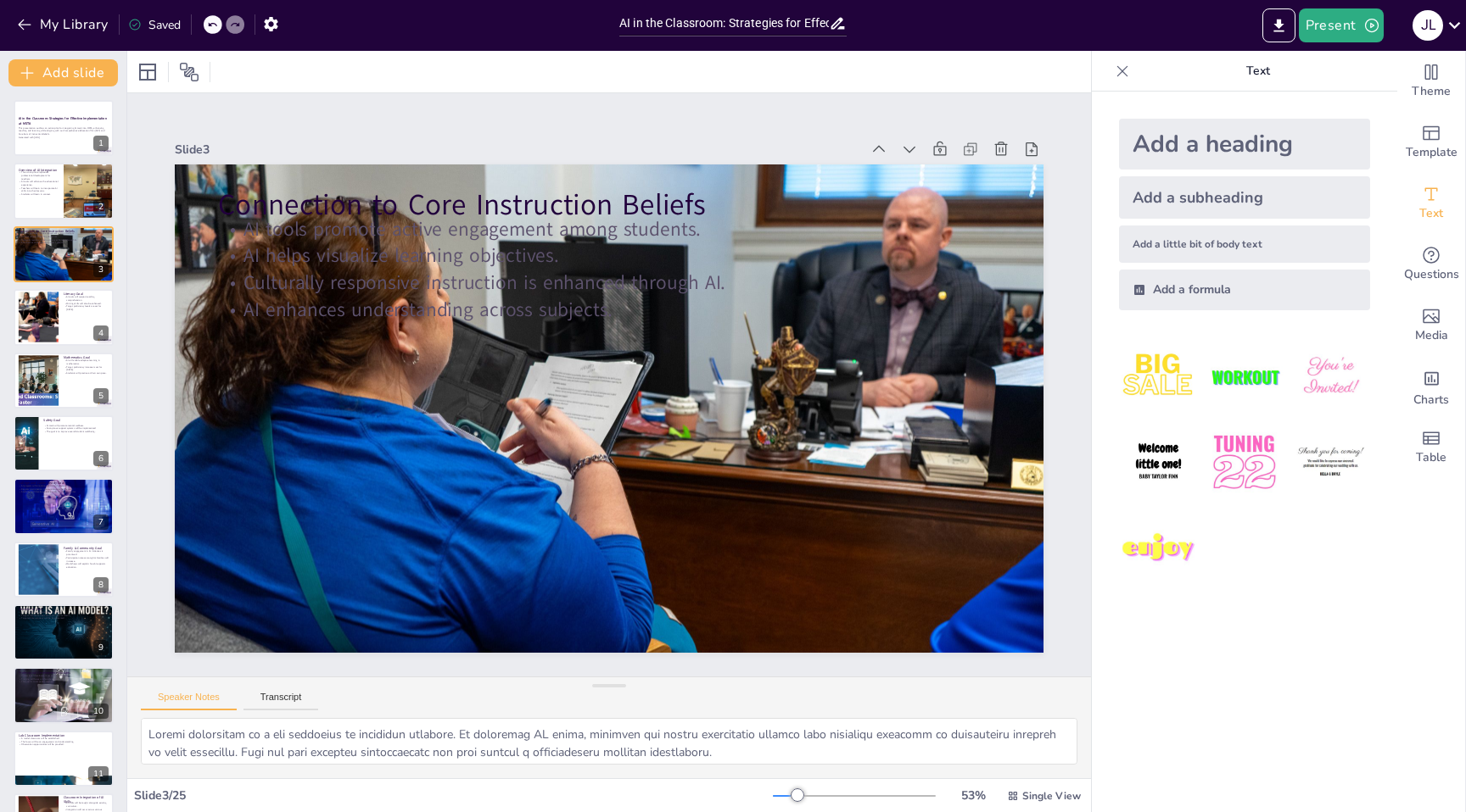
checkbox input "true"
click at [38, 340] on div at bounding box center [38, 318] width 104 height 52
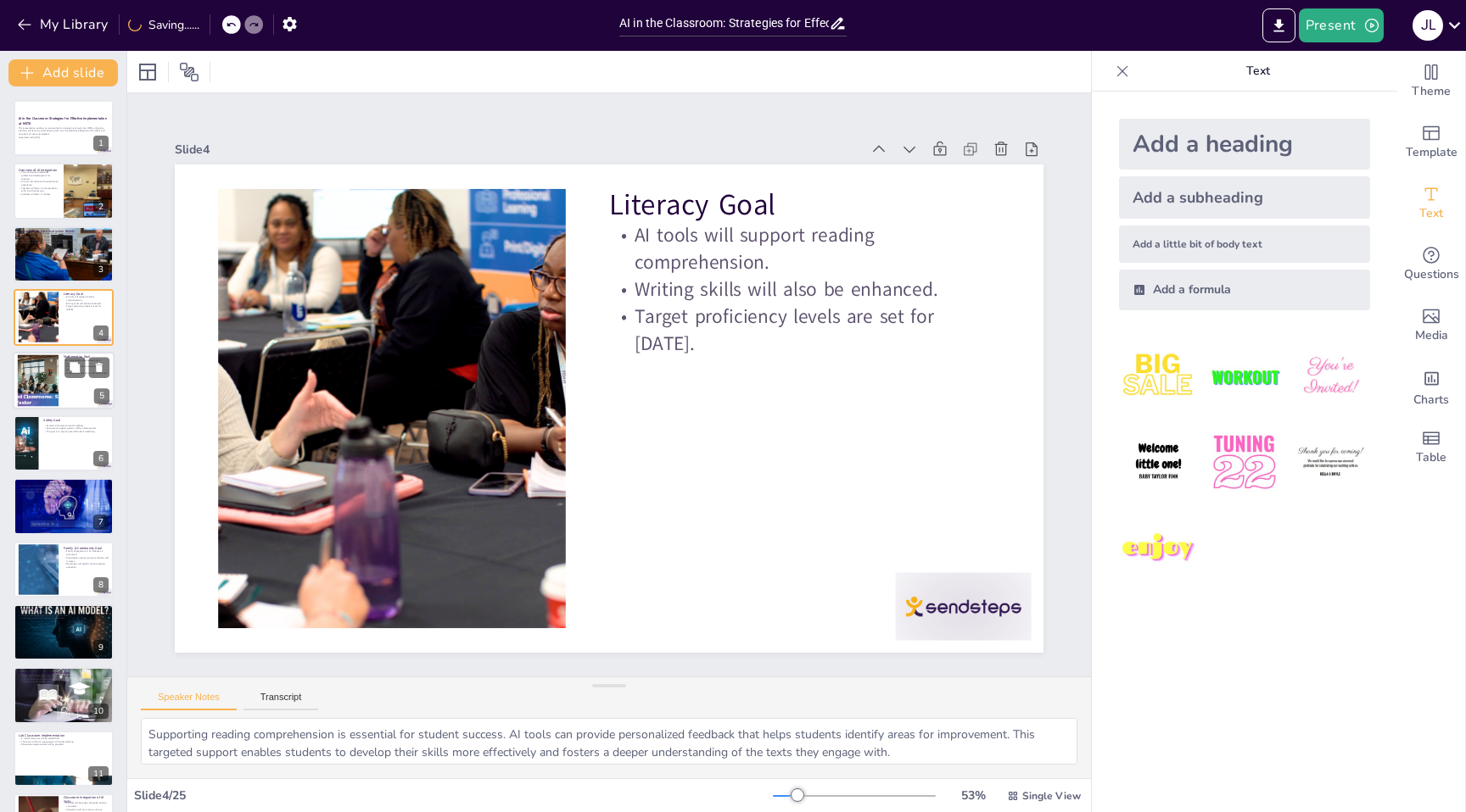
click at [37, 370] on div at bounding box center [38, 381] width 95 height 52
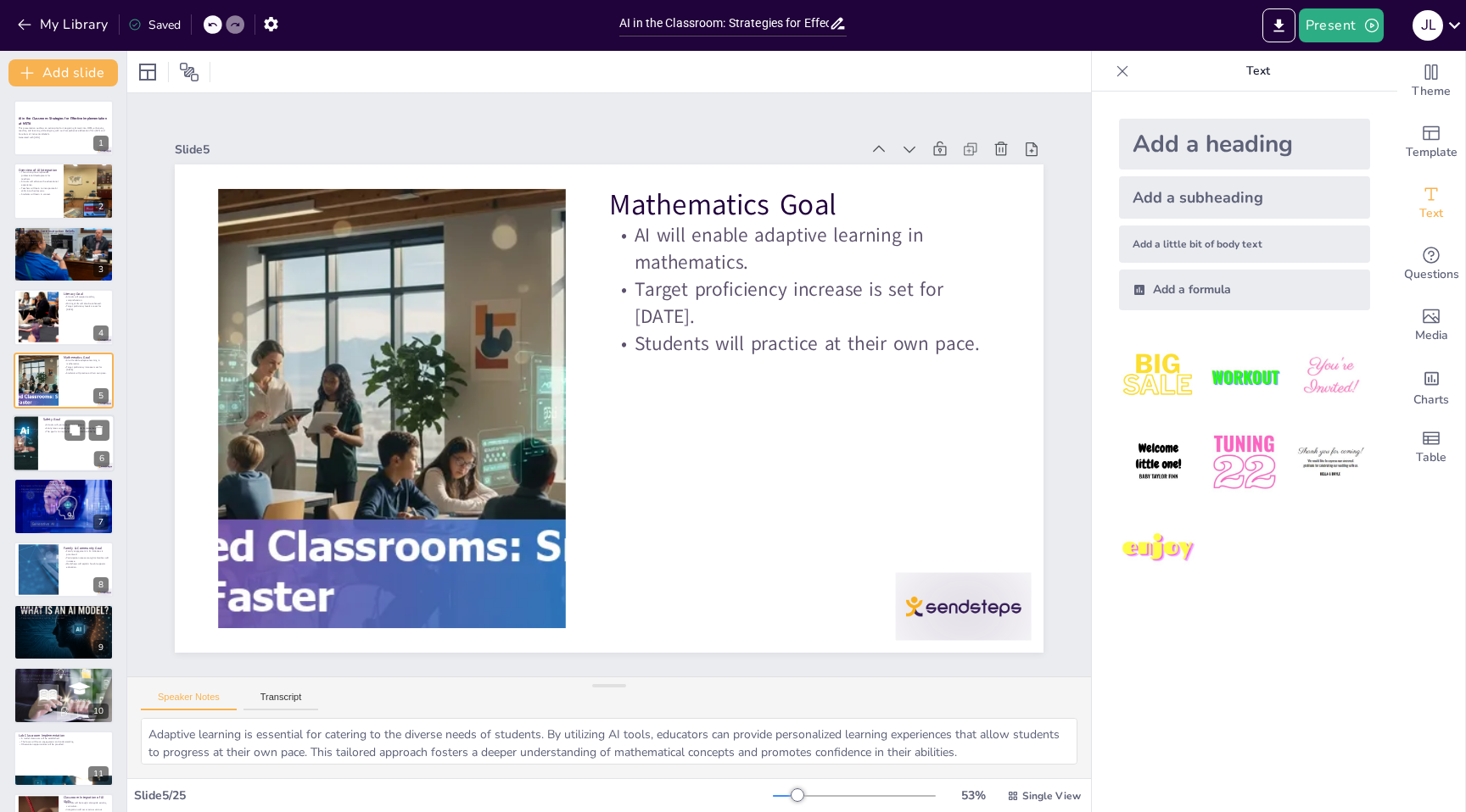
click at [44, 454] on div at bounding box center [64, 443] width 102 height 58
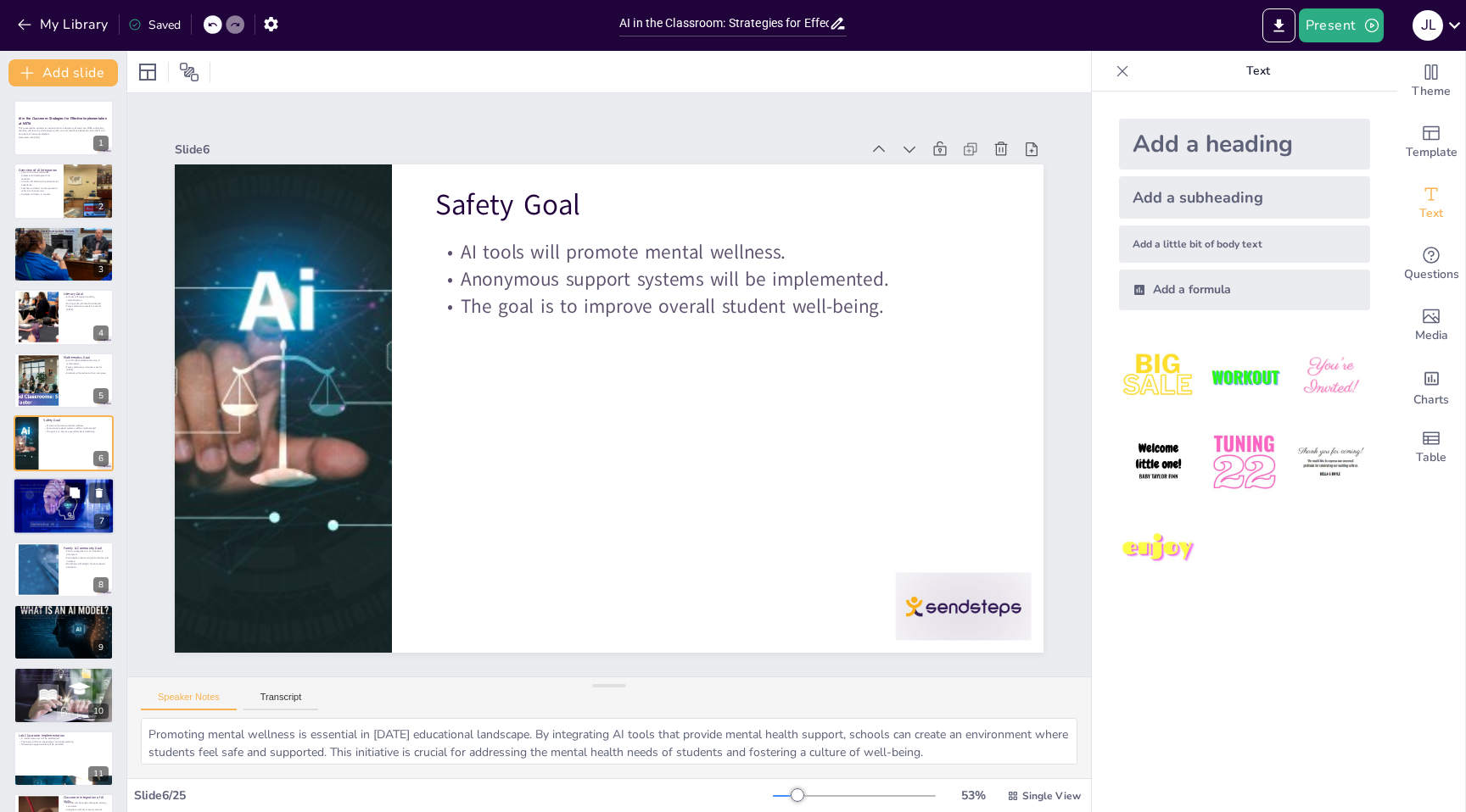
click at [36, 507] on div at bounding box center [64, 506] width 102 height 70
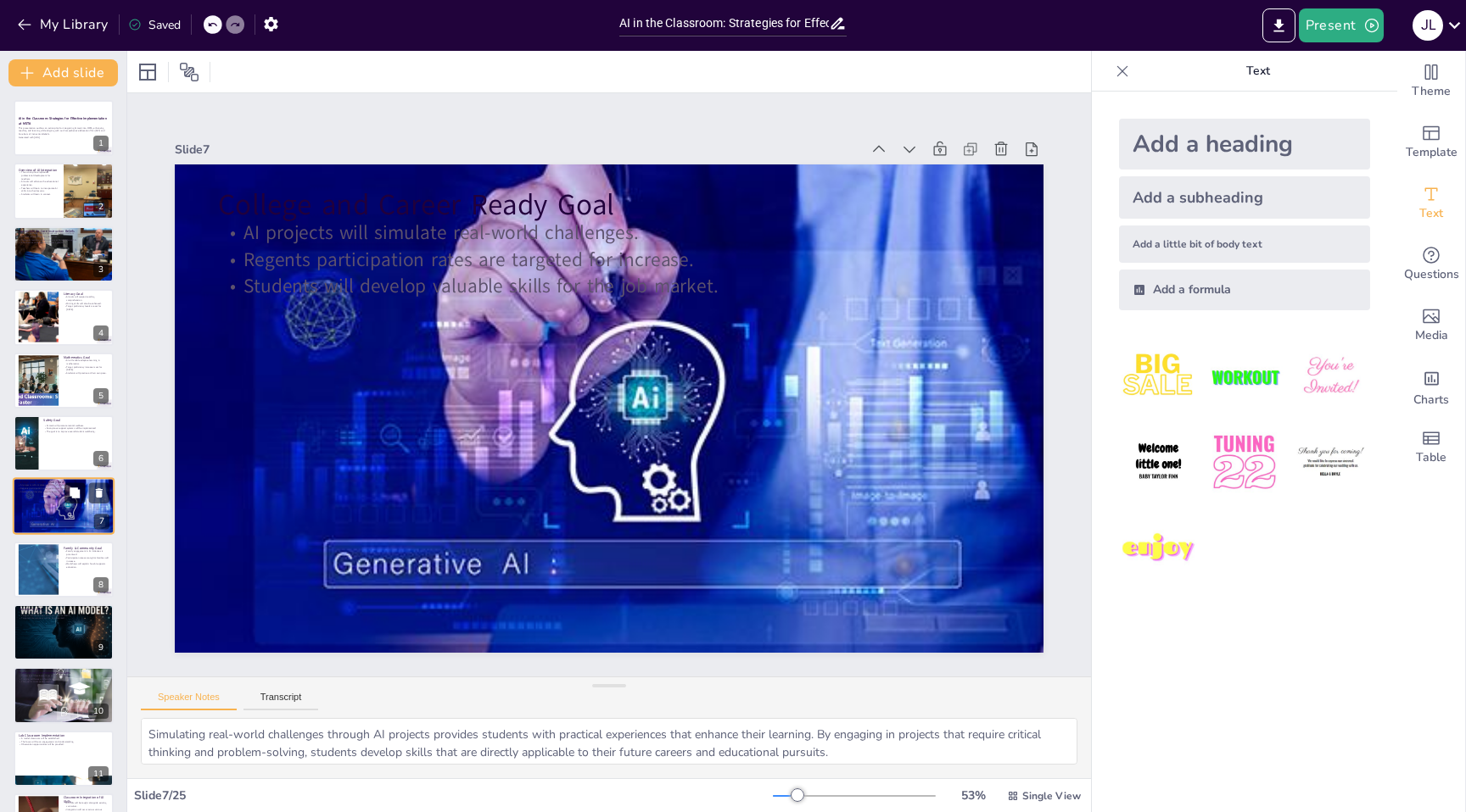
scroll to position [57, 0]
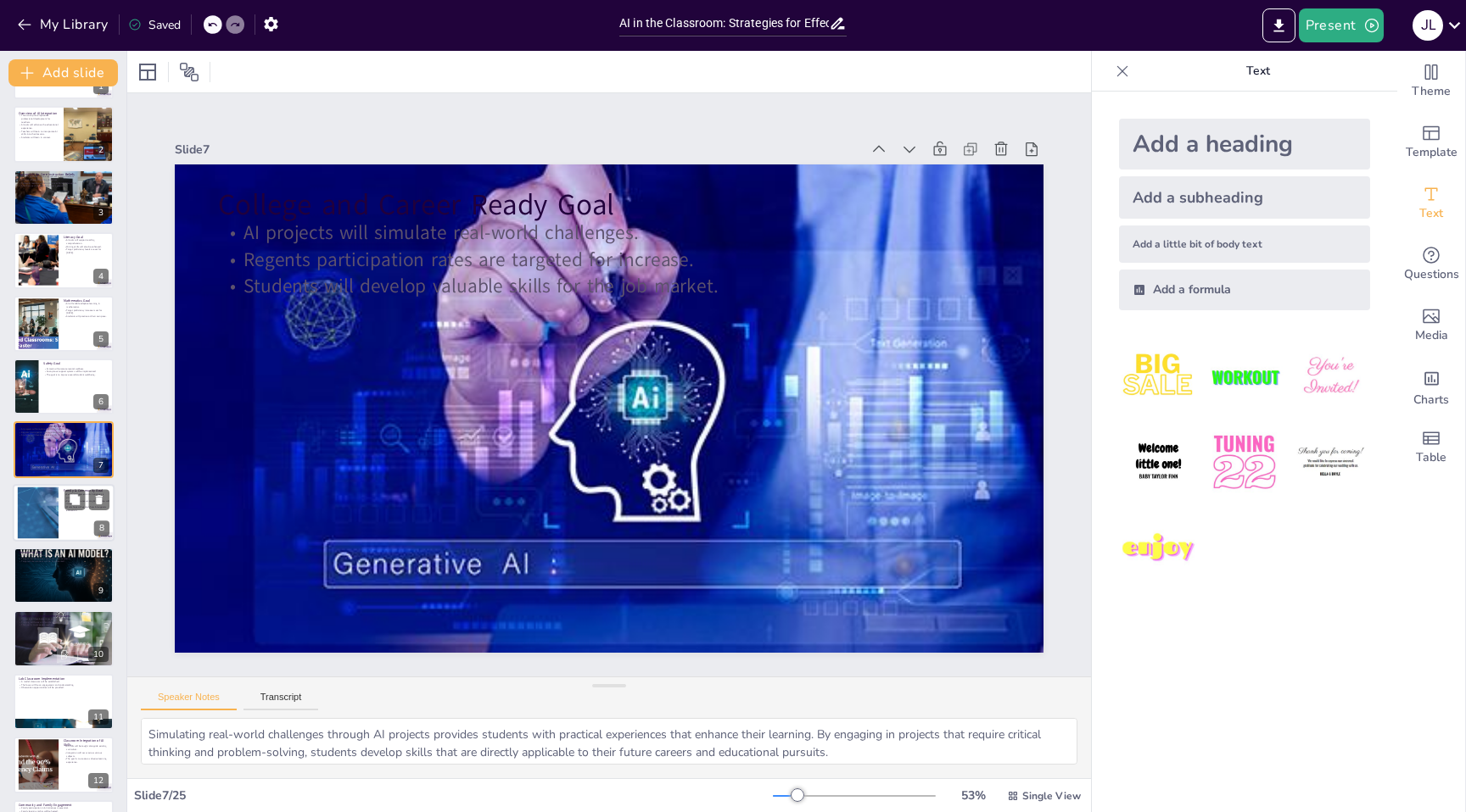
click at [53, 510] on div at bounding box center [37, 512] width 145 height 52
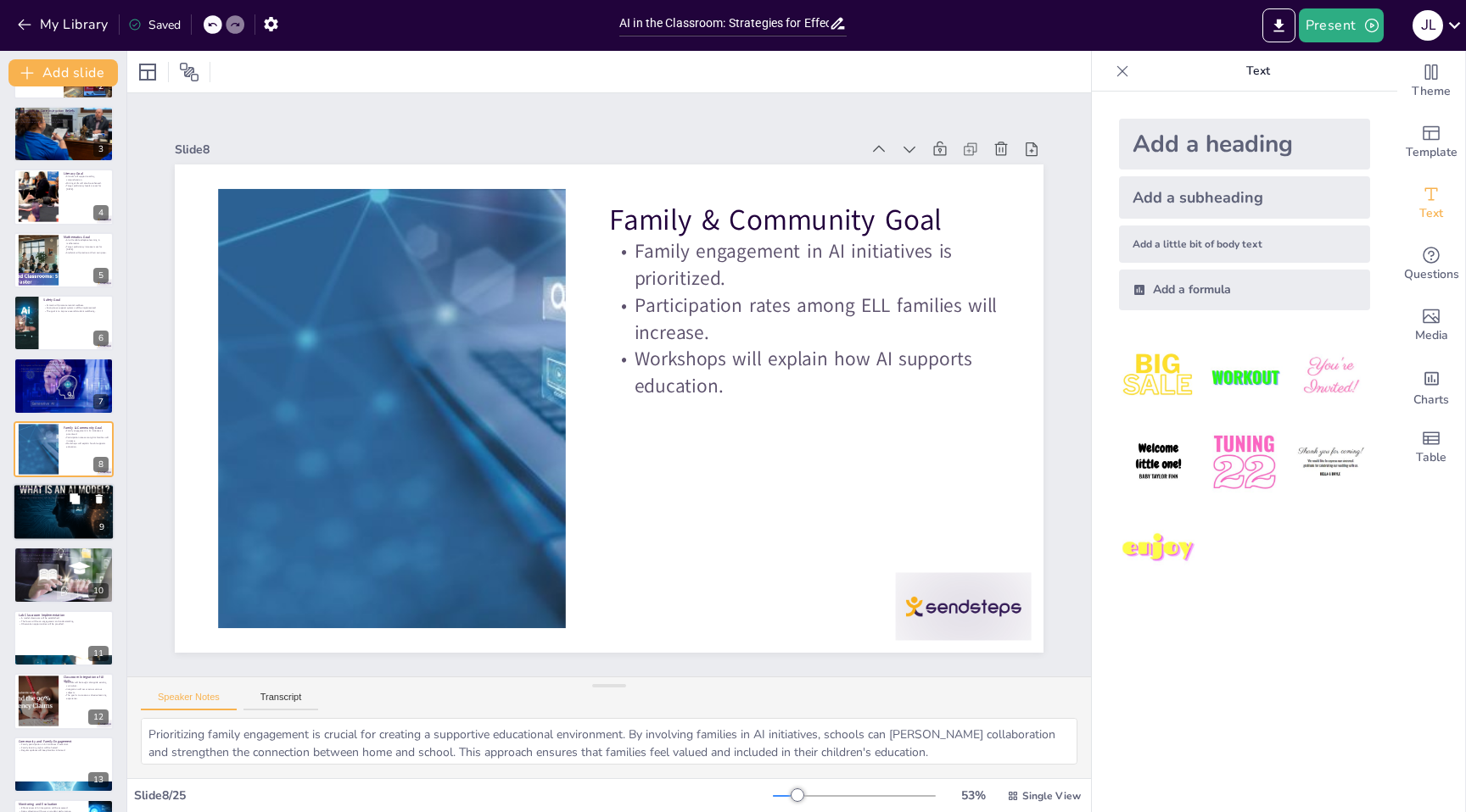
click at [42, 497] on p "Targeted interventions will be implemented." at bounding box center [64, 496] width 92 height 3
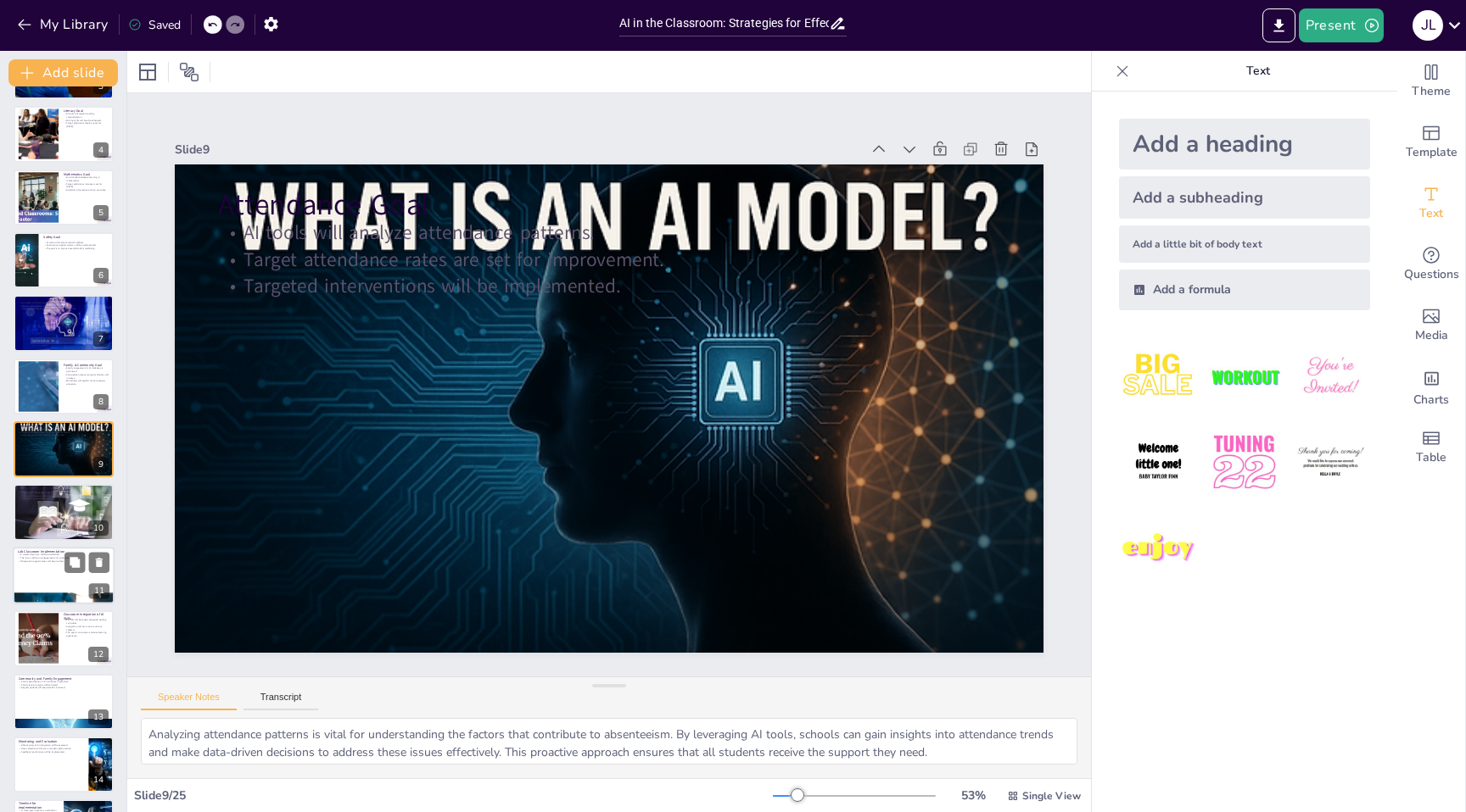
click at [51, 562] on p "Observation opportunities will be provided." at bounding box center [64, 560] width 92 height 3
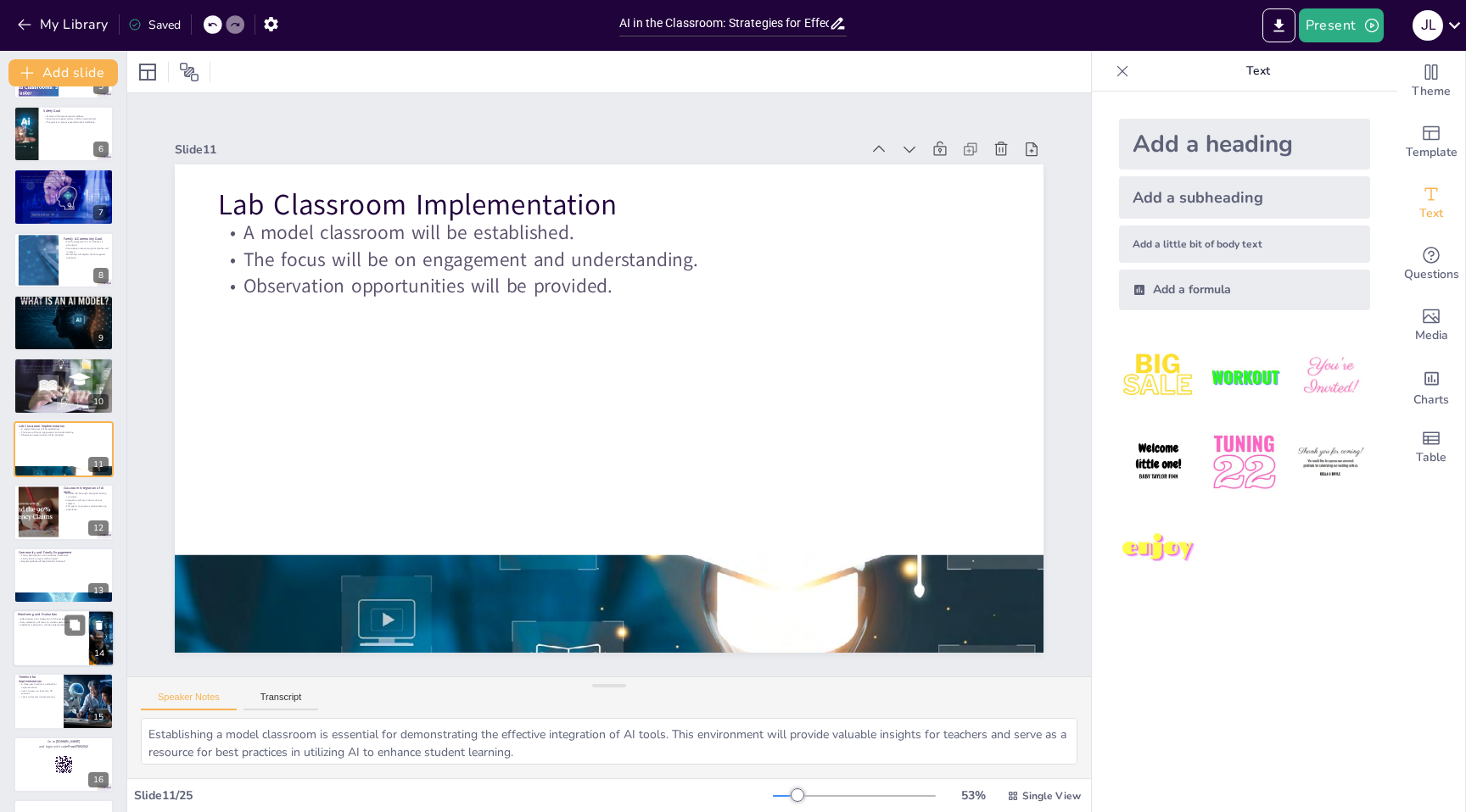
click at [44, 641] on div at bounding box center [64, 638] width 102 height 58
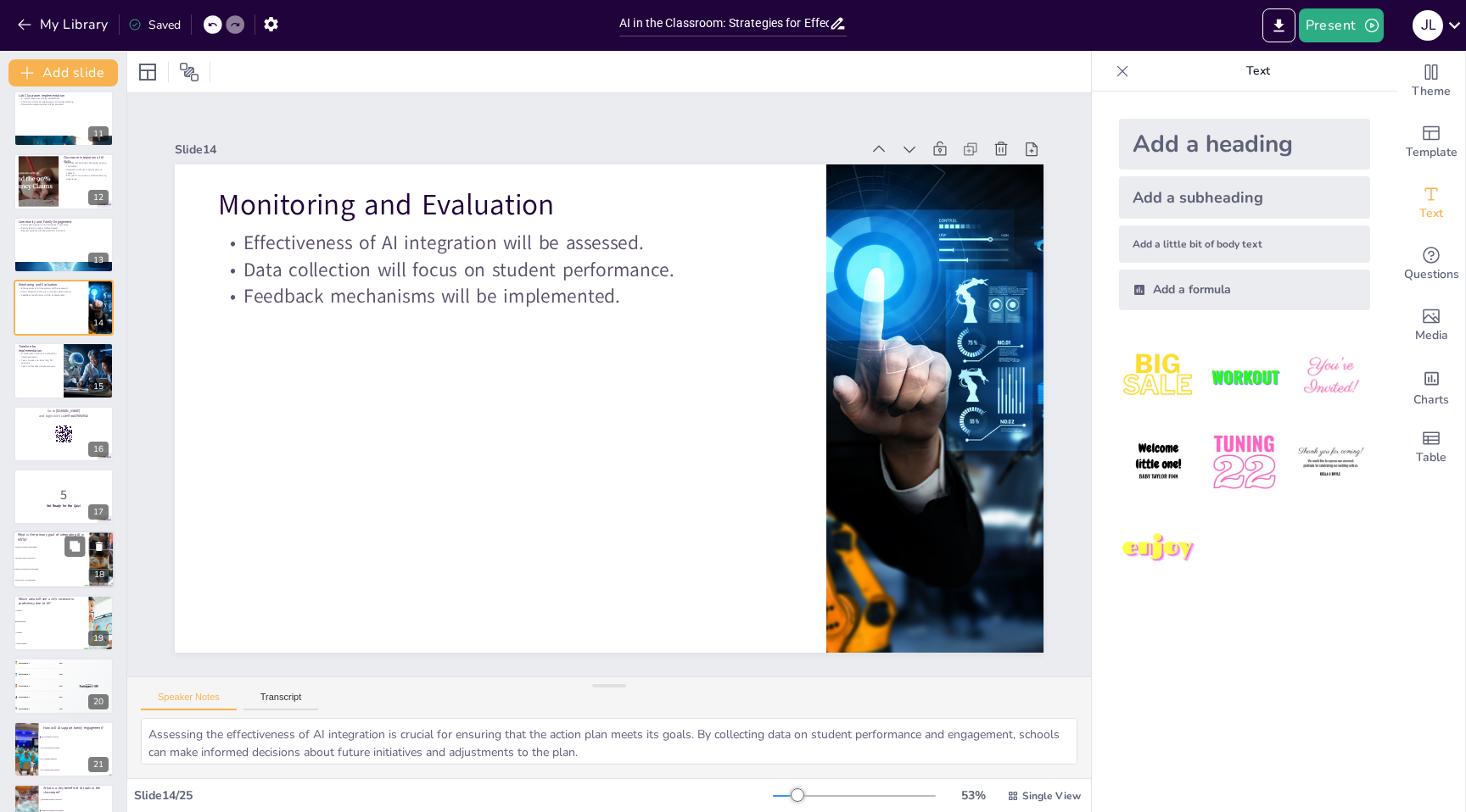
click at [36, 564] on li "Improve teaching and learning" at bounding box center [51, 569] width 76 height 11
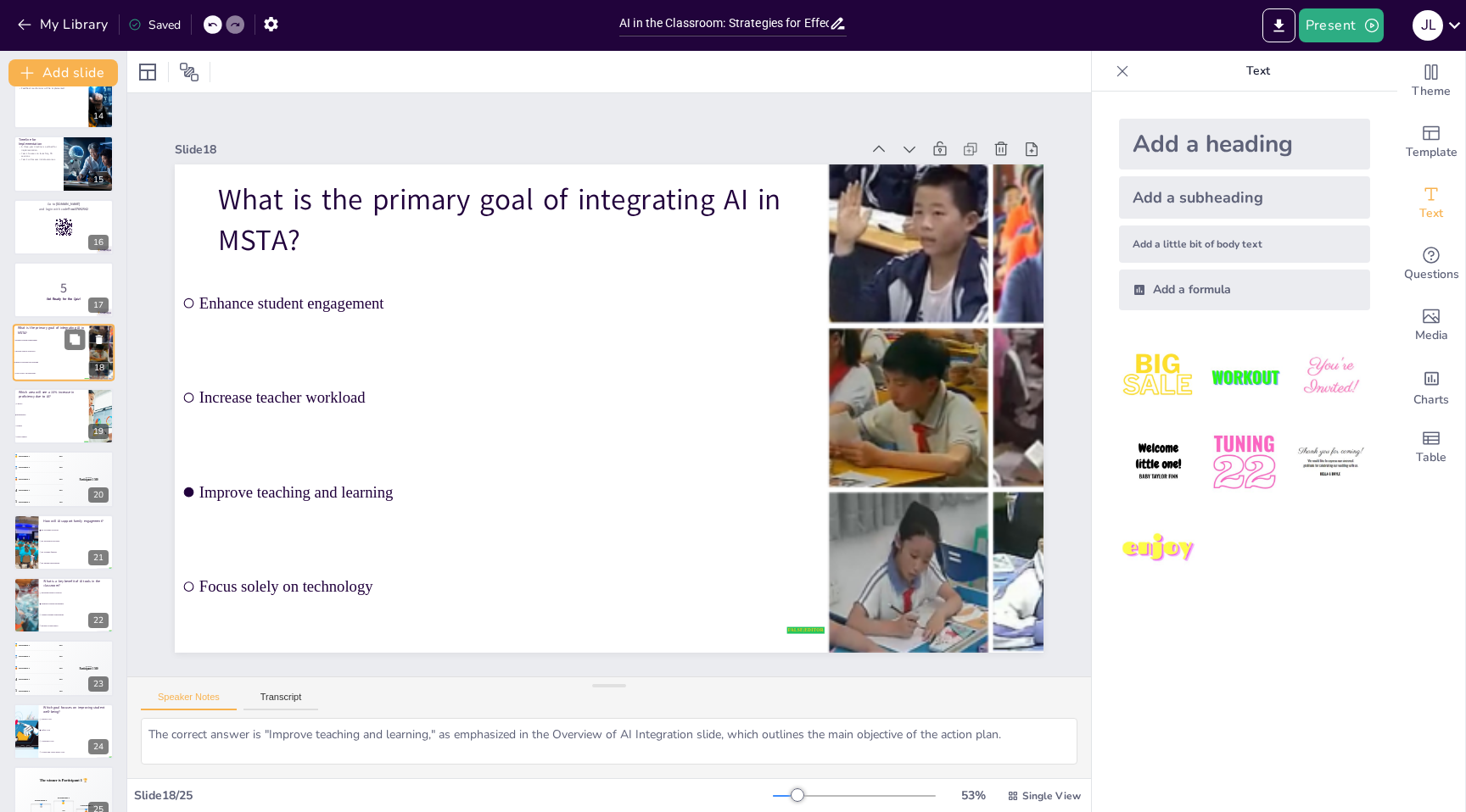
scroll to position [844, 0]
click at [33, 439] on span "Social Studies" at bounding box center [51, 439] width 73 height 3
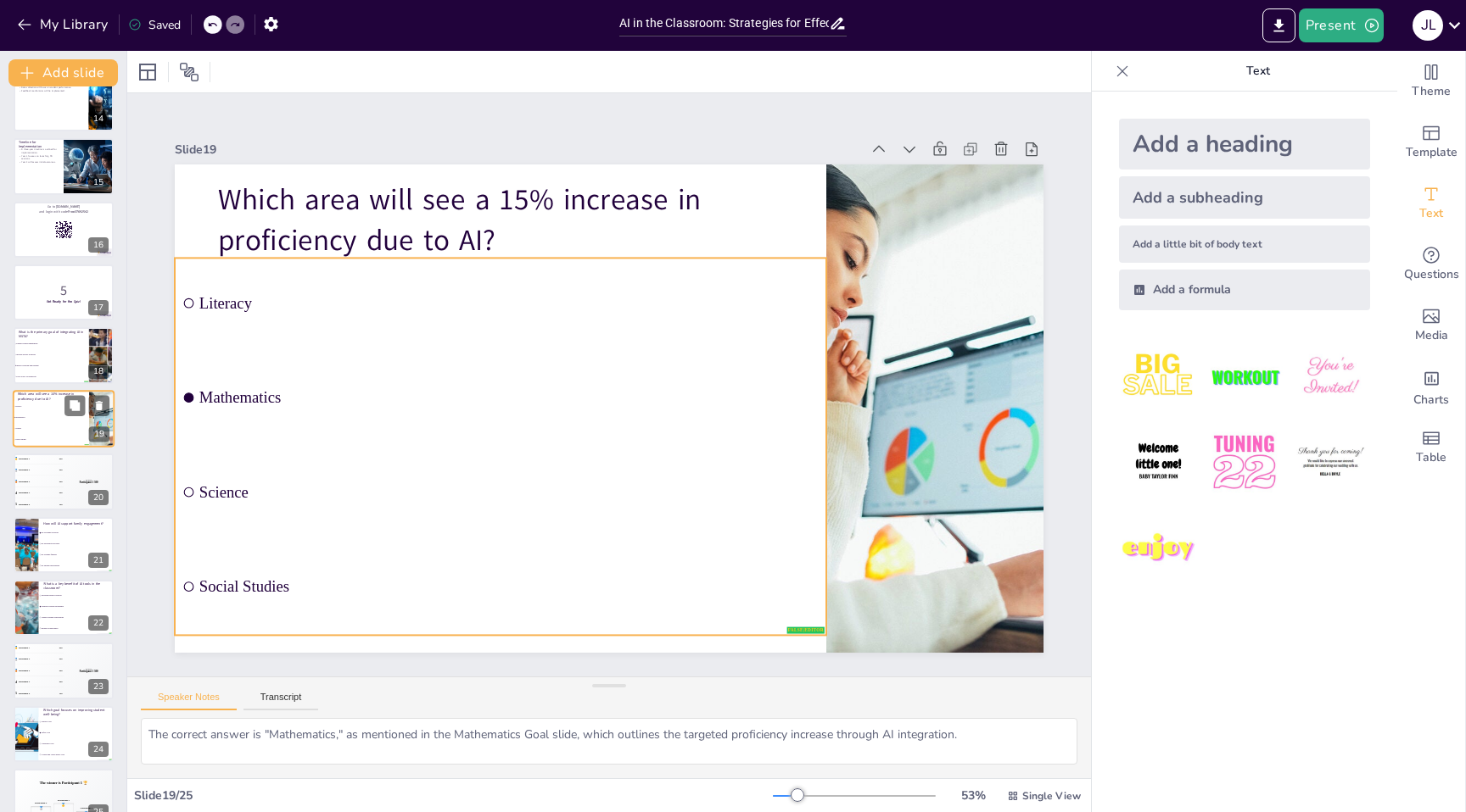
scroll to position [814, 0]
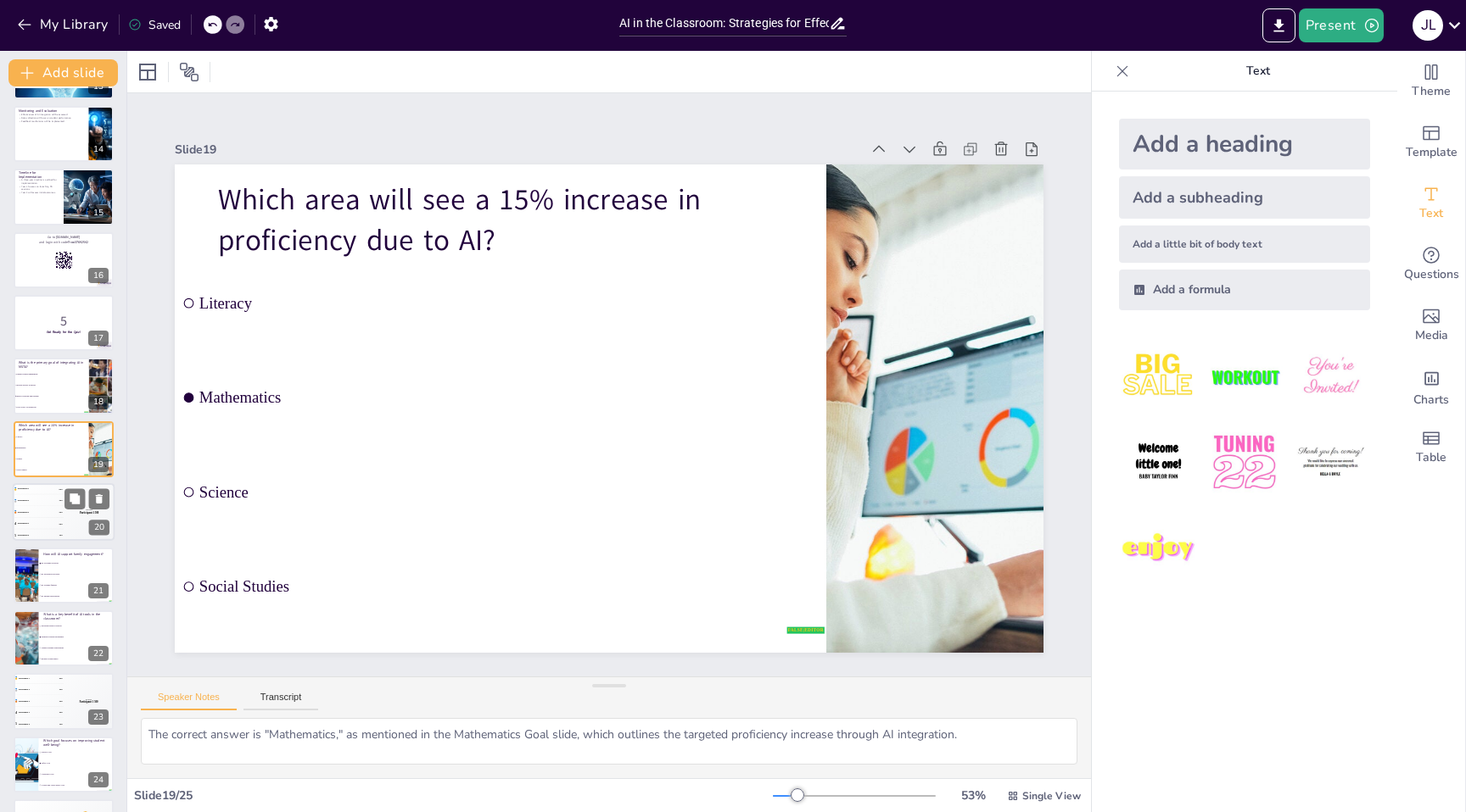
click at [33, 492] on div "🥇 Participant 1 500" at bounding box center [38, 488] width 51 height 11
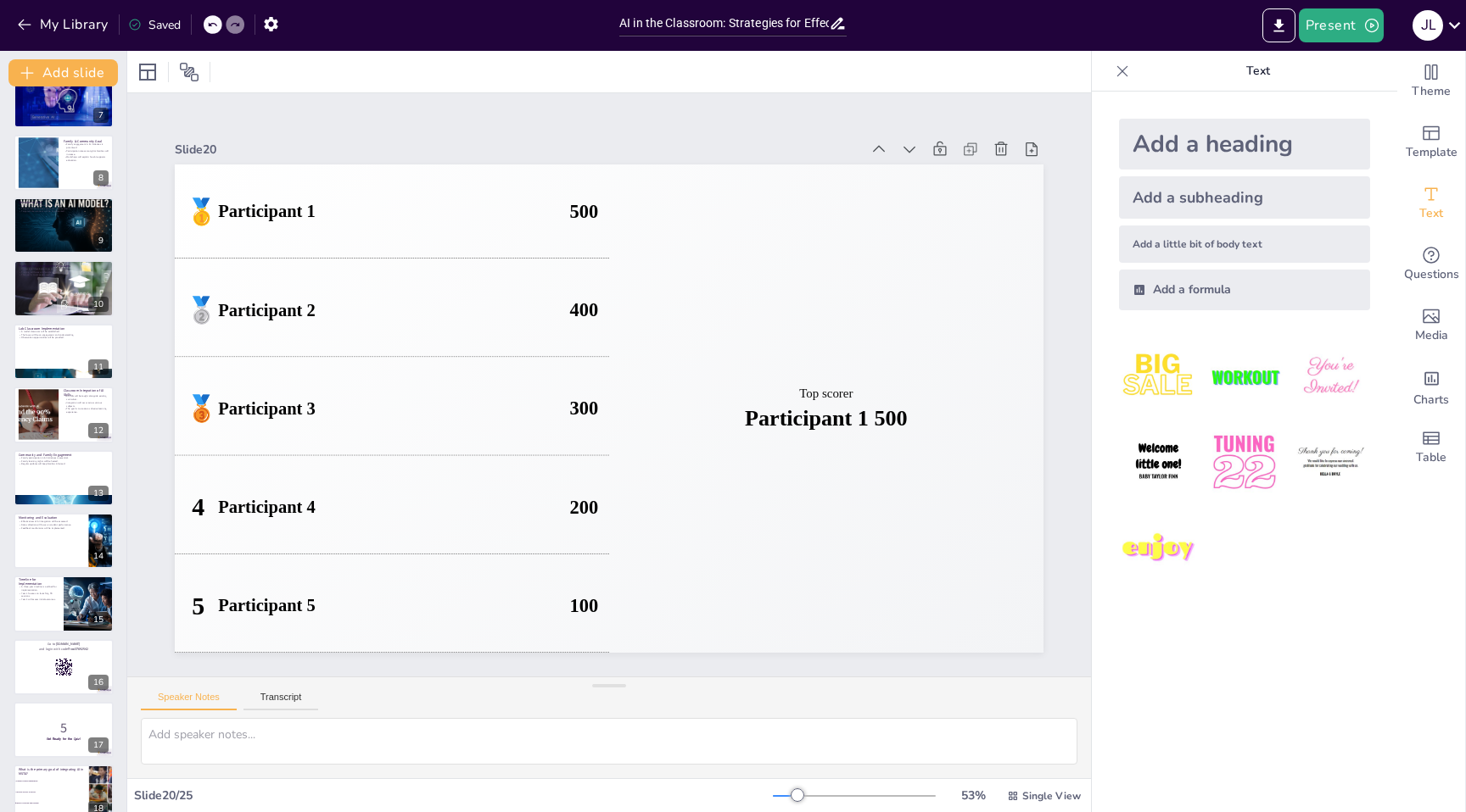
scroll to position [0, 0]
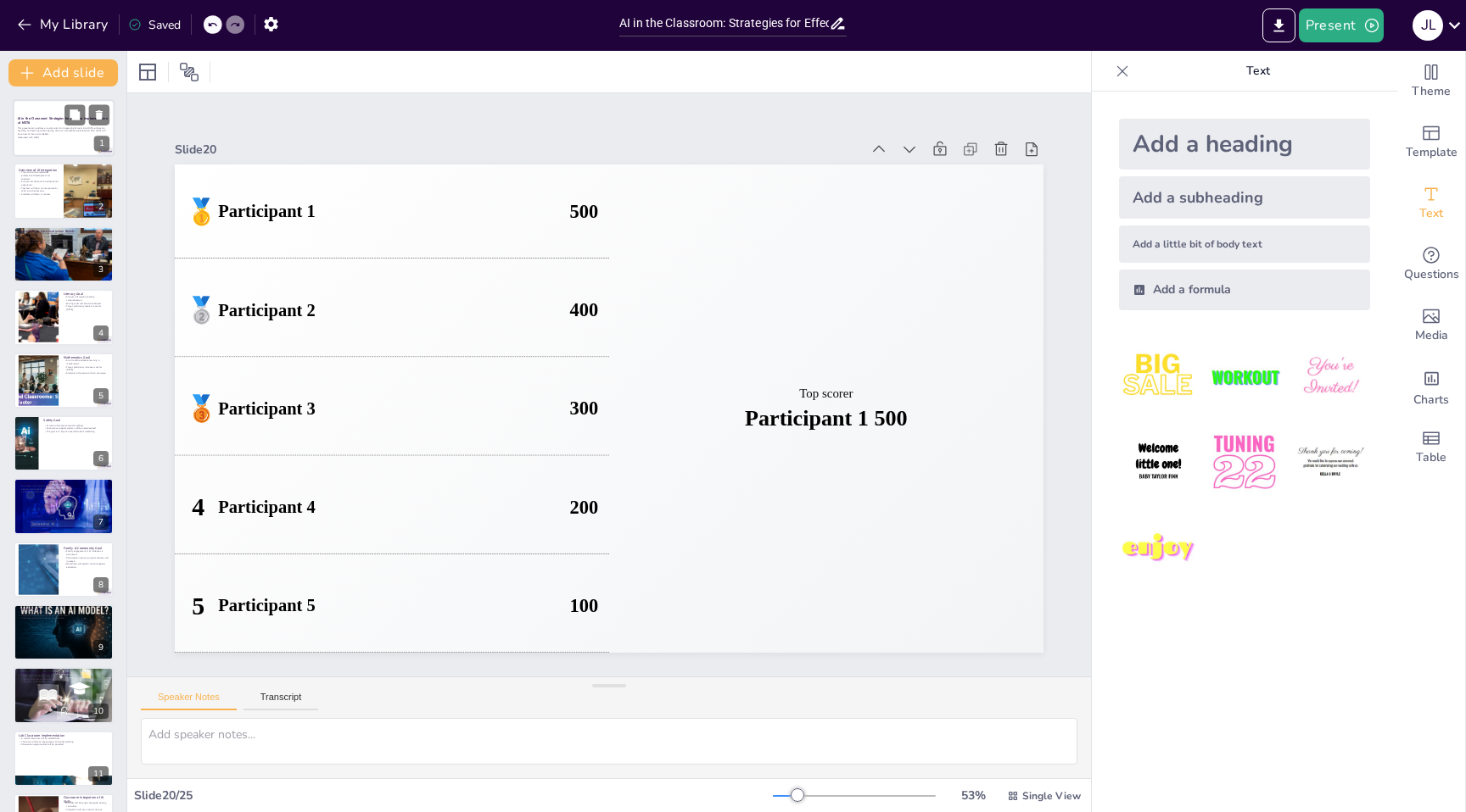
click at [41, 143] on div at bounding box center [64, 128] width 102 height 58
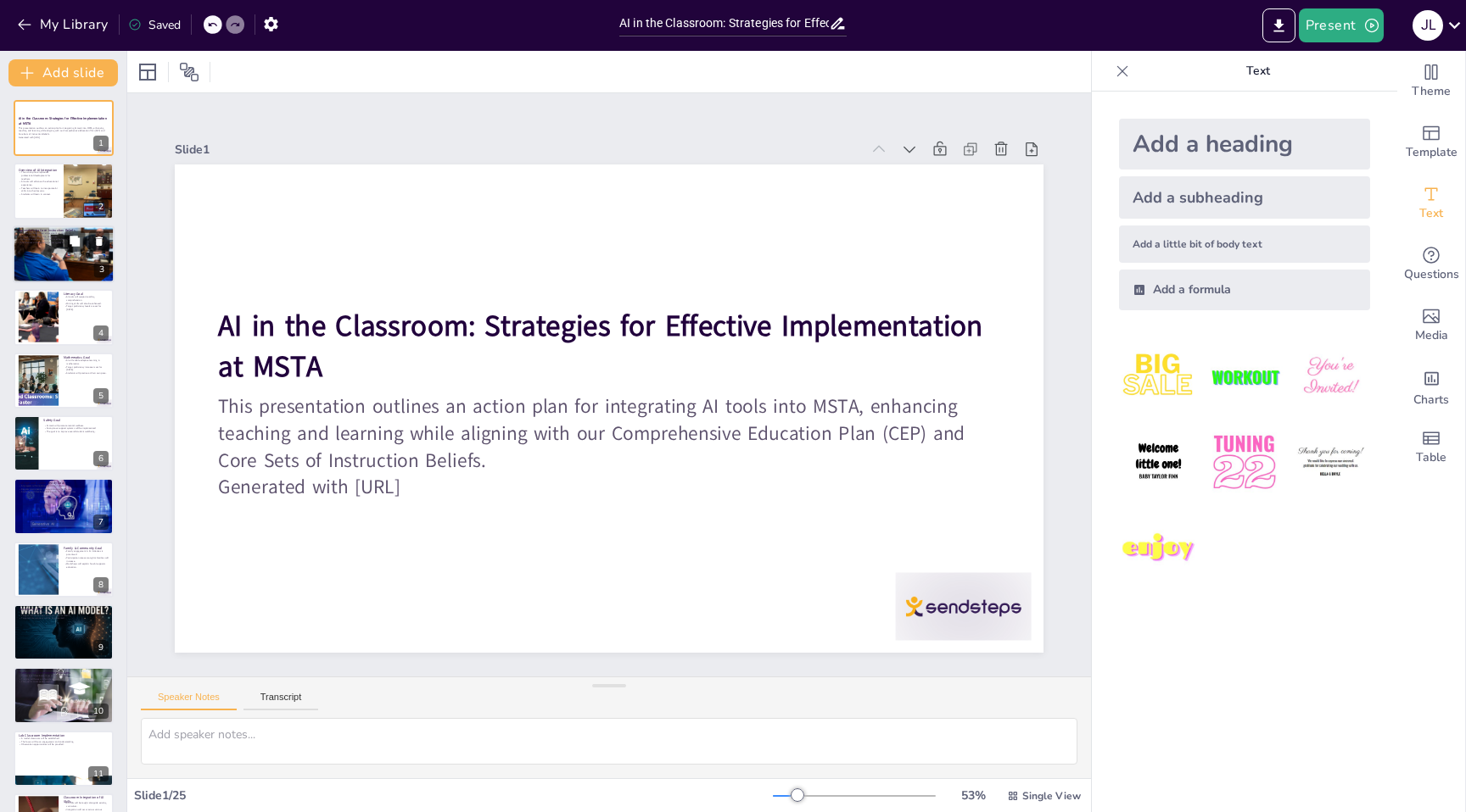
click at [36, 261] on div at bounding box center [64, 255] width 102 height 68
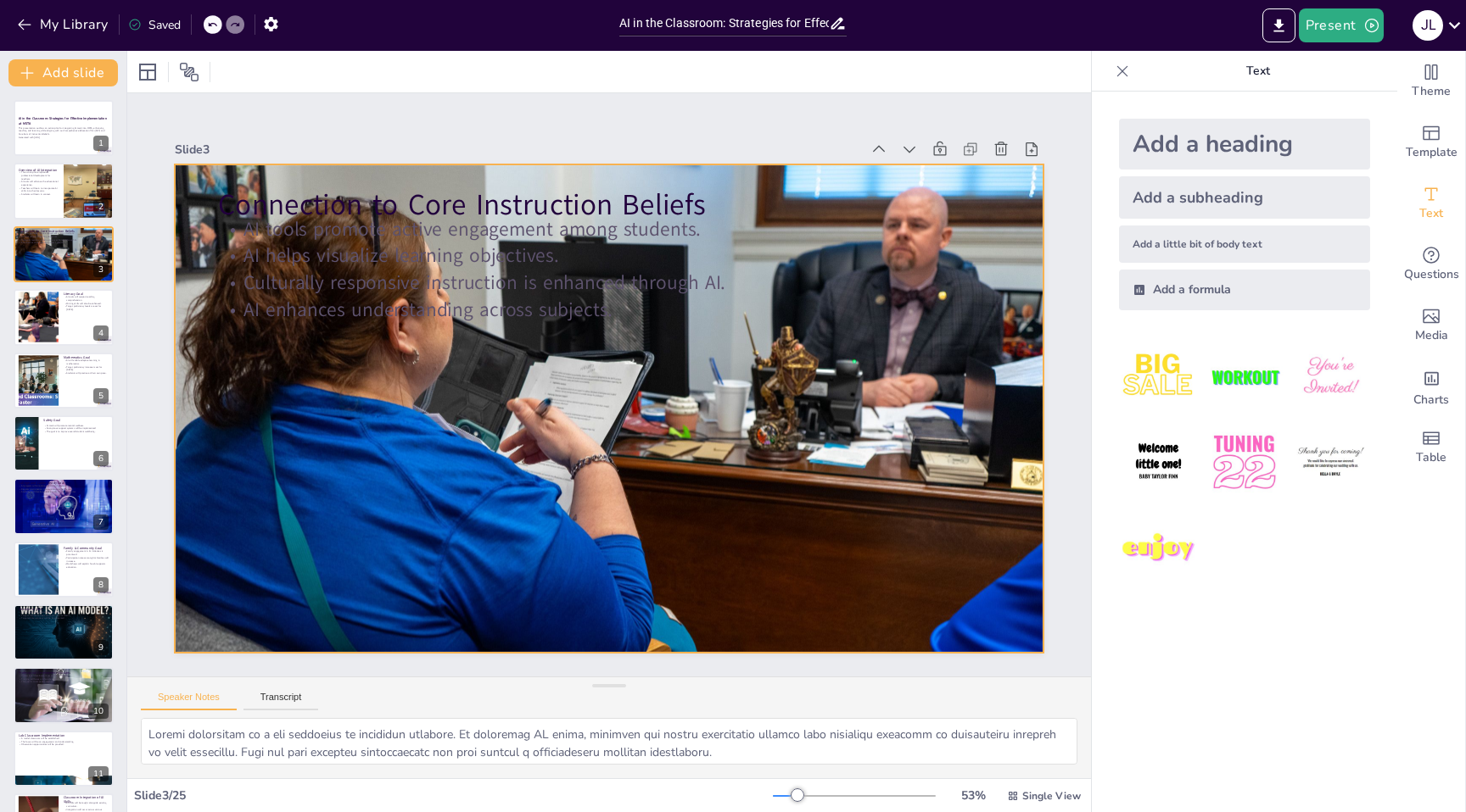
click at [843, 339] on div at bounding box center [606, 408] width 924 height 666
click at [853, 401] on div at bounding box center [606, 408] width 924 height 665
click at [665, 127] on icon at bounding box center [676, 136] width 22 height 22
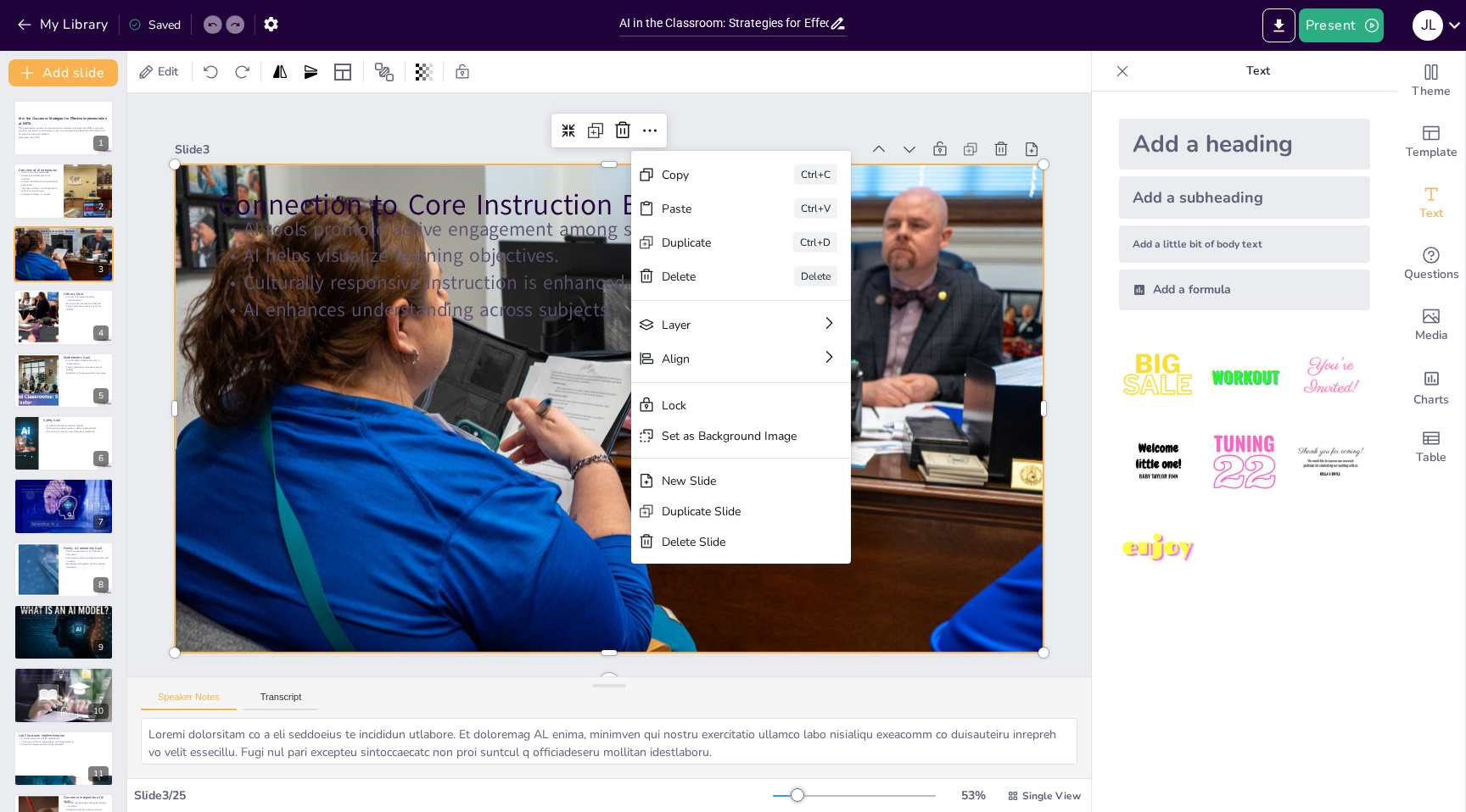
click at [920, 415] on div at bounding box center [606, 408] width 924 height 666
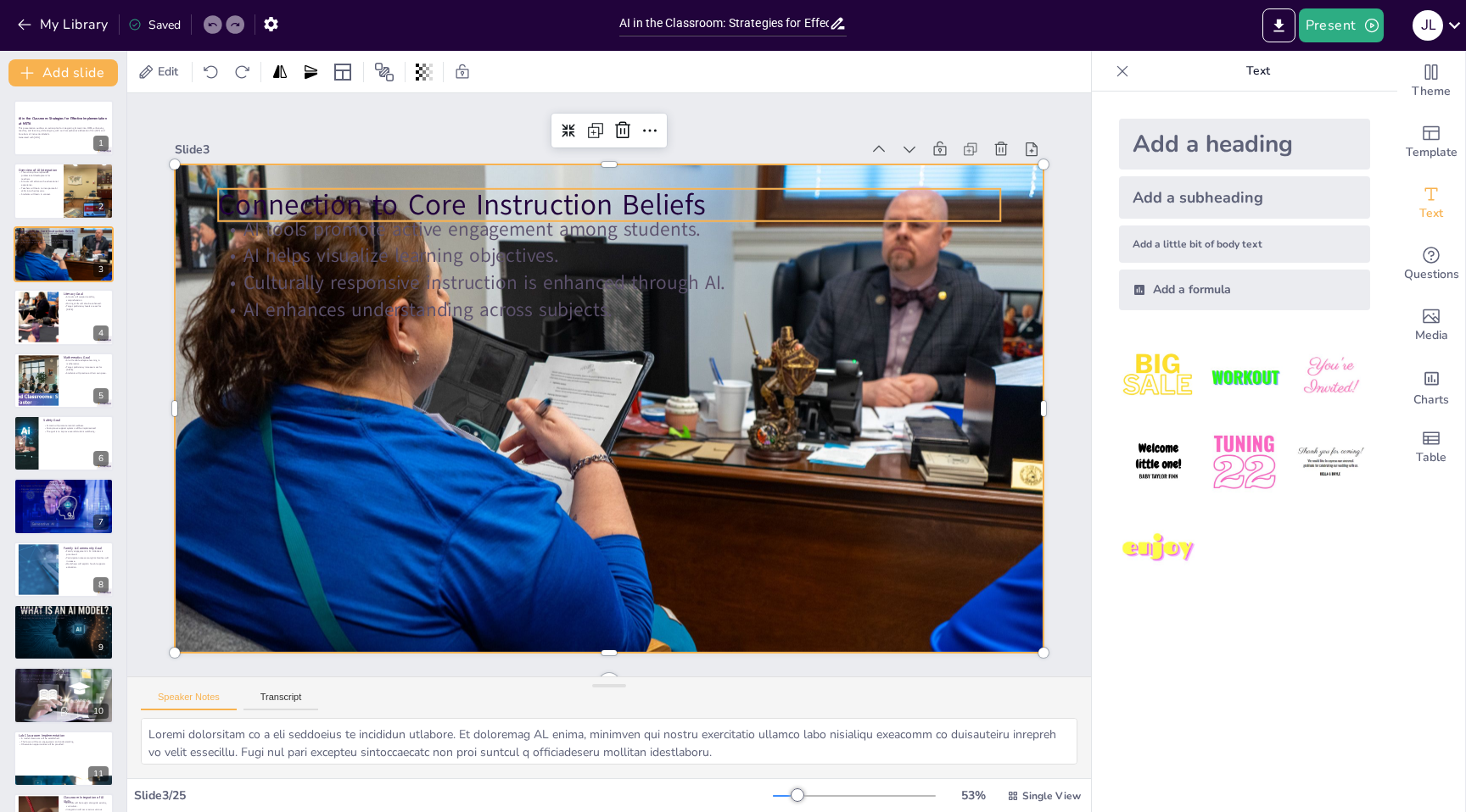
click at [295, 206] on p "Connection to Core Instruction Beliefs" at bounding box center [628, 206] width 782 height 122
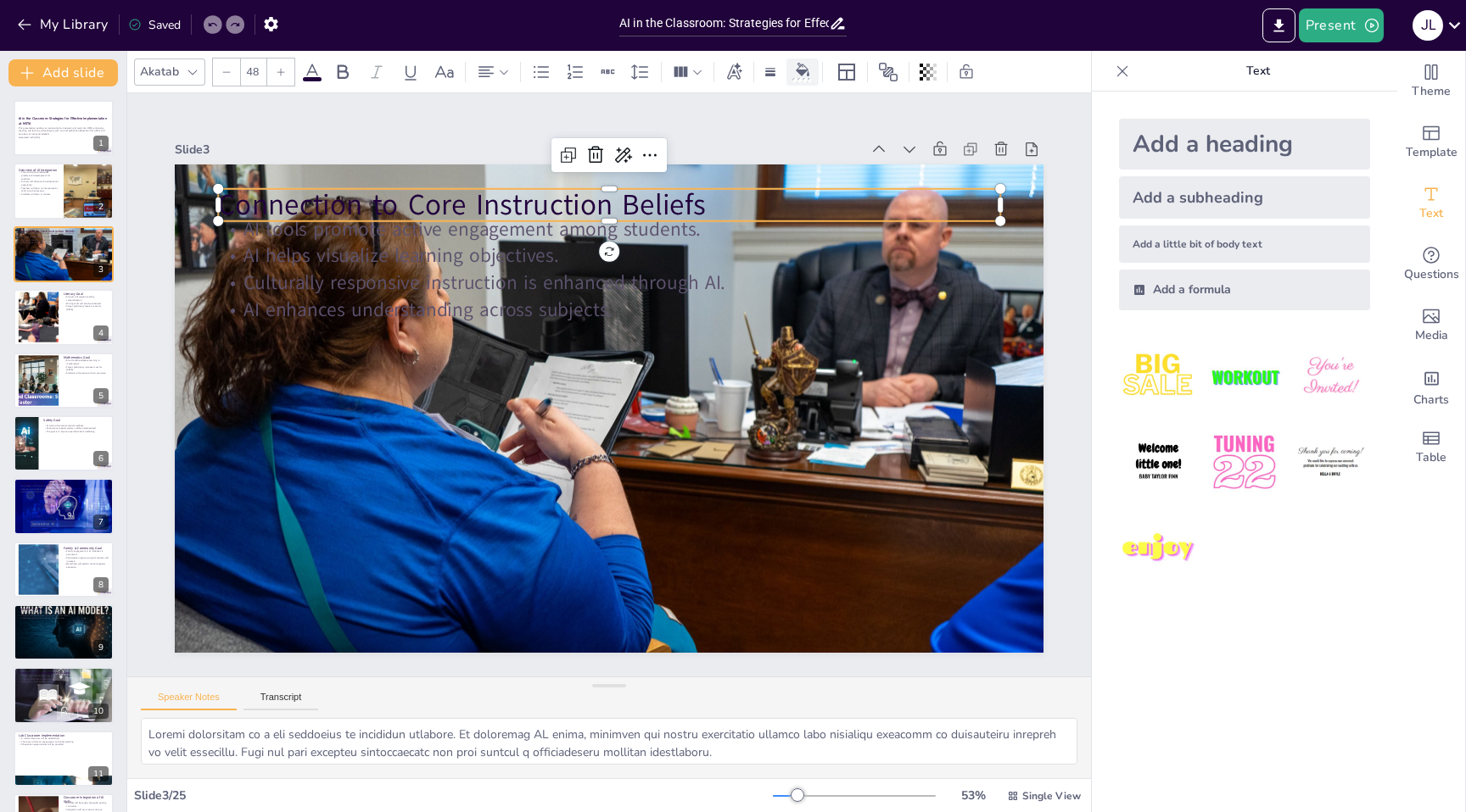
click at [798, 76] on div at bounding box center [801, 72] width 25 height 18
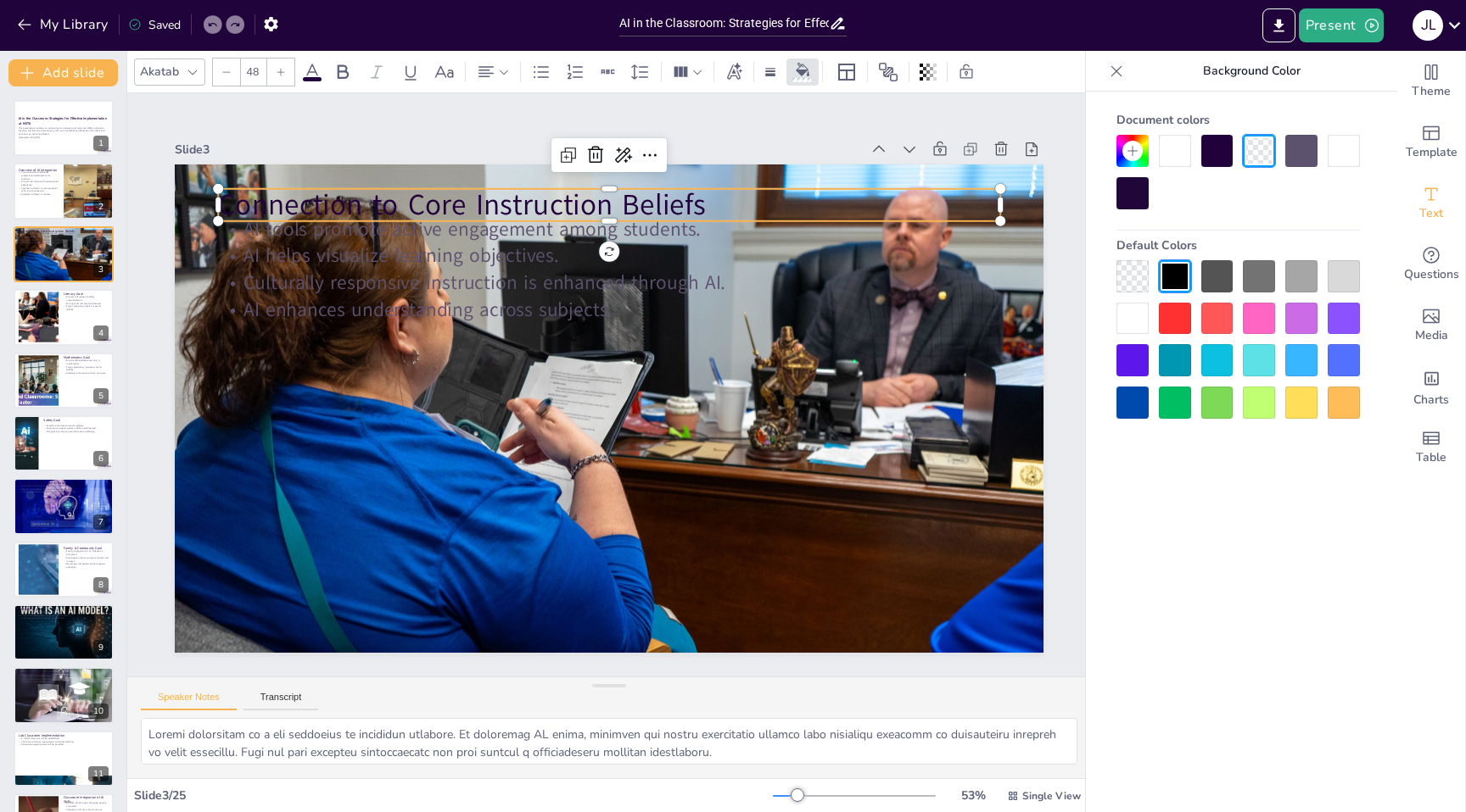
click at [1337, 160] on div at bounding box center [1343, 151] width 32 height 32
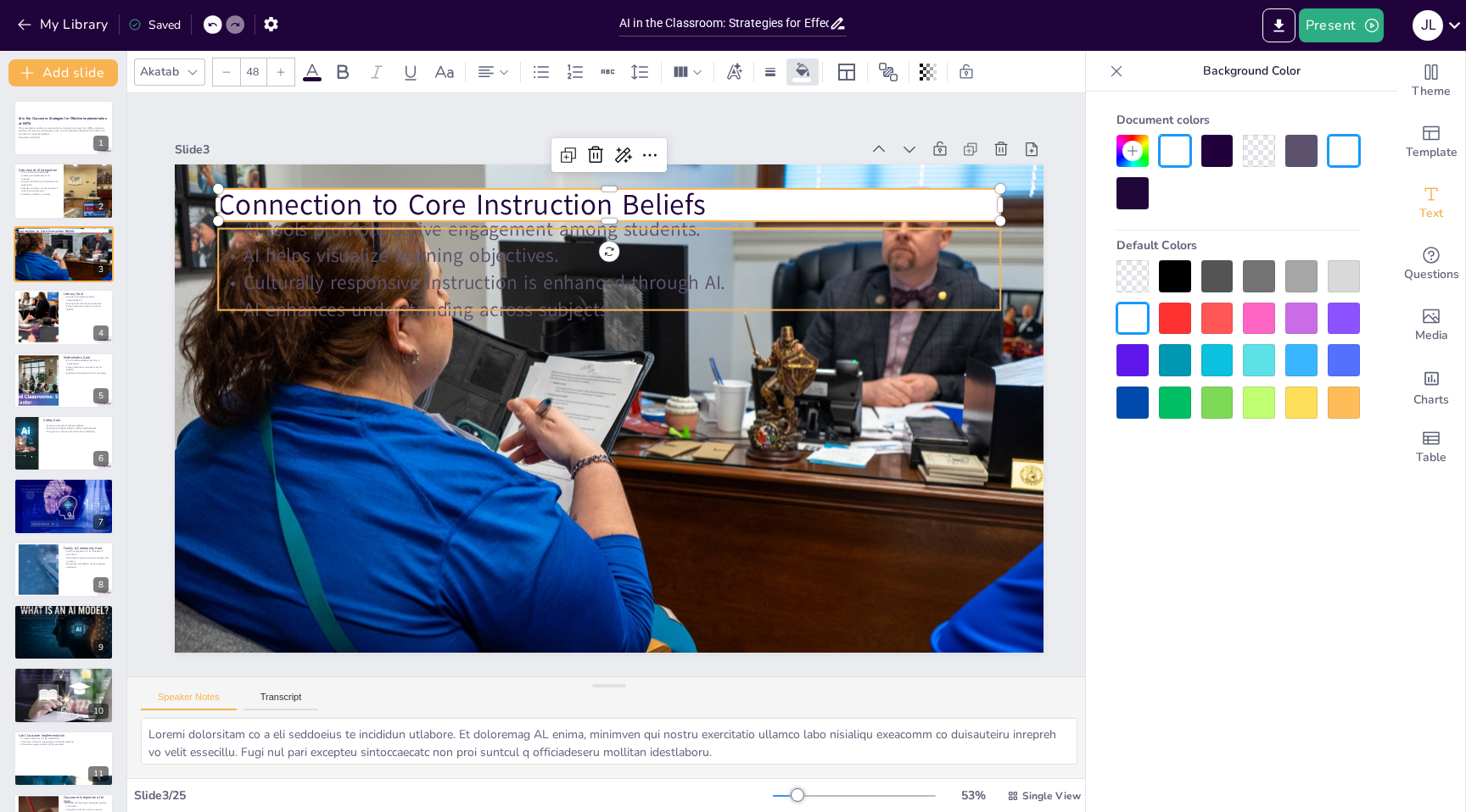
click at [687, 250] on p "AI helps visualize learning objectives." at bounding box center [727, 333] width 343 height 725
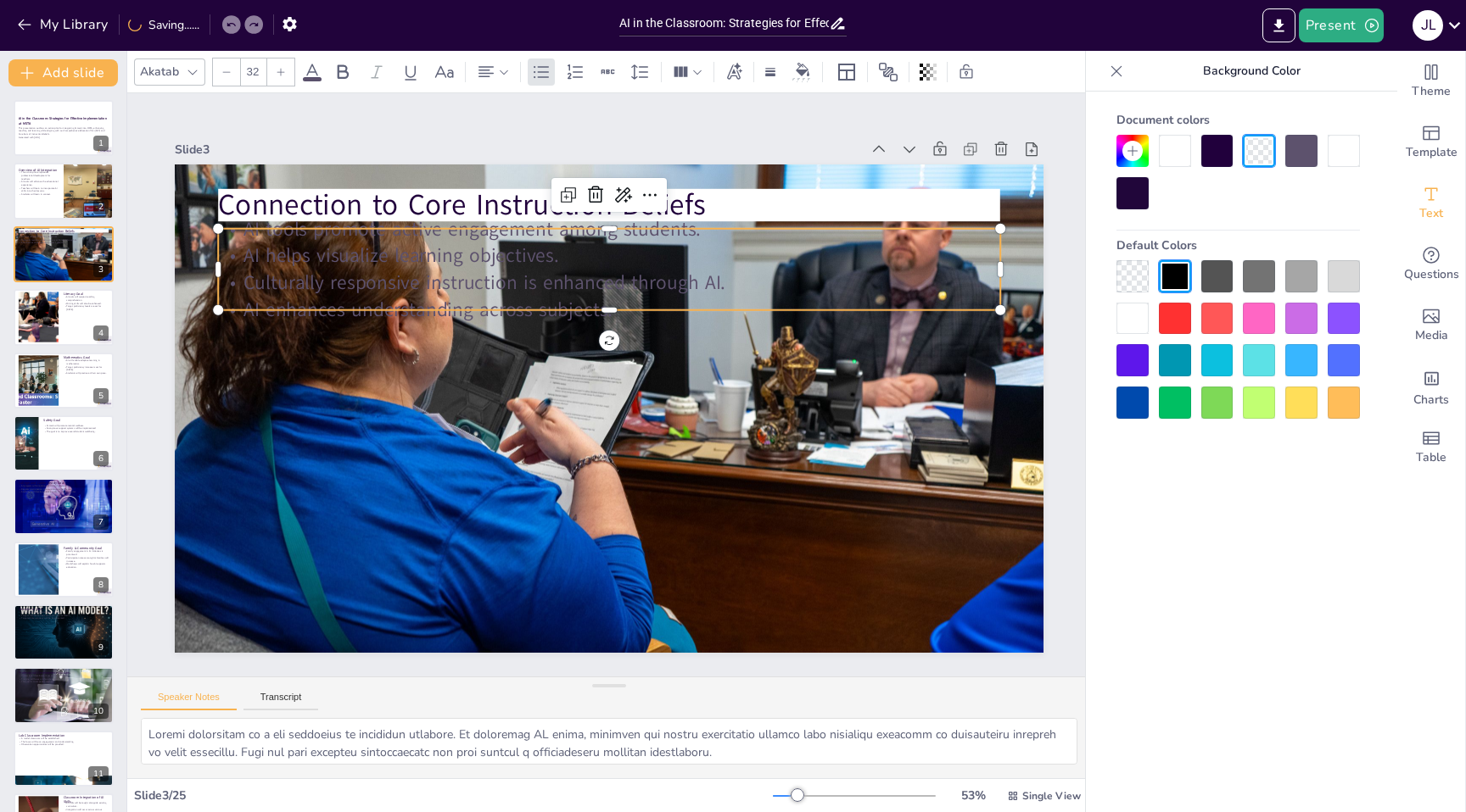
click at [1345, 157] on div at bounding box center [1343, 151] width 32 height 32
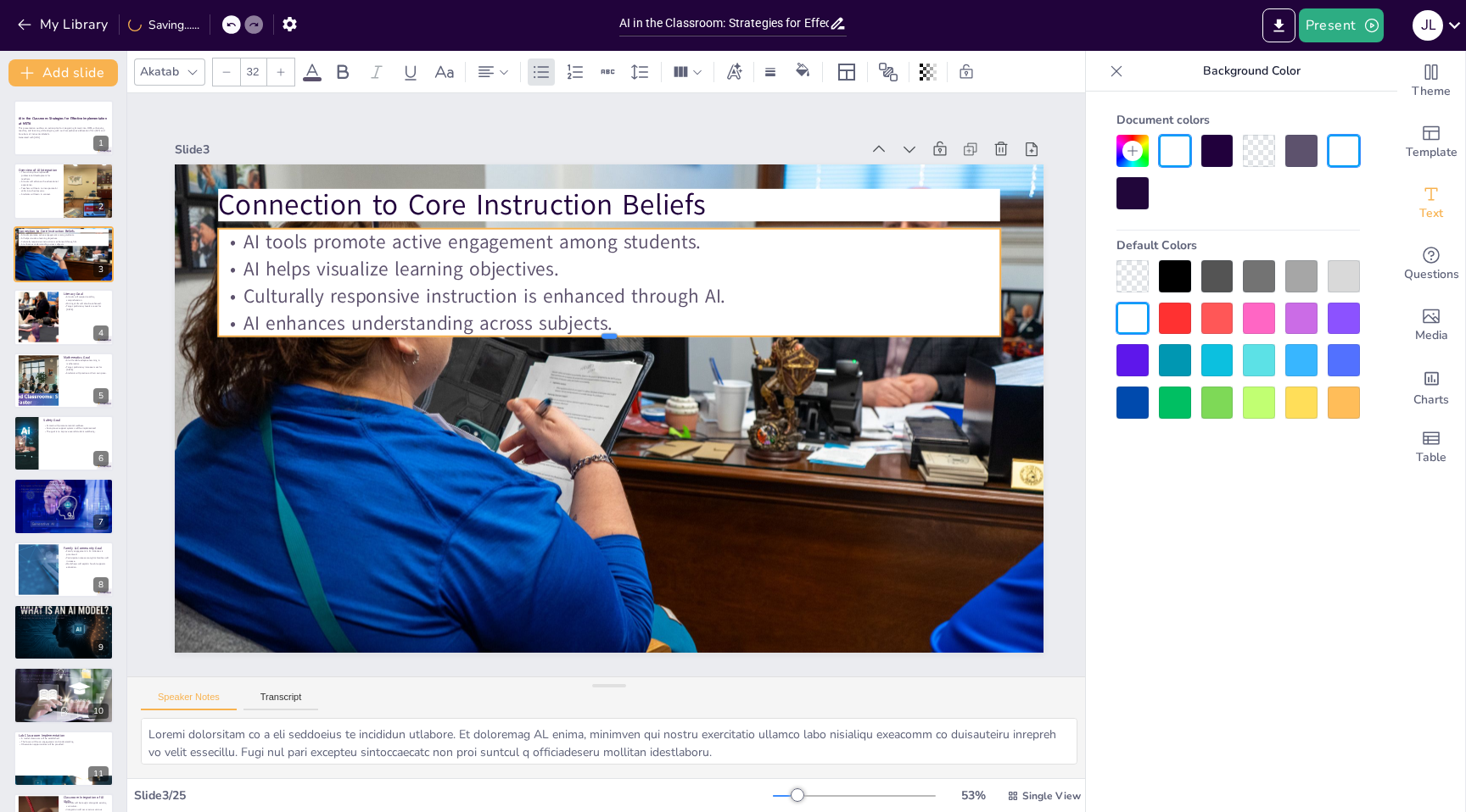
drag, startPoint x: 609, startPoint y: 310, endPoint x: 609, endPoint y: 328, distance: 18.0
click at [609, 328] on div "Connection to Core Instruction Beliefs AI tools promote active engagement among…" at bounding box center [609, 408] width 868 height 488
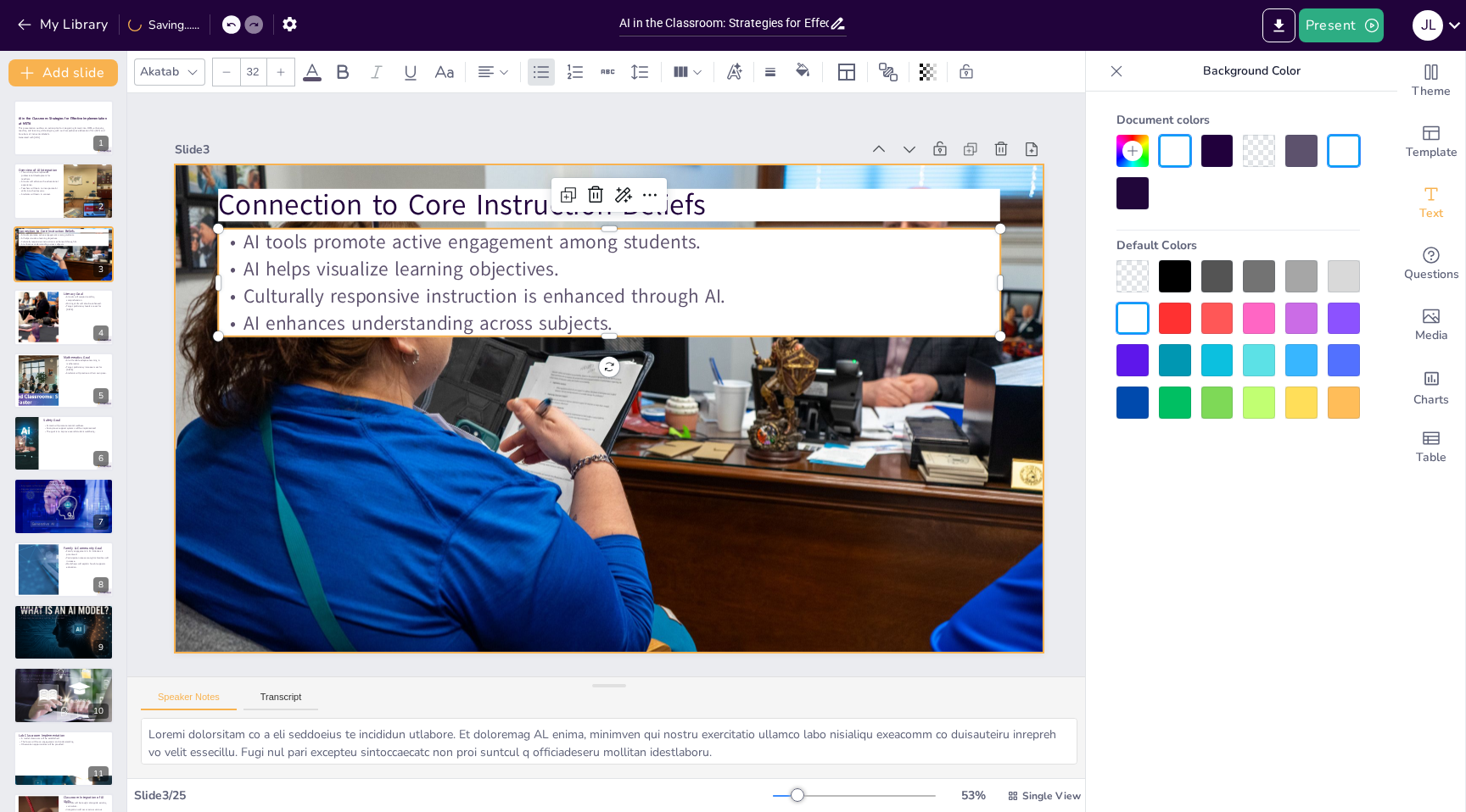
click at [259, 434] on div at bounding box center [609, 408] width 868 height 578
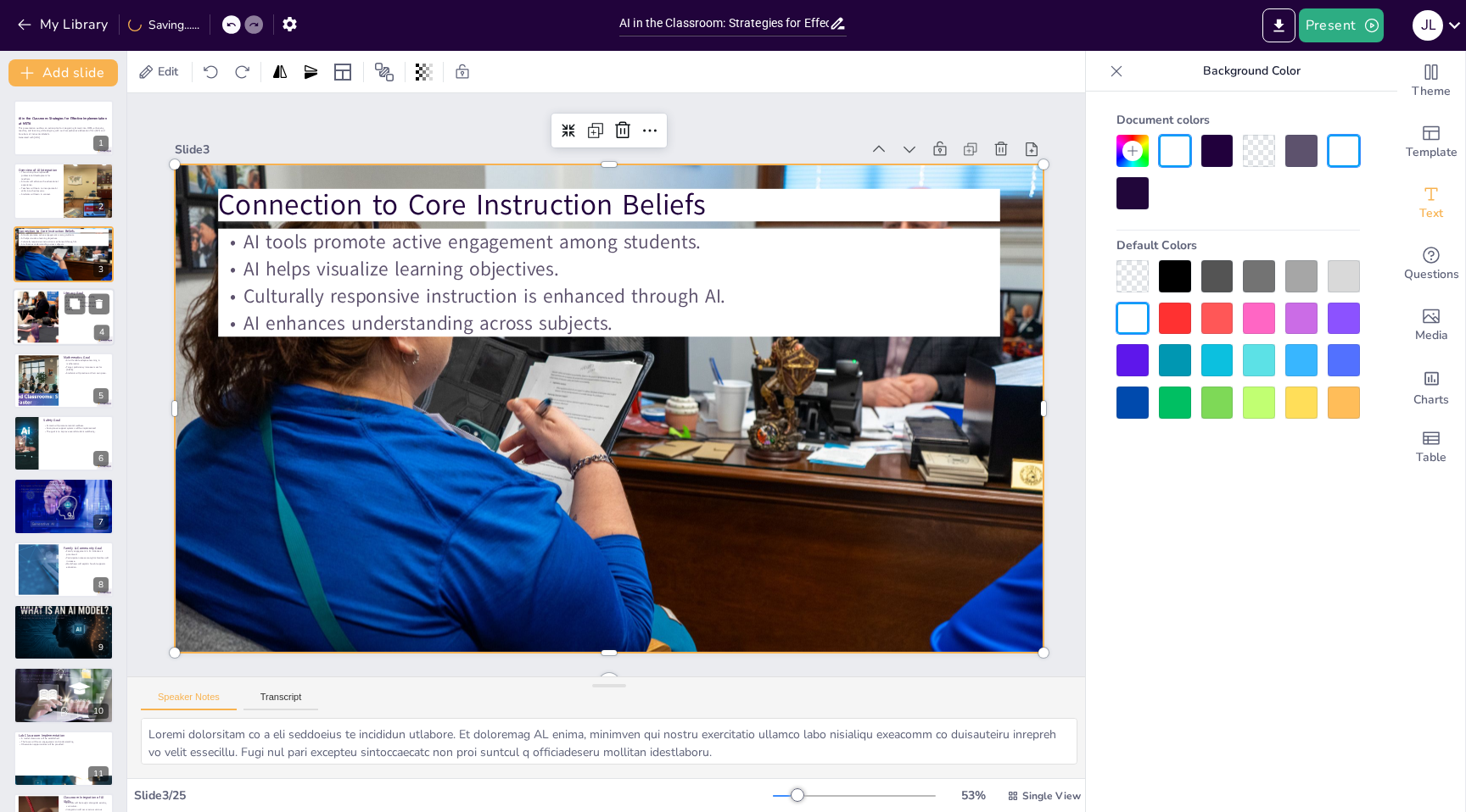
click at [59, 325] on div at bounding box center [64, 318] width 102 height 58
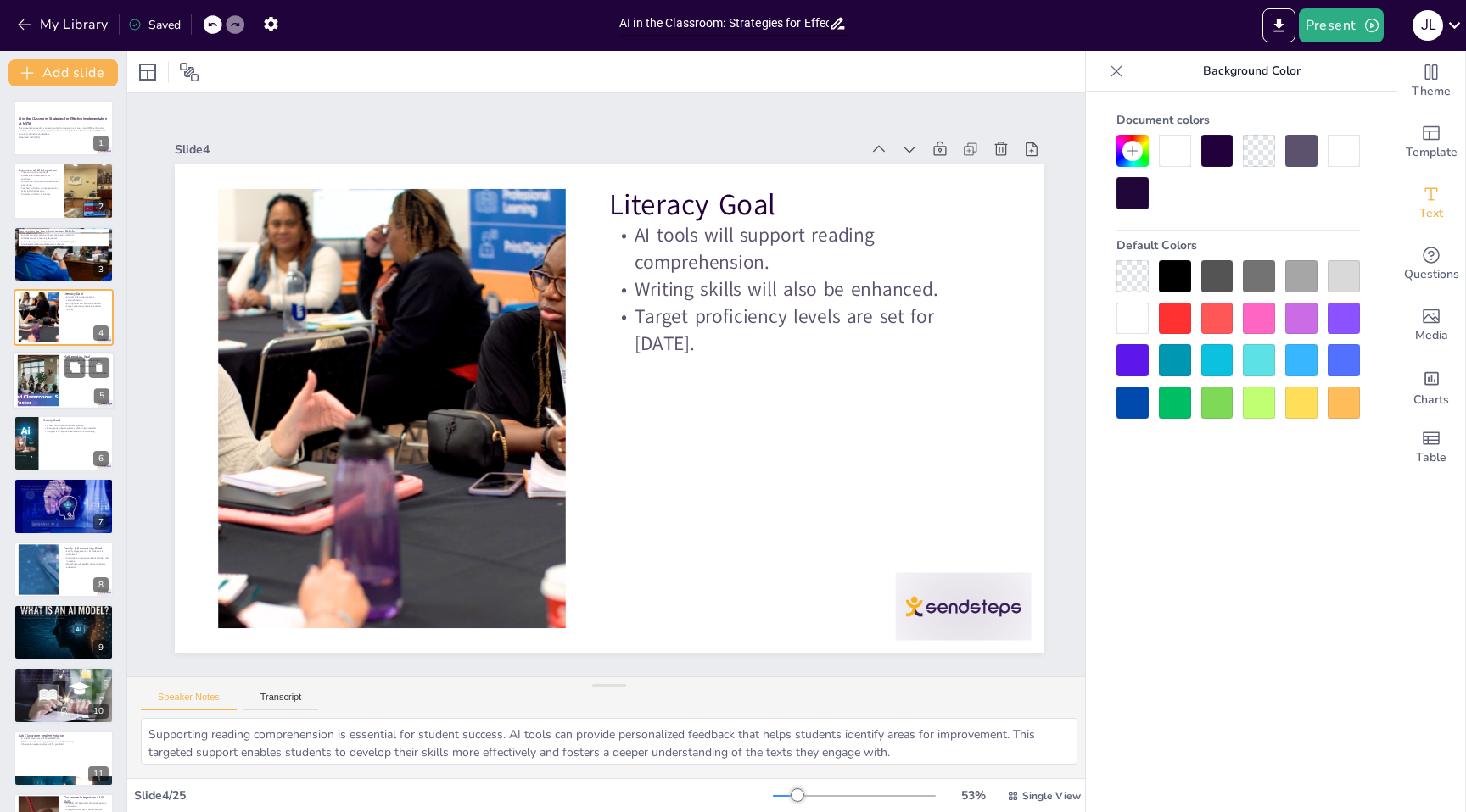
click at [42, 391] on div at bounding box center [38, 381] width 95 height 52
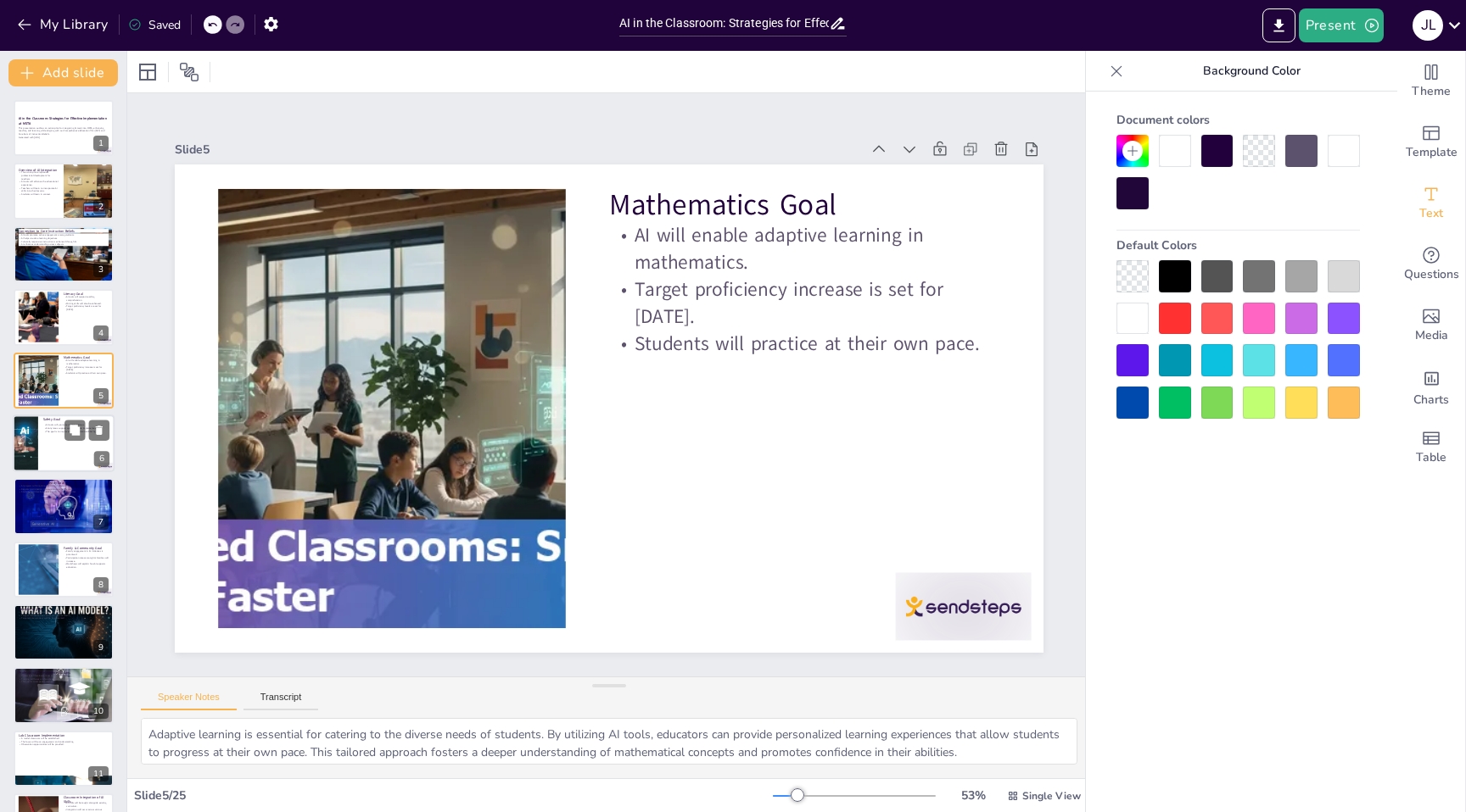
click at [51, 452] on div at bounding box center [64, 443] width 102 height 58
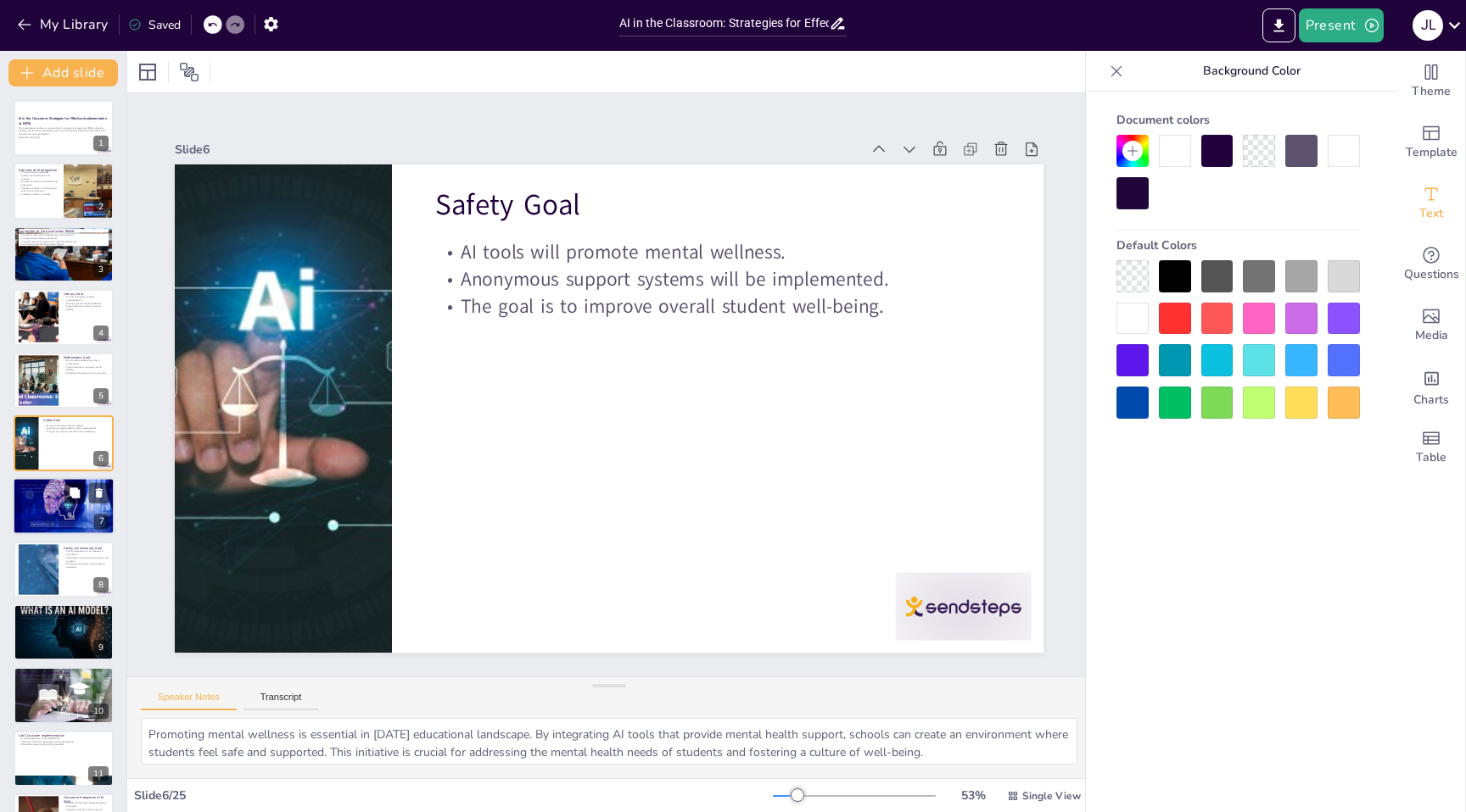
click at [52, 514] on div at bounding box center [64, 506] width 102 height 70
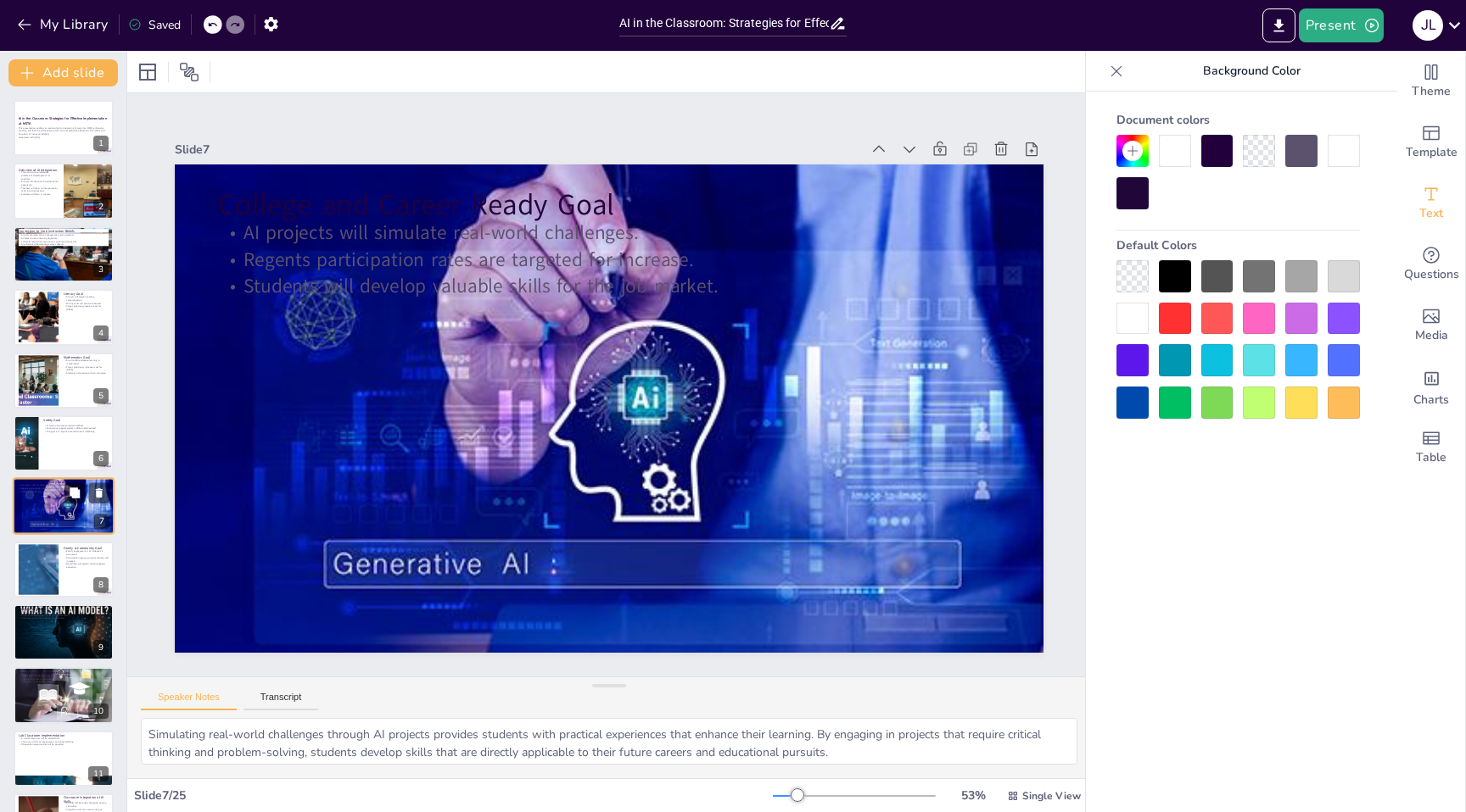
scroll to position [57, 0]
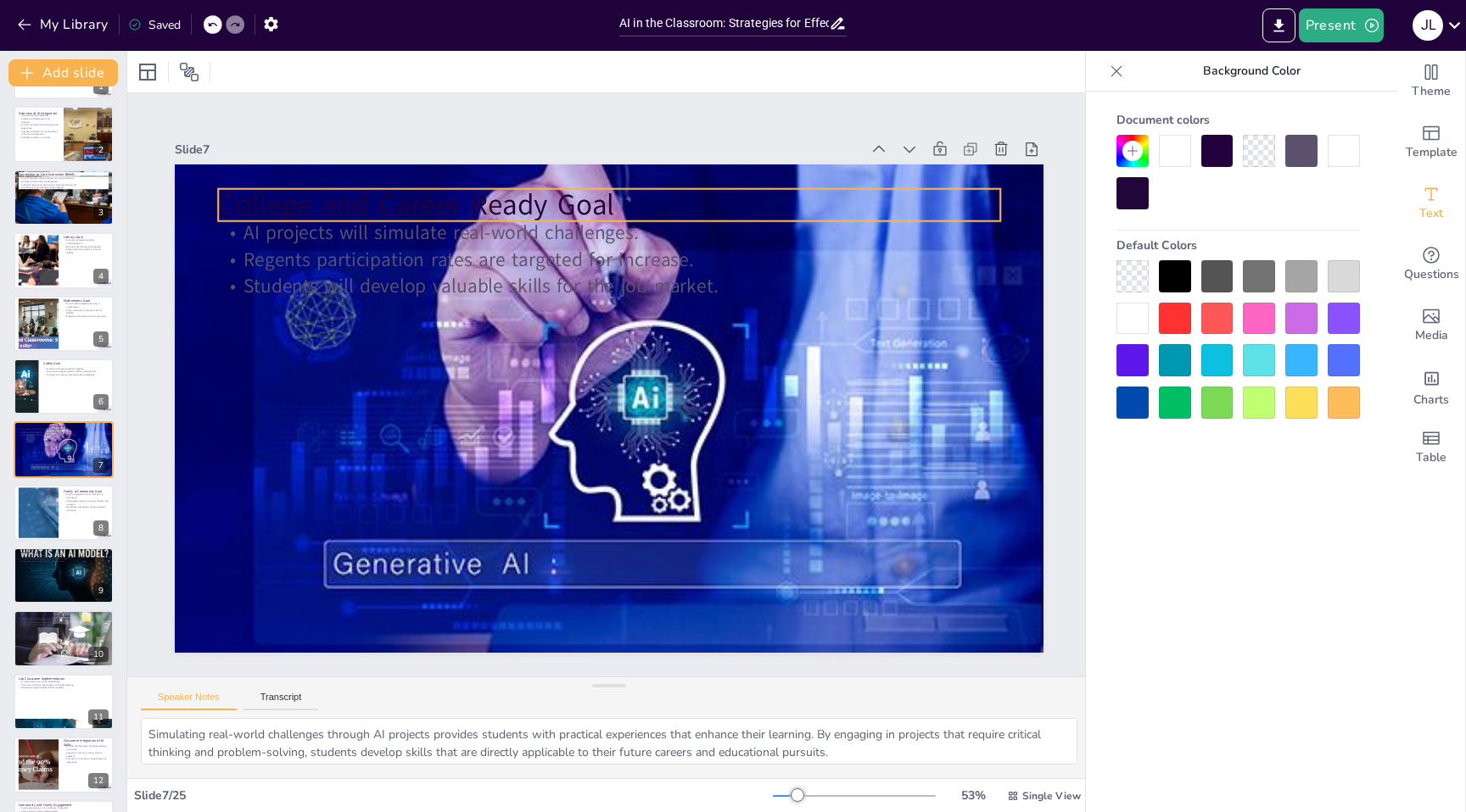
click at [597, 205] on p "College and Career Ready Goal" at bounding box center [773, 312] width 355 height 730
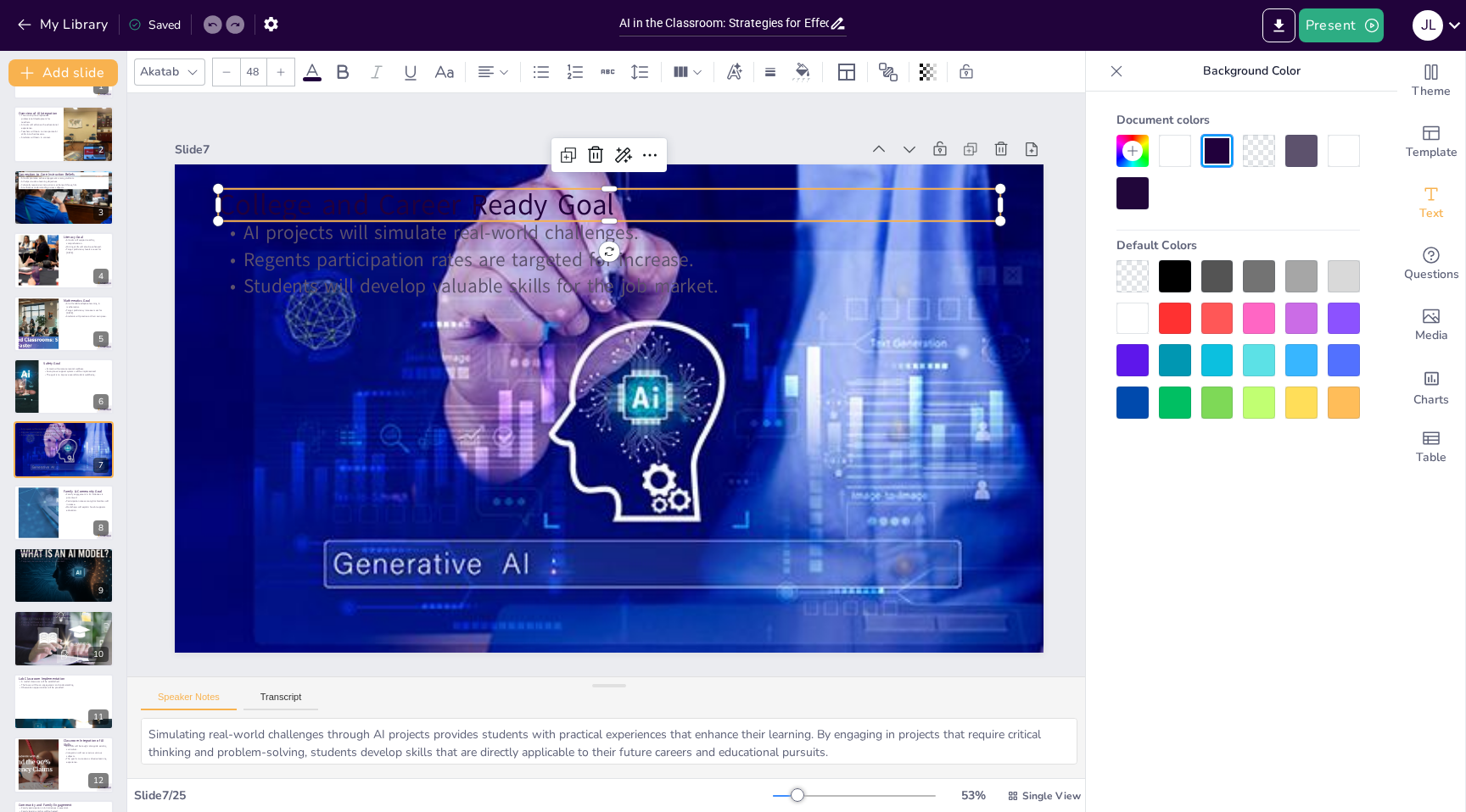
click at [1130, 318] on div at bounding box center [1132, 319] width 32 height 32
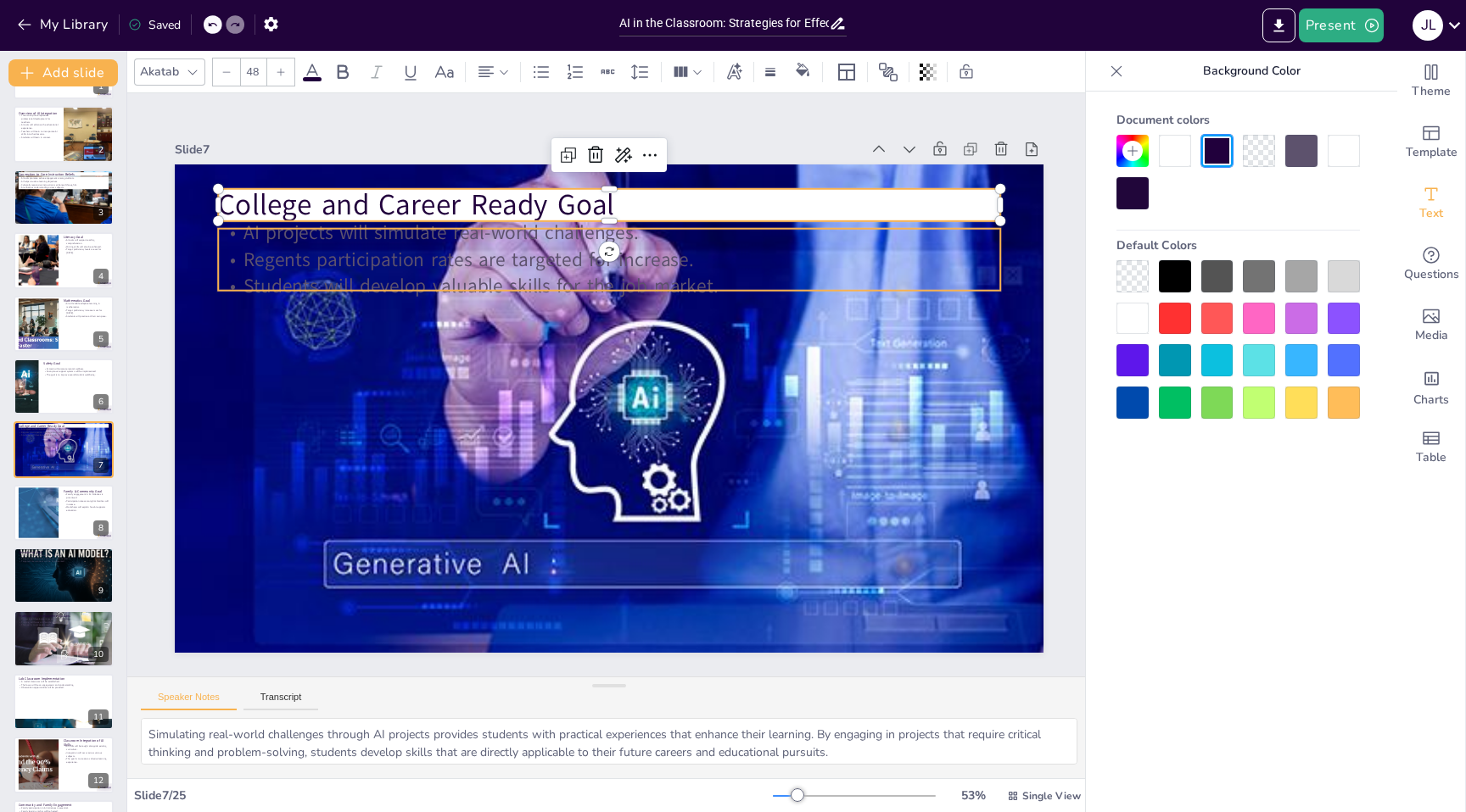
click at [495, 258] on p "Regents participation rates are targeted for increase." at bounding box center [609, 259] width 782 height 27
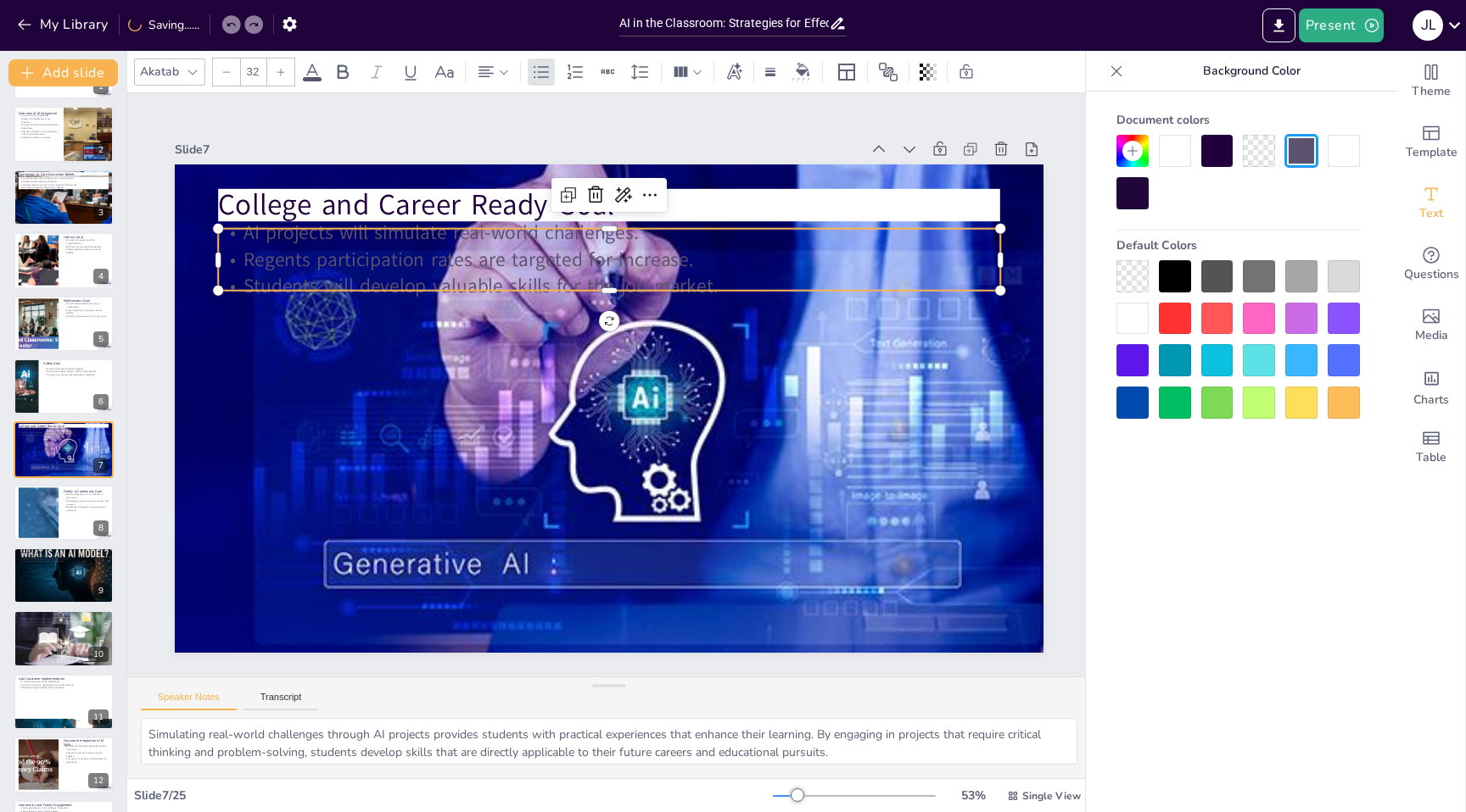
click at [1117, 303] on div at bounding box center [1132, 319] width 32 height 32
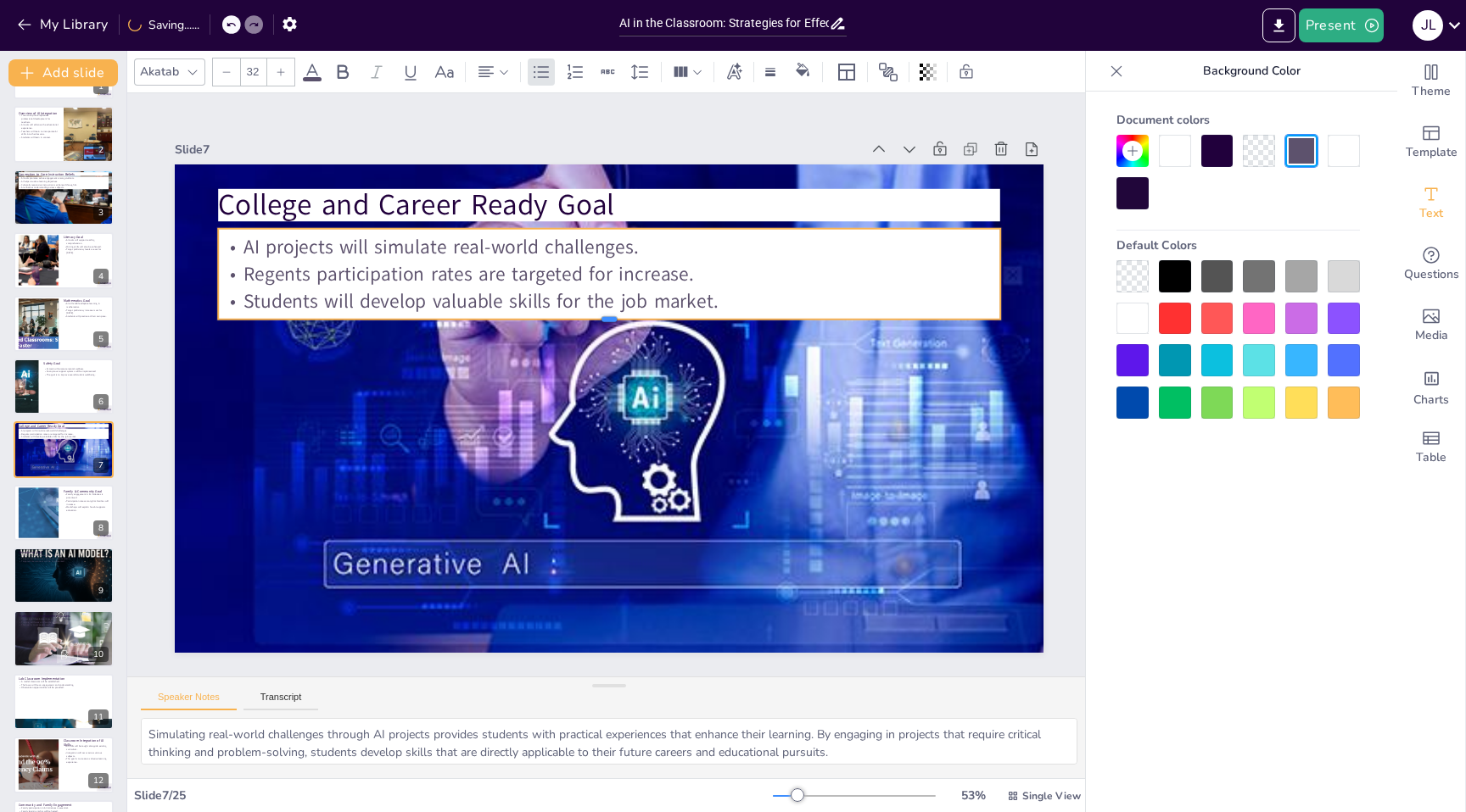
drag, startPoint x: 612, startPoint y: 294, endPoint x: 613, endPoint y: 323, distance: 29.0
click at [613, 323] on div at bounding box center [615, 326] width 778 height 95
click at [32, 499] on div at bounding box center [37, 512] width 145 height 52
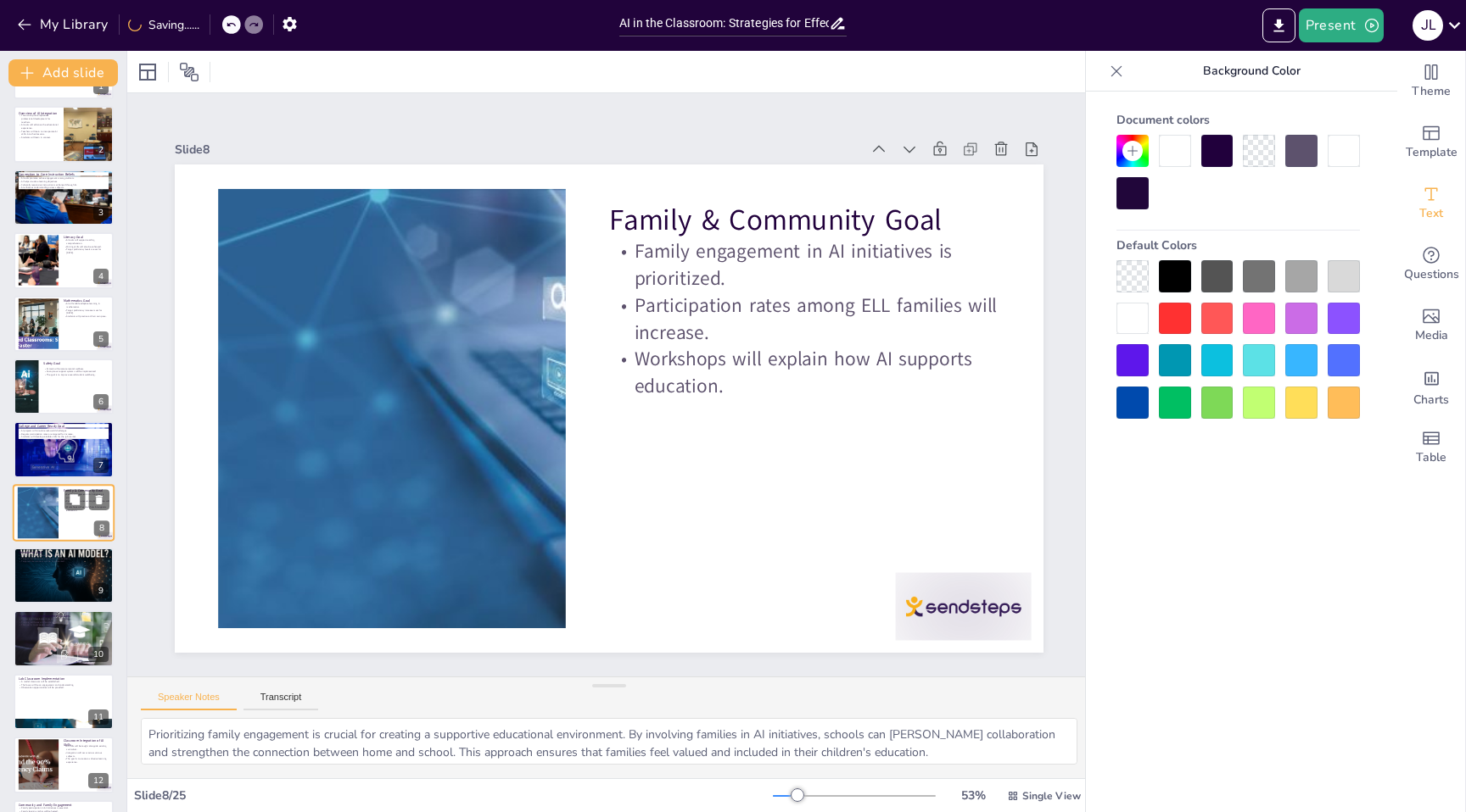
scroll to position [121, 0]
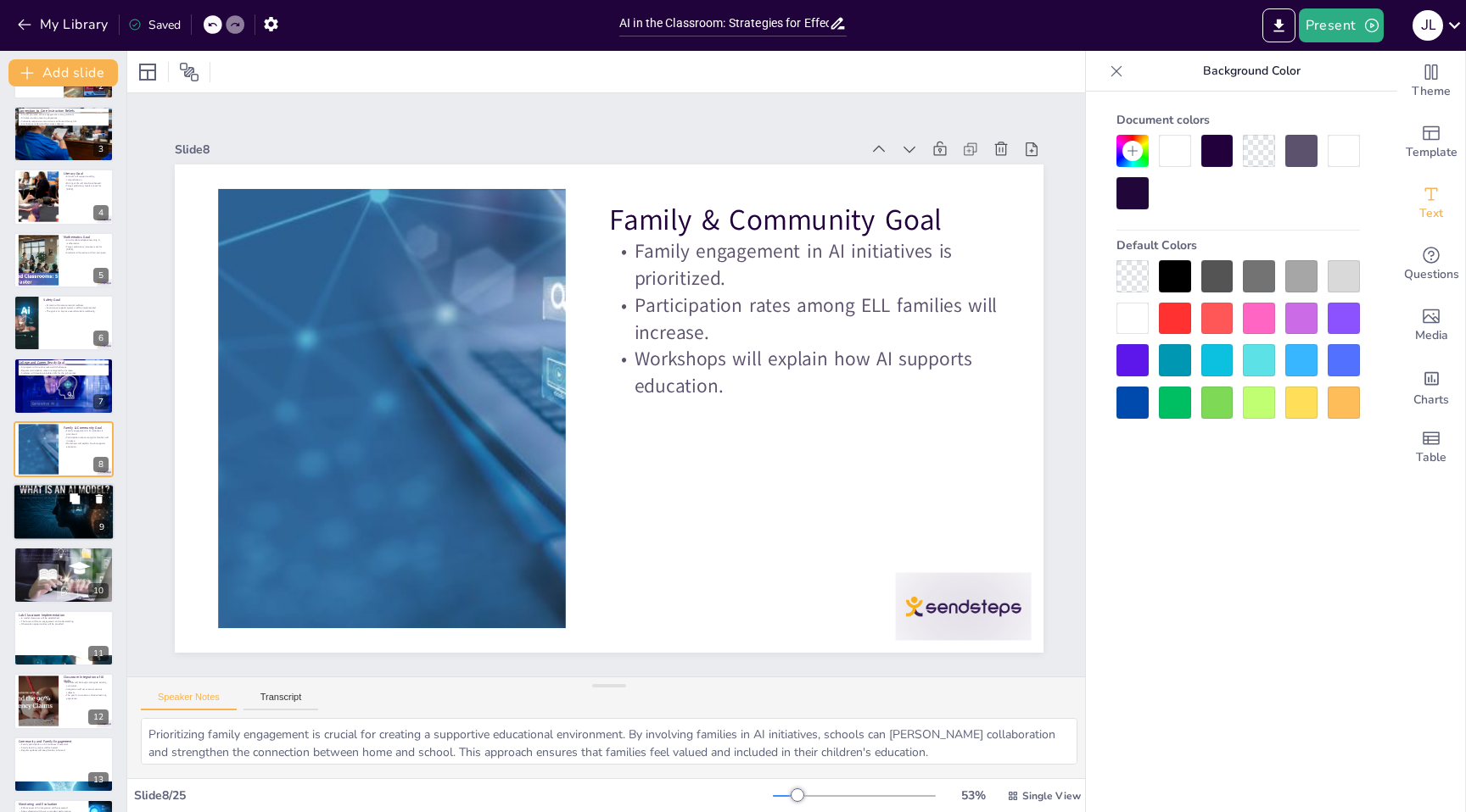
click at [53, 524] on div at bounding box center [64, 512] width 102 height 68
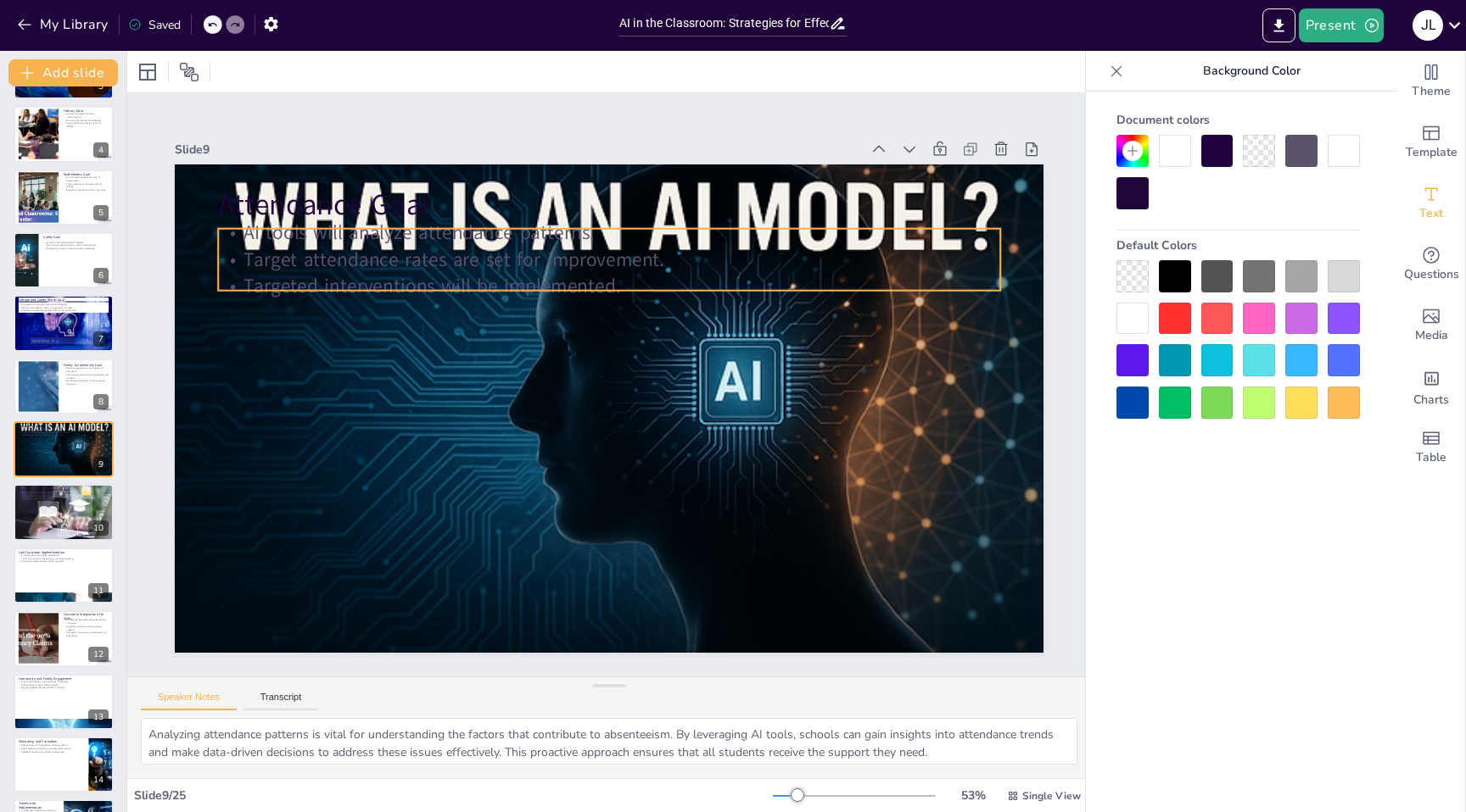
click at [367, 269] on p "Target attendance rates are set for improvement." at bounding box center [623, 260] width 780 height 109
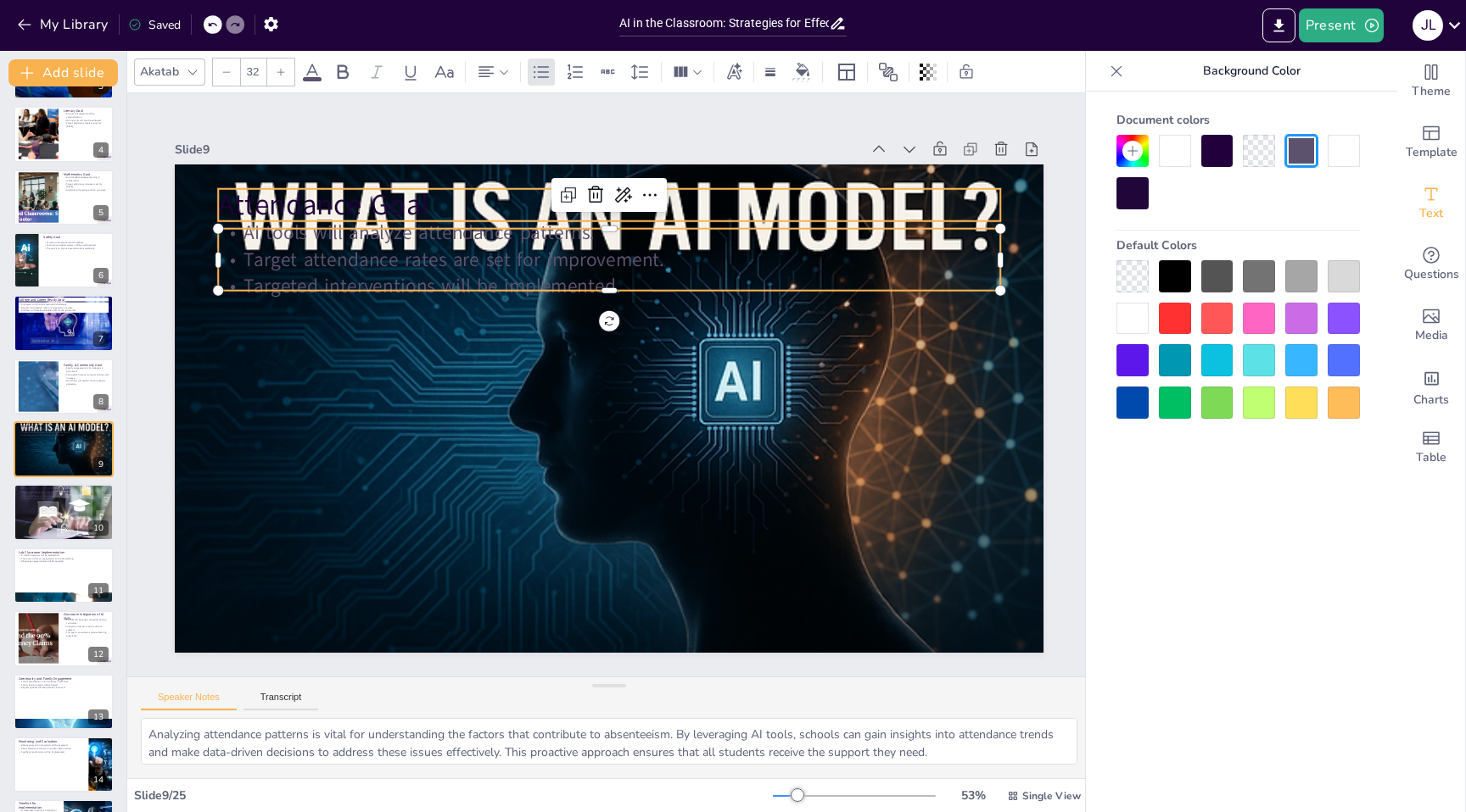
click at [359, 205] on p "Attendance Goal" at bounding box center [628, 206] width 782 height 122
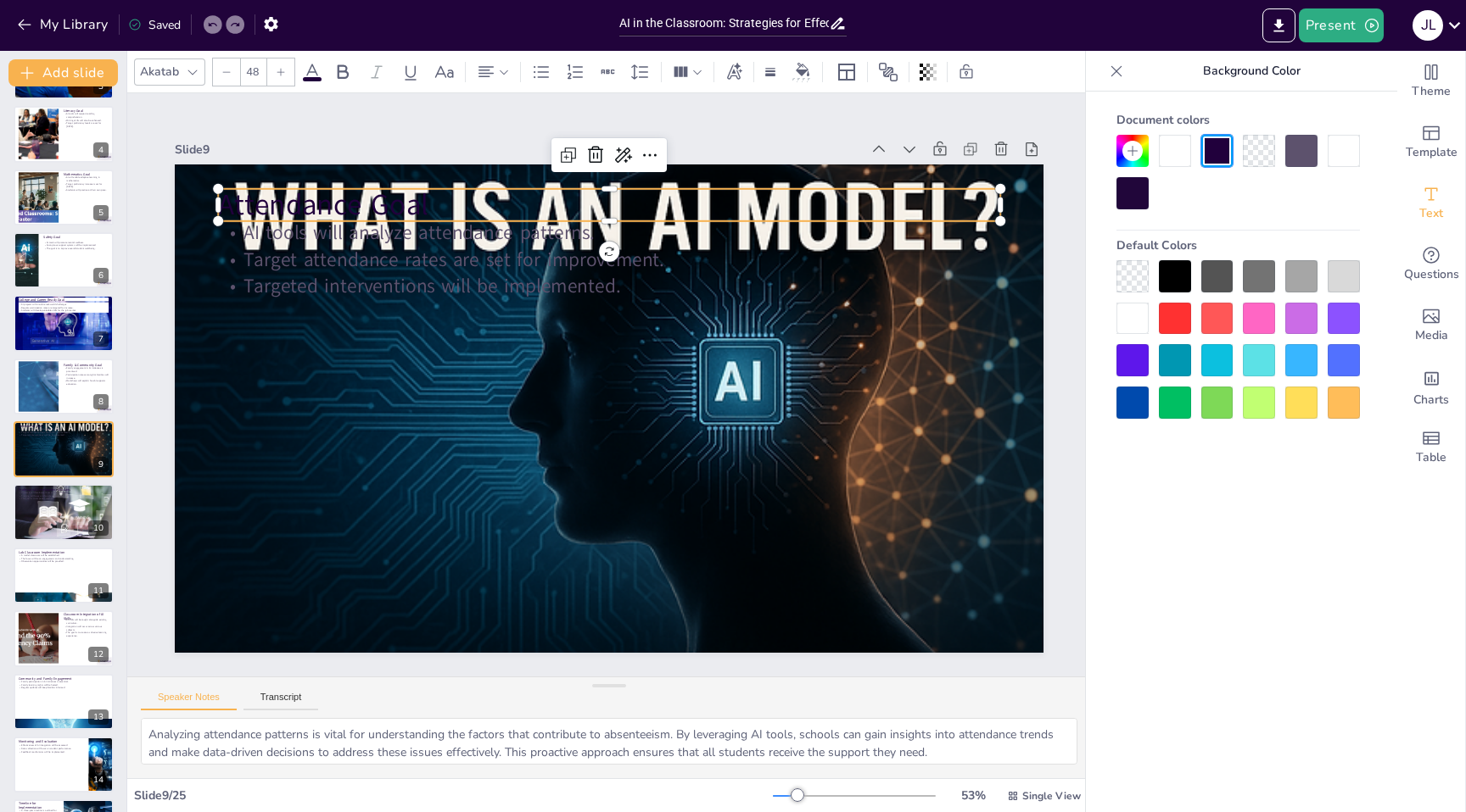
click at [1172, 164] on div at bounding box center [1174, 151] width 32 height 32
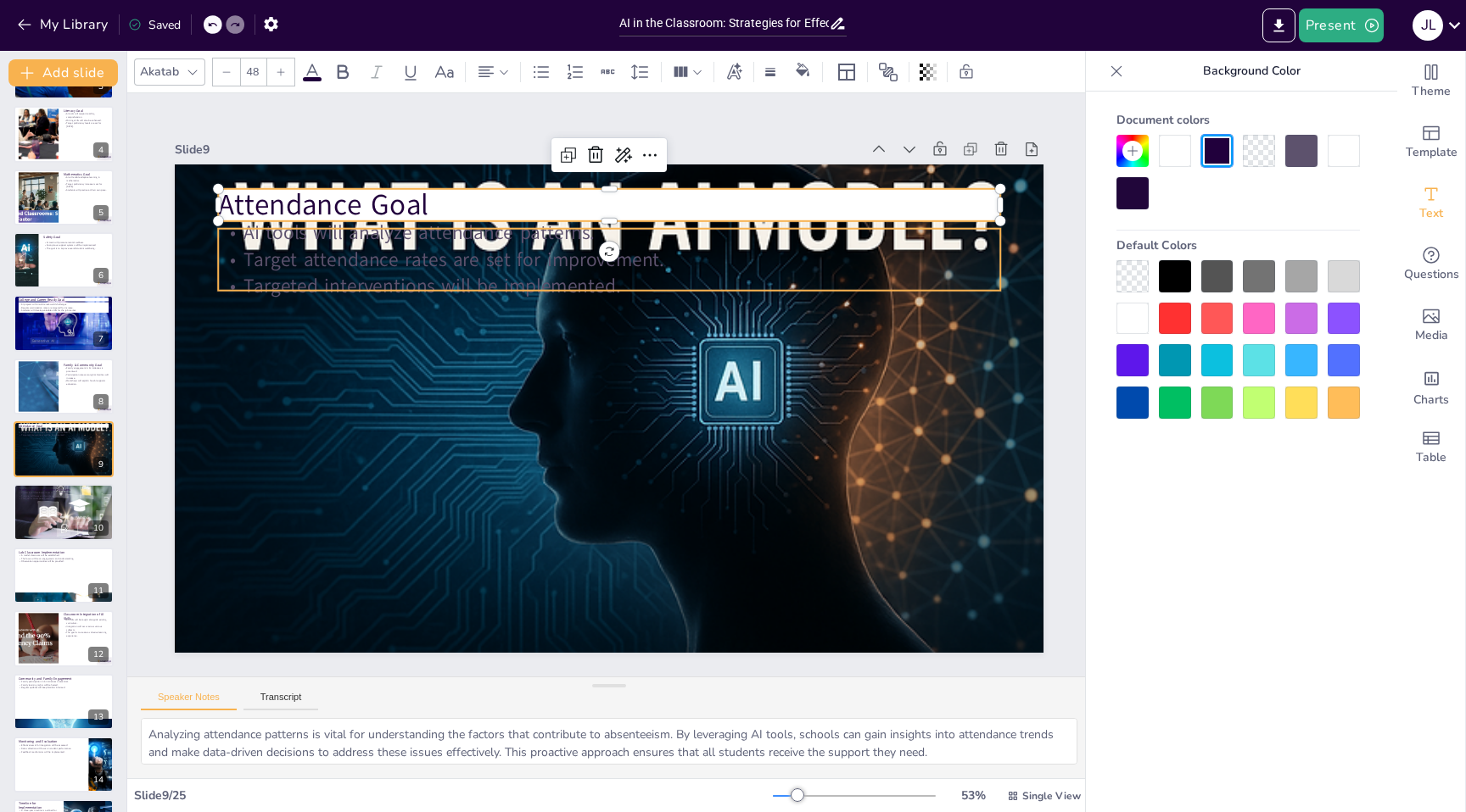
click at [574, 271] on p "Target attendance rates are set for improvement." at bounding box center [623, 260] width 780 height 109
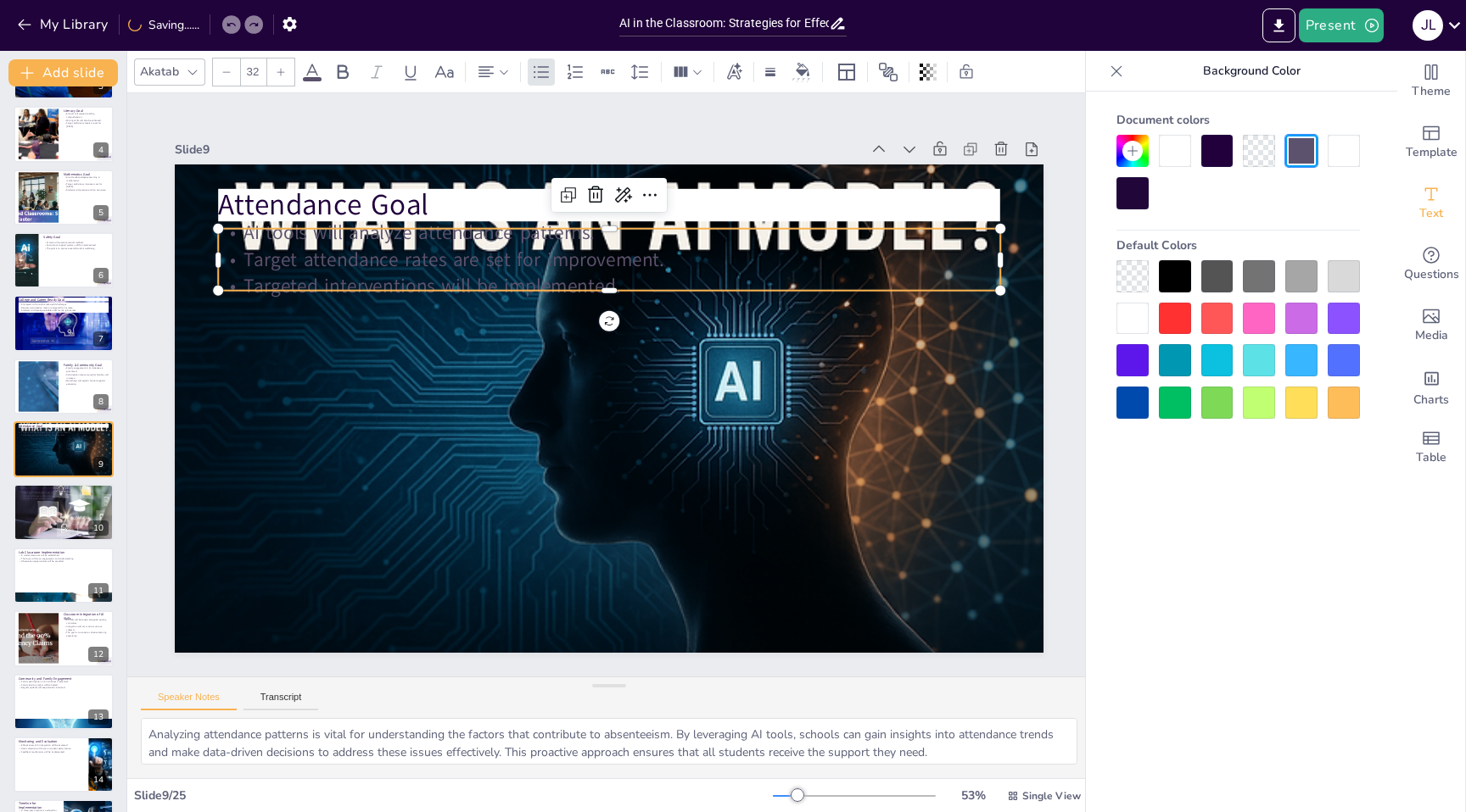
click at [1177, 162] on div at bounding box center [1174, 151] width 32 height 32
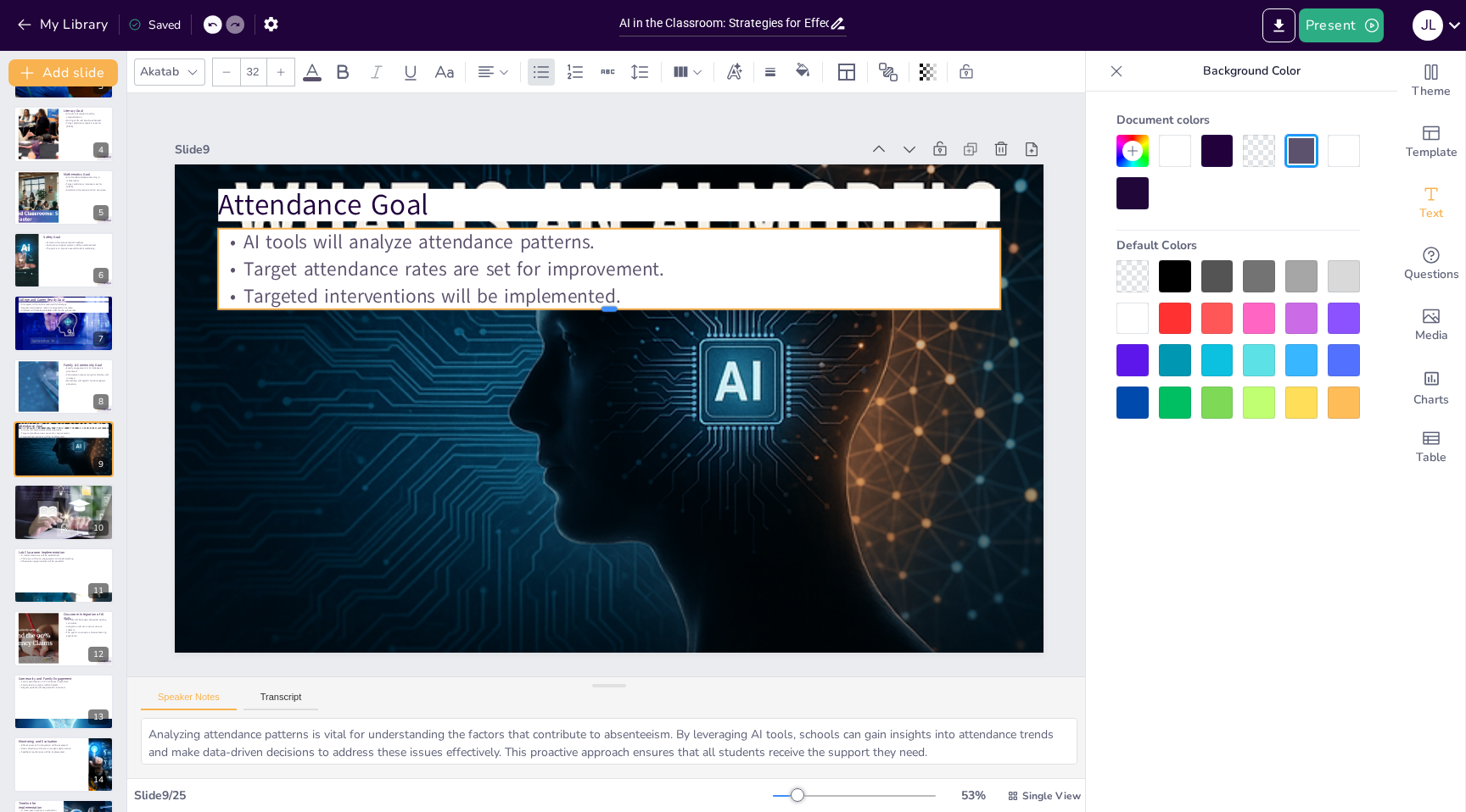
drag, startPoint x: 607, startPoint y: 293, endPoint x: 607, endPoint y: 311, distance: 18.0
click at [607, 311] on div at bounding box center [616, 317] width 778 height 95
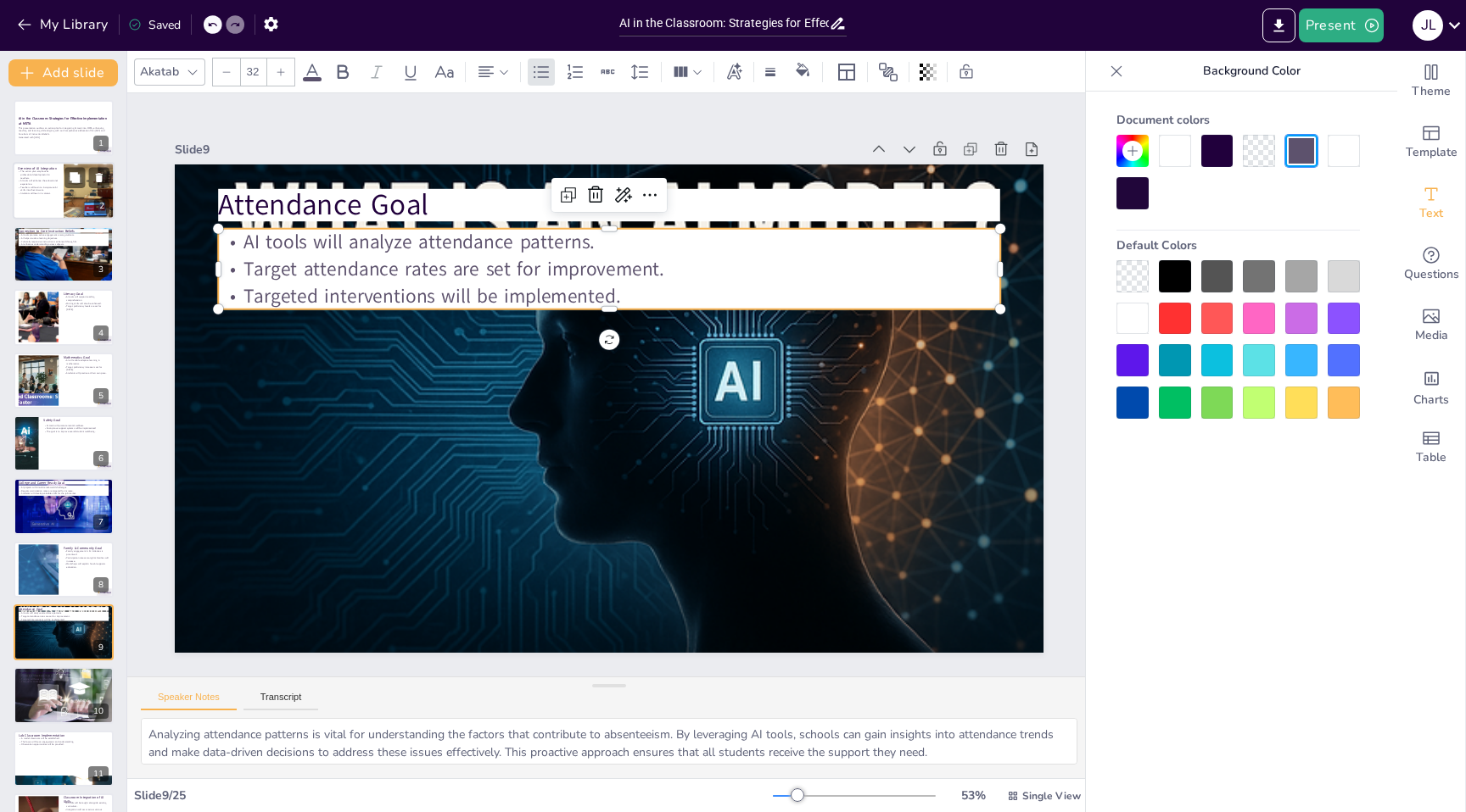
click at [52, 201] on div at bounding box center [64, 192] width 102 height 58
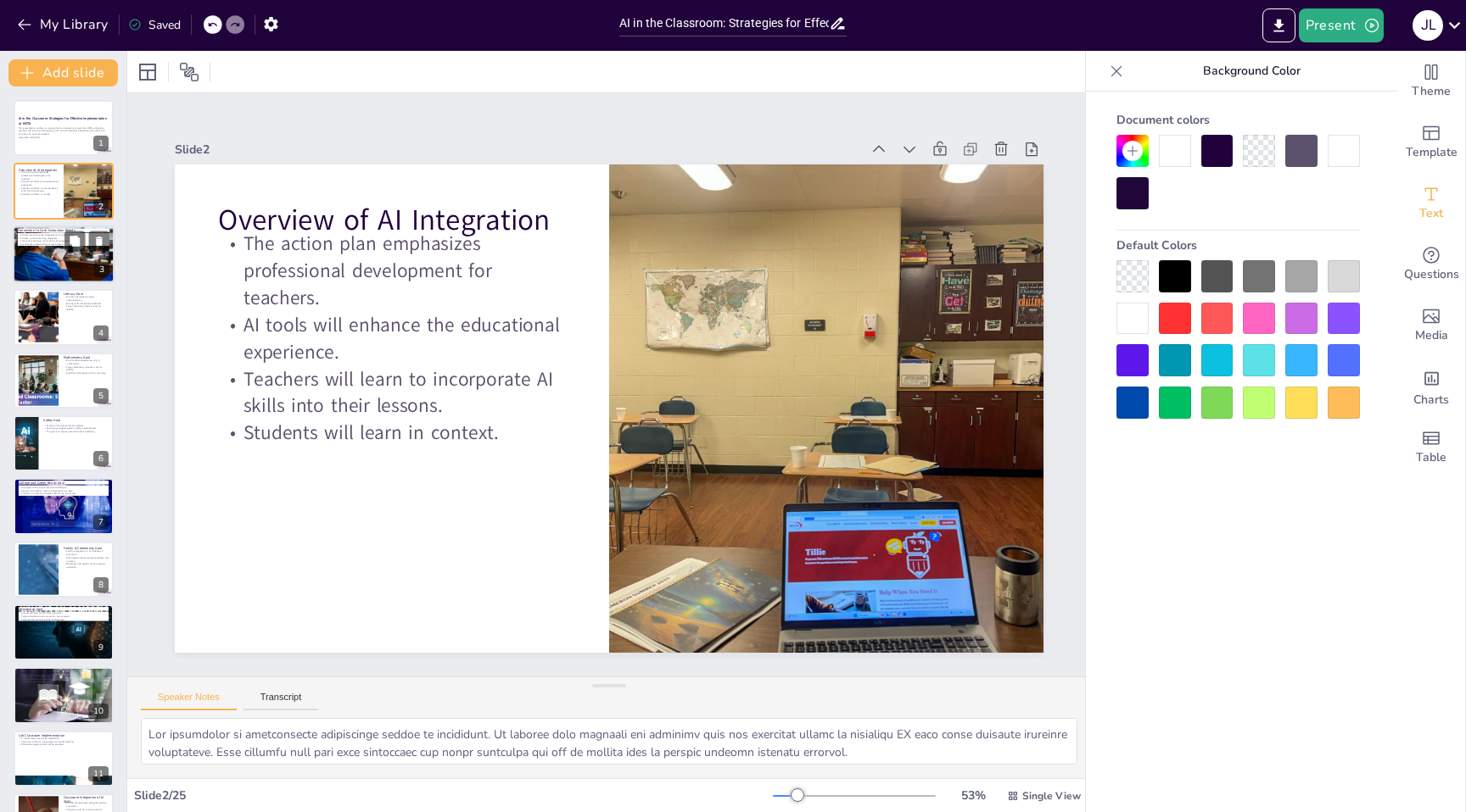
click at [64, 273] on div at bounding box center [64, 255] width 102 height 68
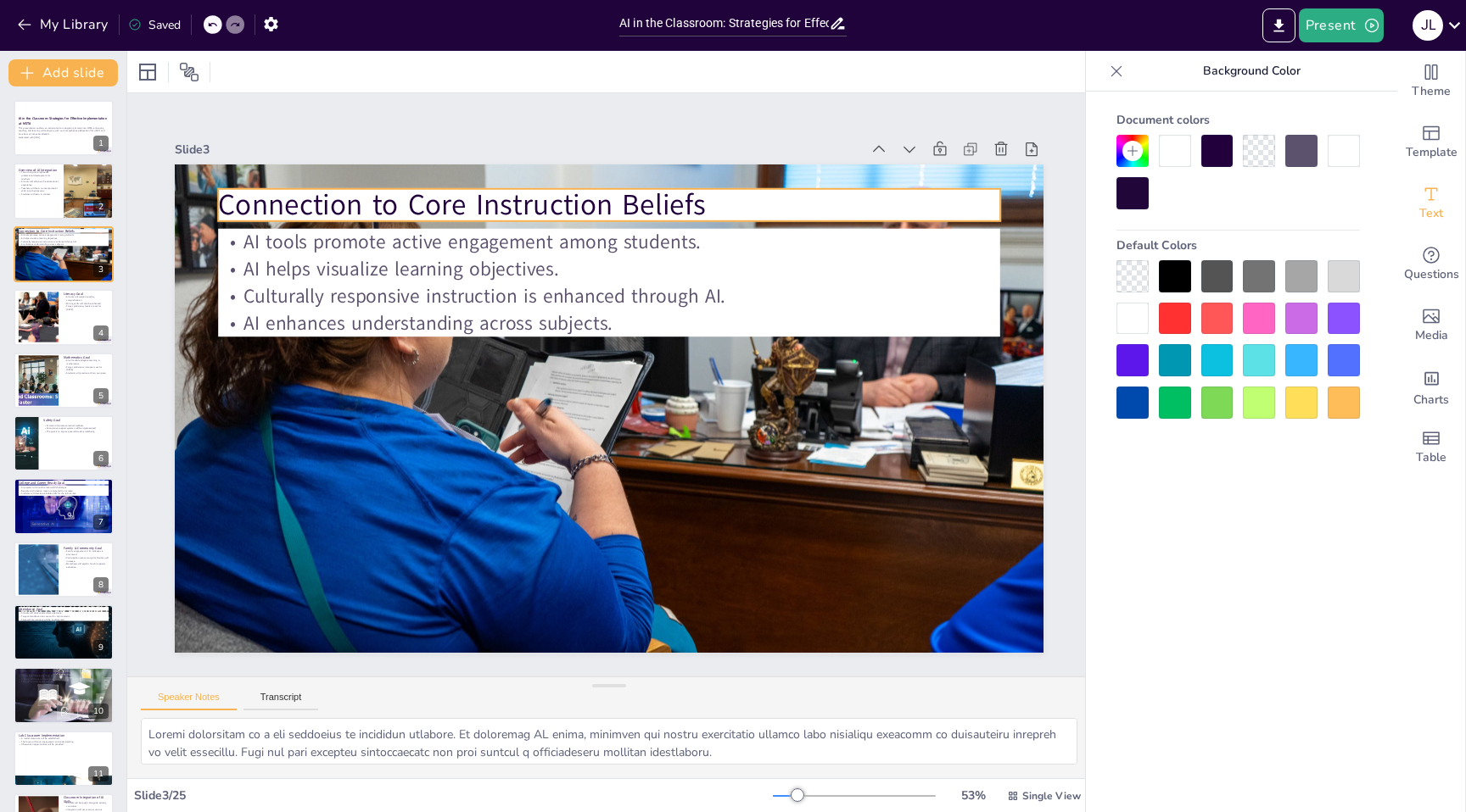
click at [370, 198] on p "Connection to Core Instruction Beliefs" at bounding box center [628, 206] width 782 height 122
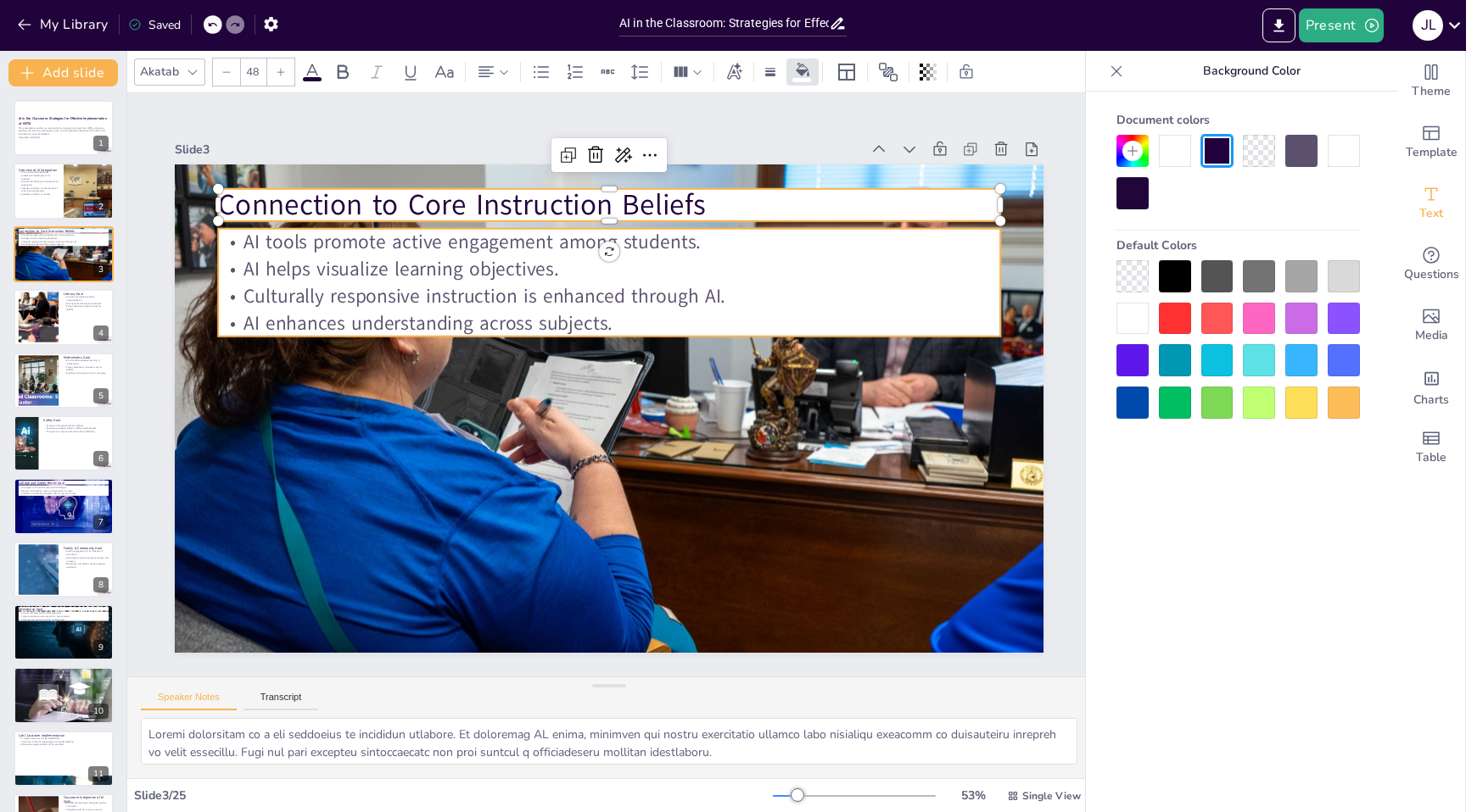
click at [379, 258] on p "AI helps visualize learning objectives." at bounding box center [621, 270] width 780 height 109
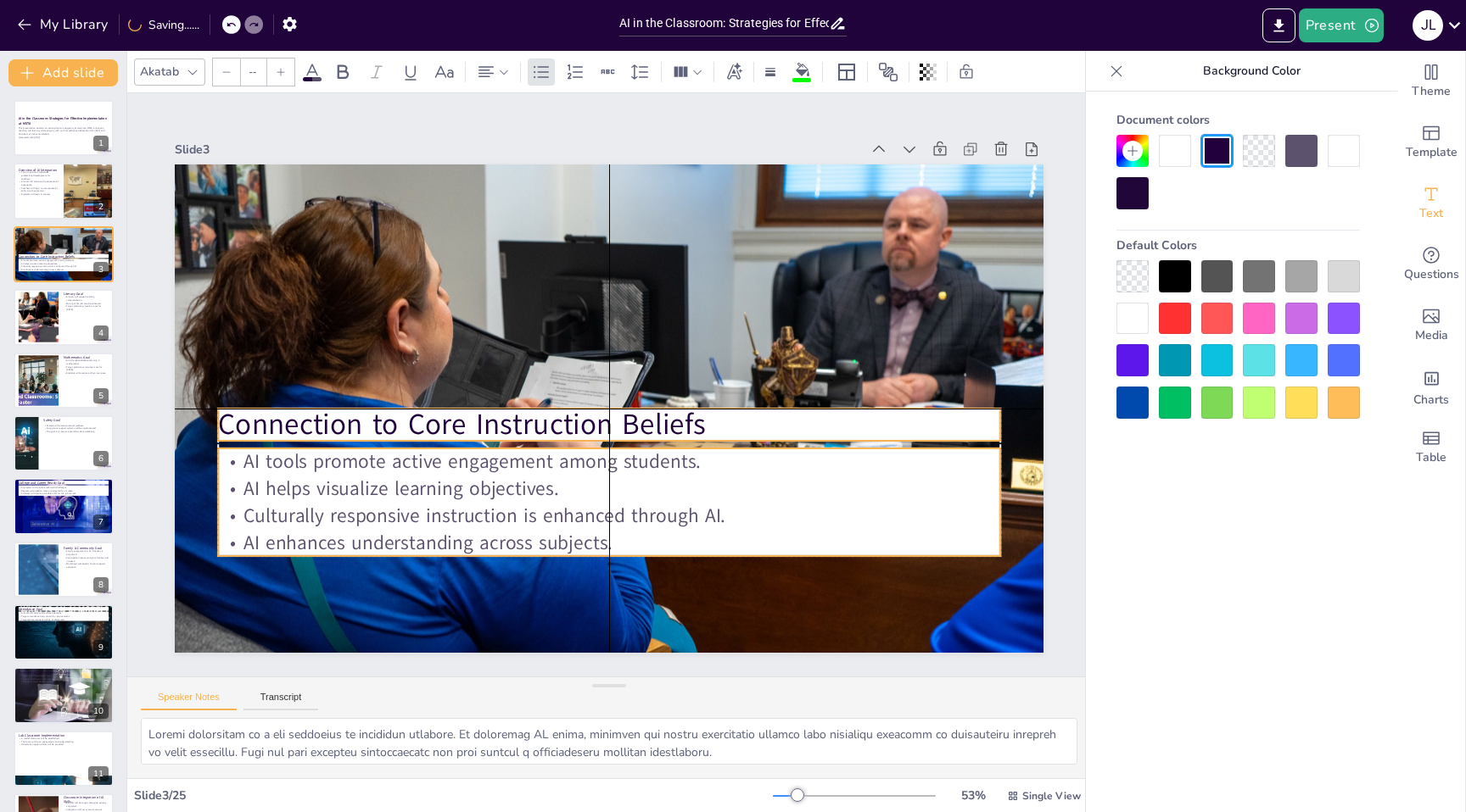
drag, startPoint x: 379, startPoint y: 258, endPoint x: 379, endPoint y: 479, distance: 221.0
click at [379, 479] on p "AI helps visualize learning objectives." at bounding box center [598, 488] width 780 height 109
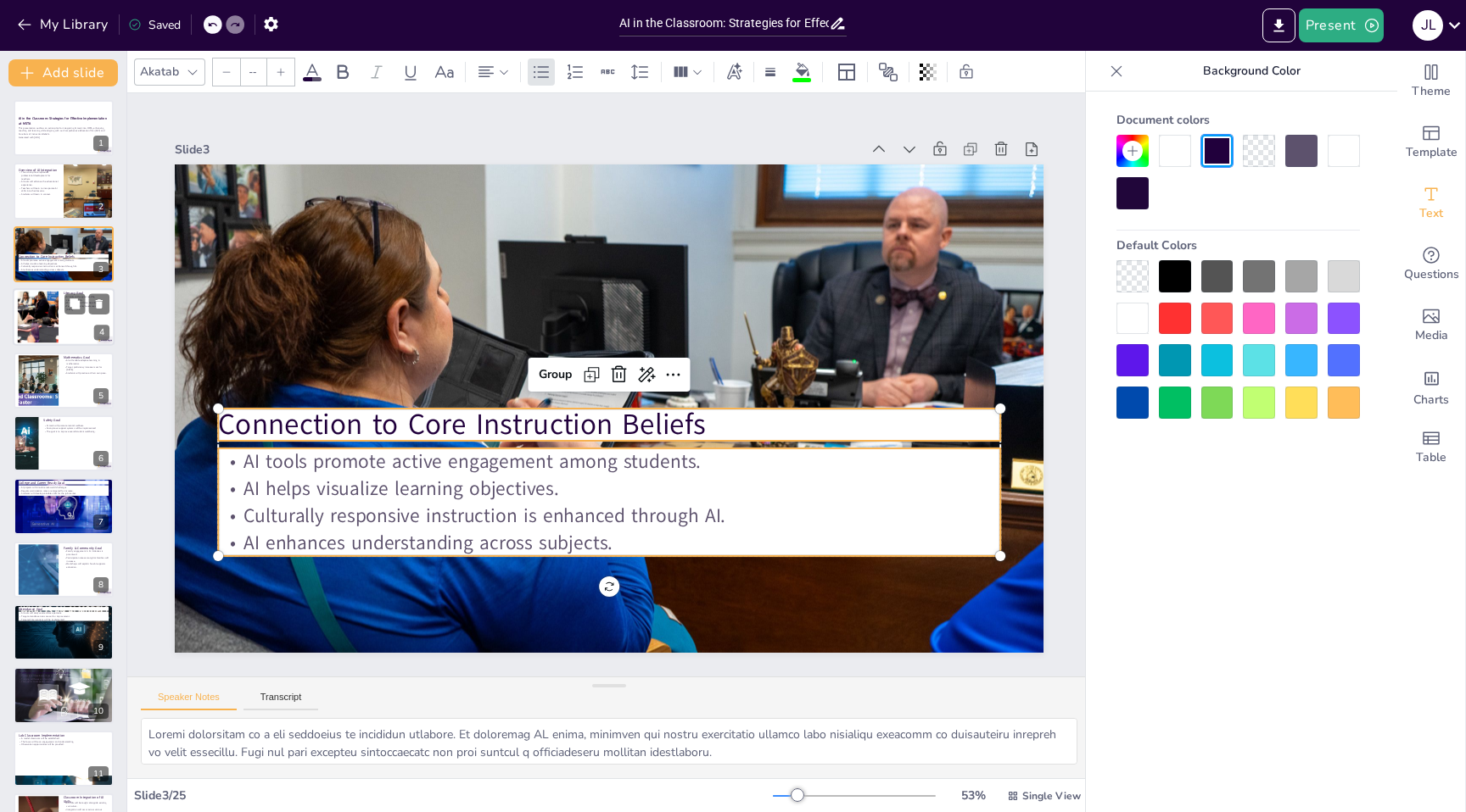
click at [60, 319] on div at bounding box center [64, 318] width 102 height 58
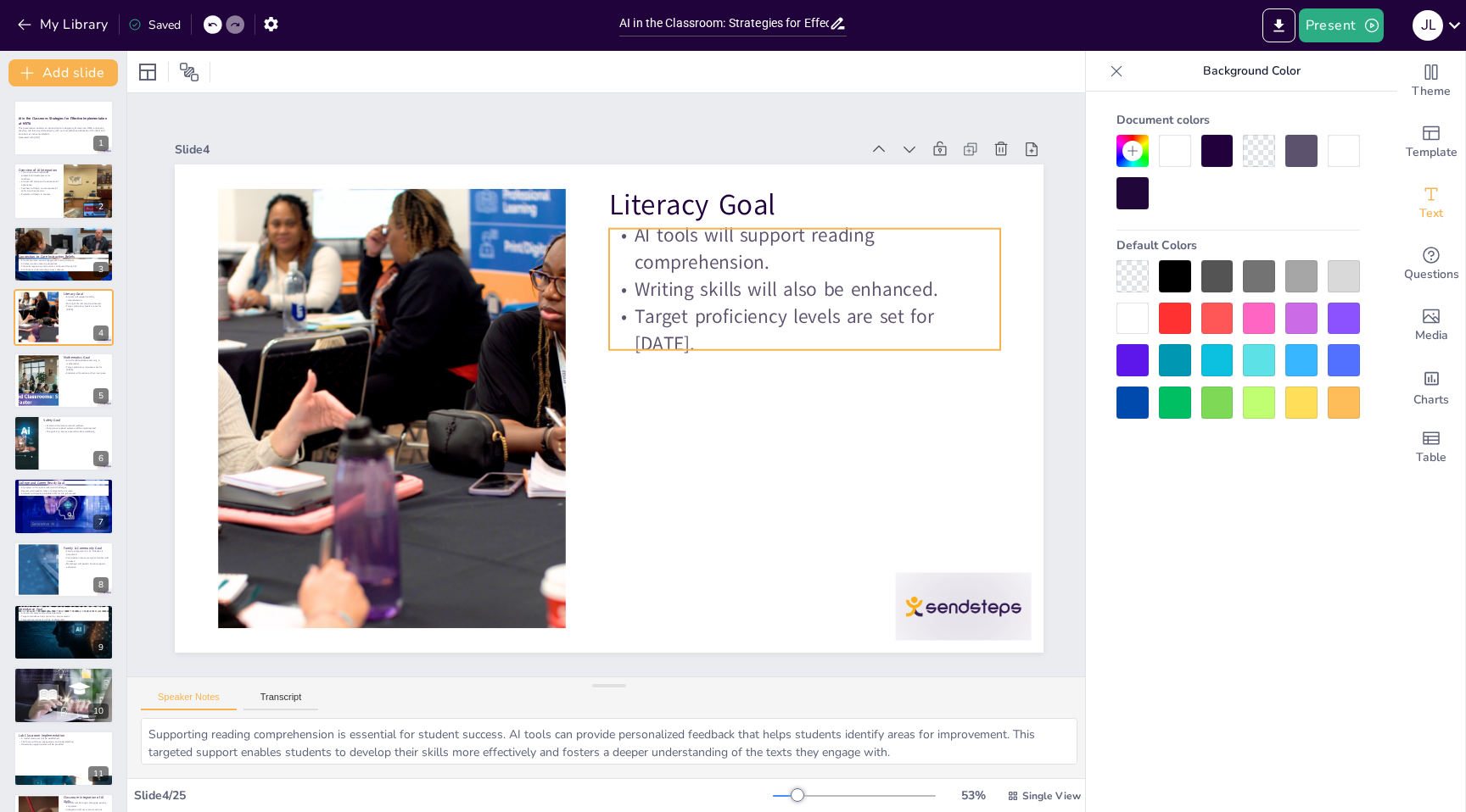
click at [634, 356] on p "Target proficiency levels are set for [DATE]." at bounding box center [811, 393] width 389 height 172
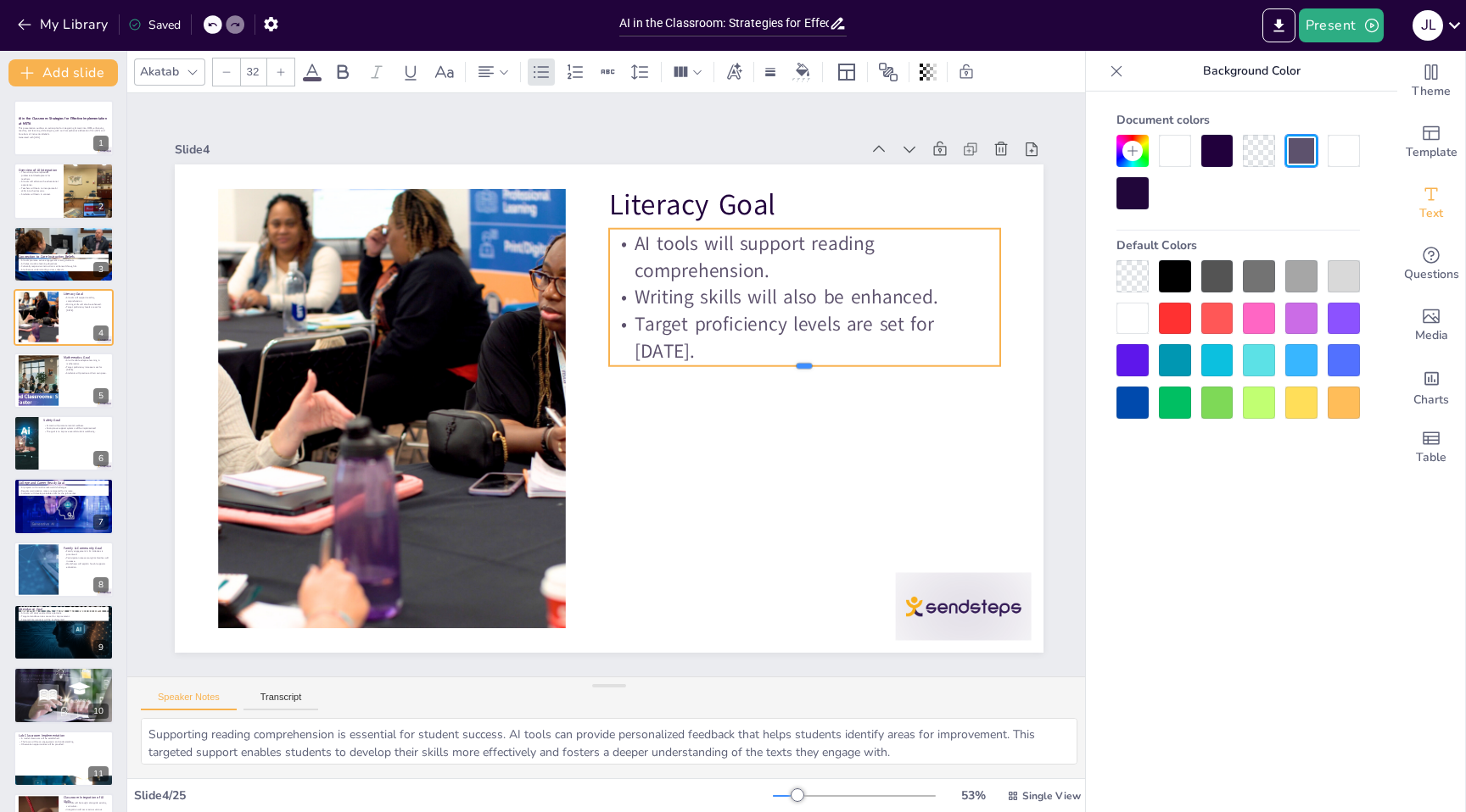
drag, startPoint x: 804, startPoint y: 354, endPoint x: 804, endPoint y: 370, distance: 16.0
click at [804, 370] on div at bounding box center [804, 394] width 390 height 54
click at [37, 371] on div at bounding box center [38, 381] width 95 height 52
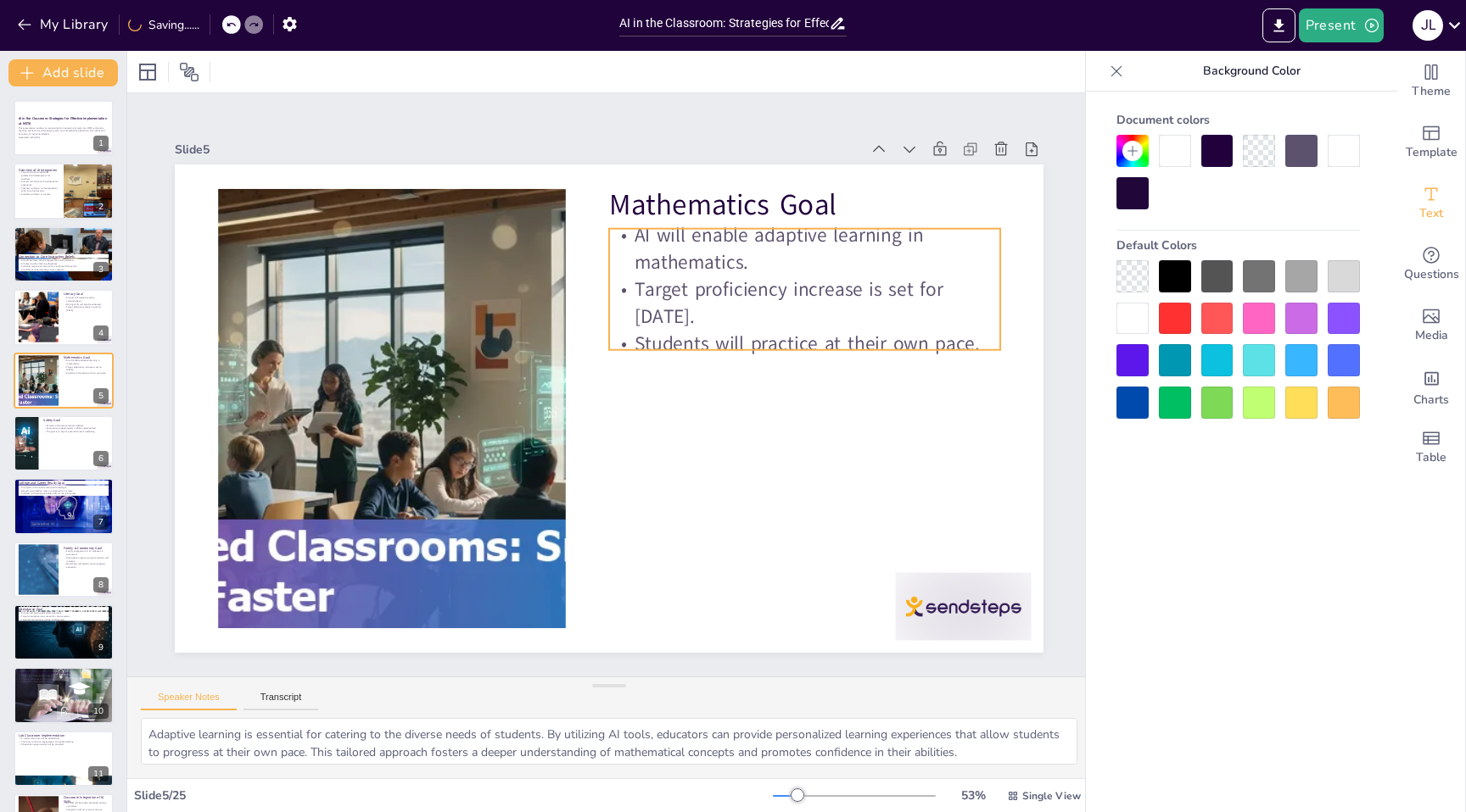
click at [831, 314] on p "Target proficiency increase is set for [DATE]." at bounding box center [803, 304] width 391 height 54
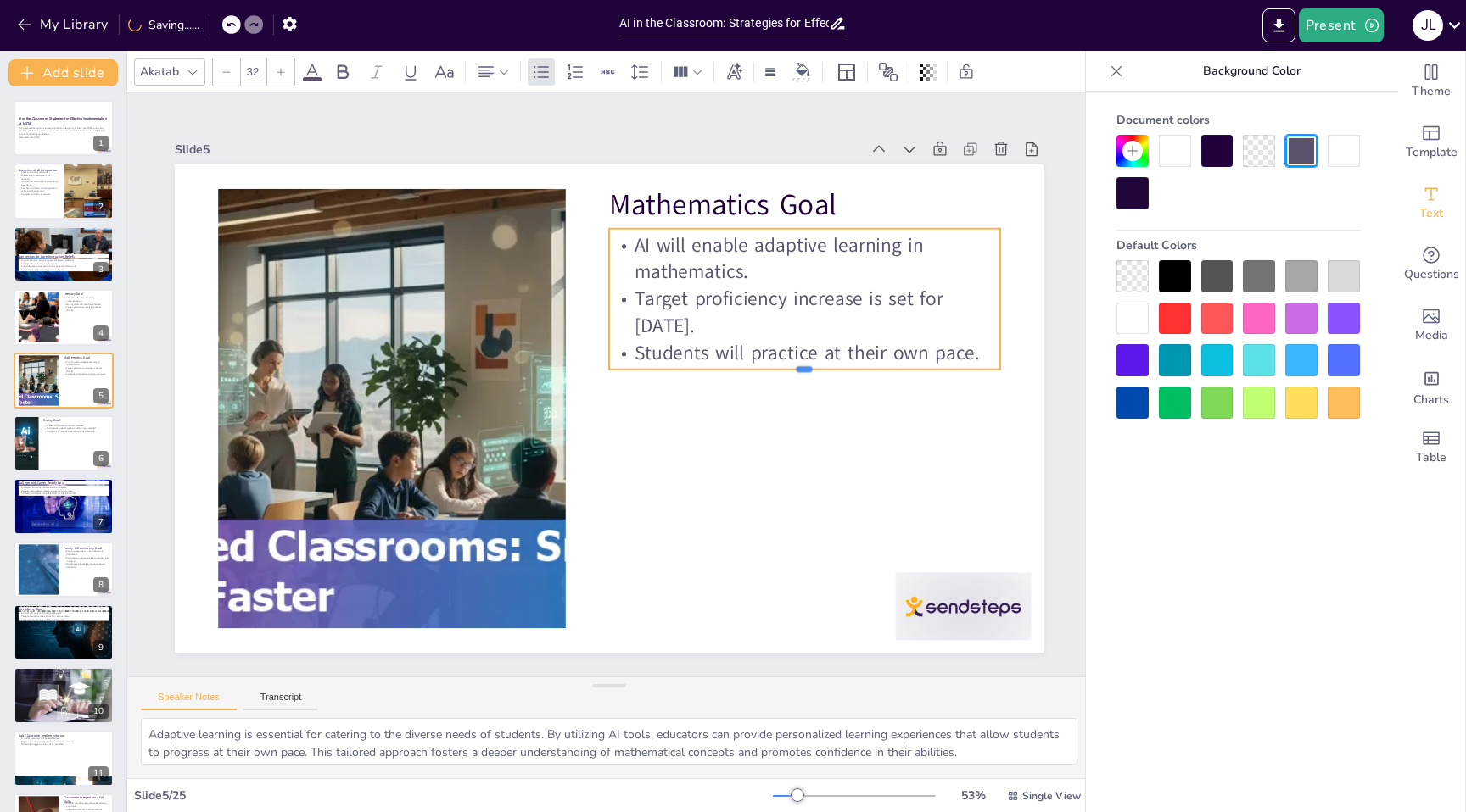
drag, startPoint x: 799, startPoint y: 352, endPoint x: 799, endPoint y: 373, distance: 21.0
click at [799, 373] on div at bounding box center [803, 377] width 391 height 14
click at [55, 463] on div at bounding box center [64, 443] width 102 height 58
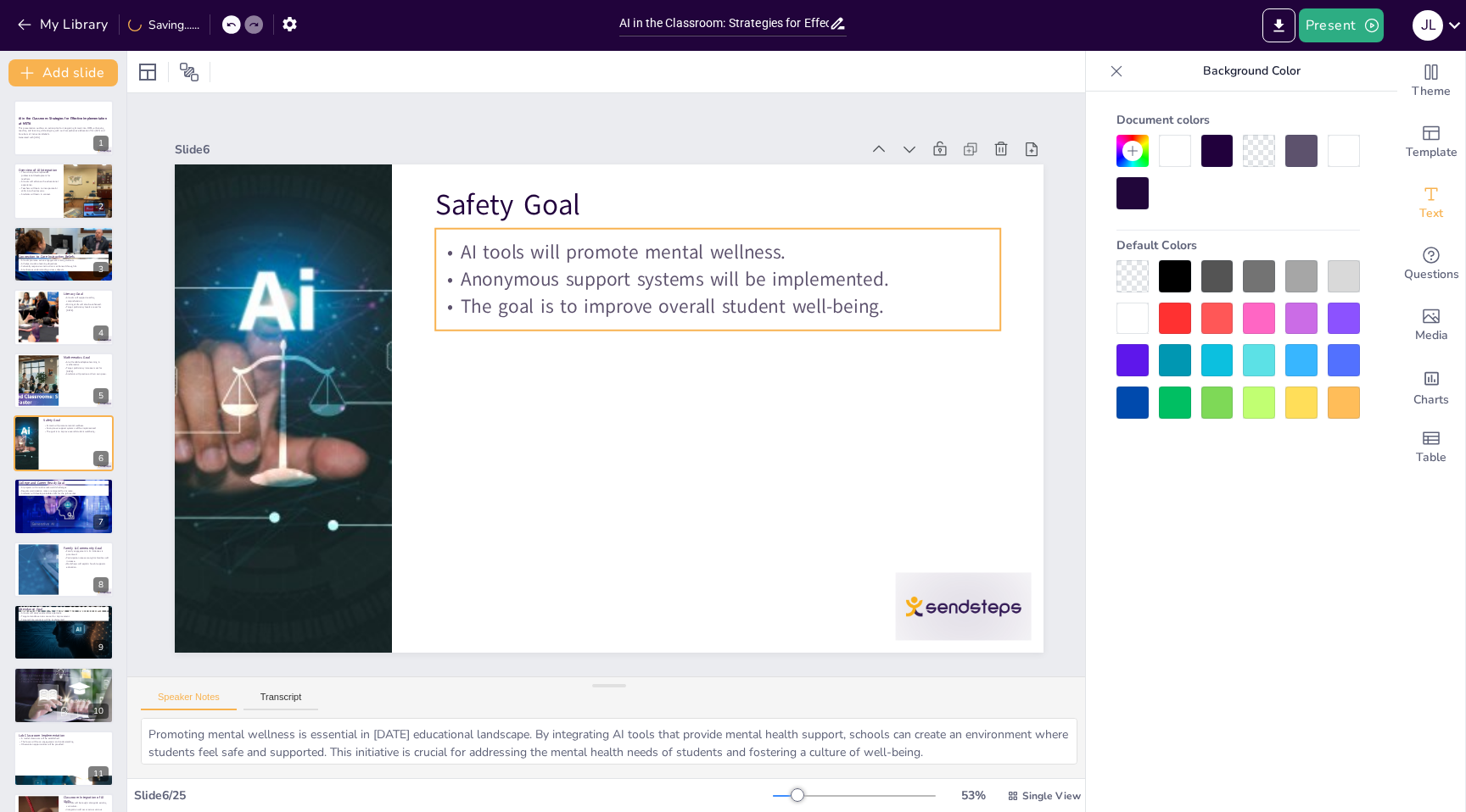
click at [673, 267] on p "Anonymous support systems will be implemented." at bounding box center [717, 279] width 565 height 27
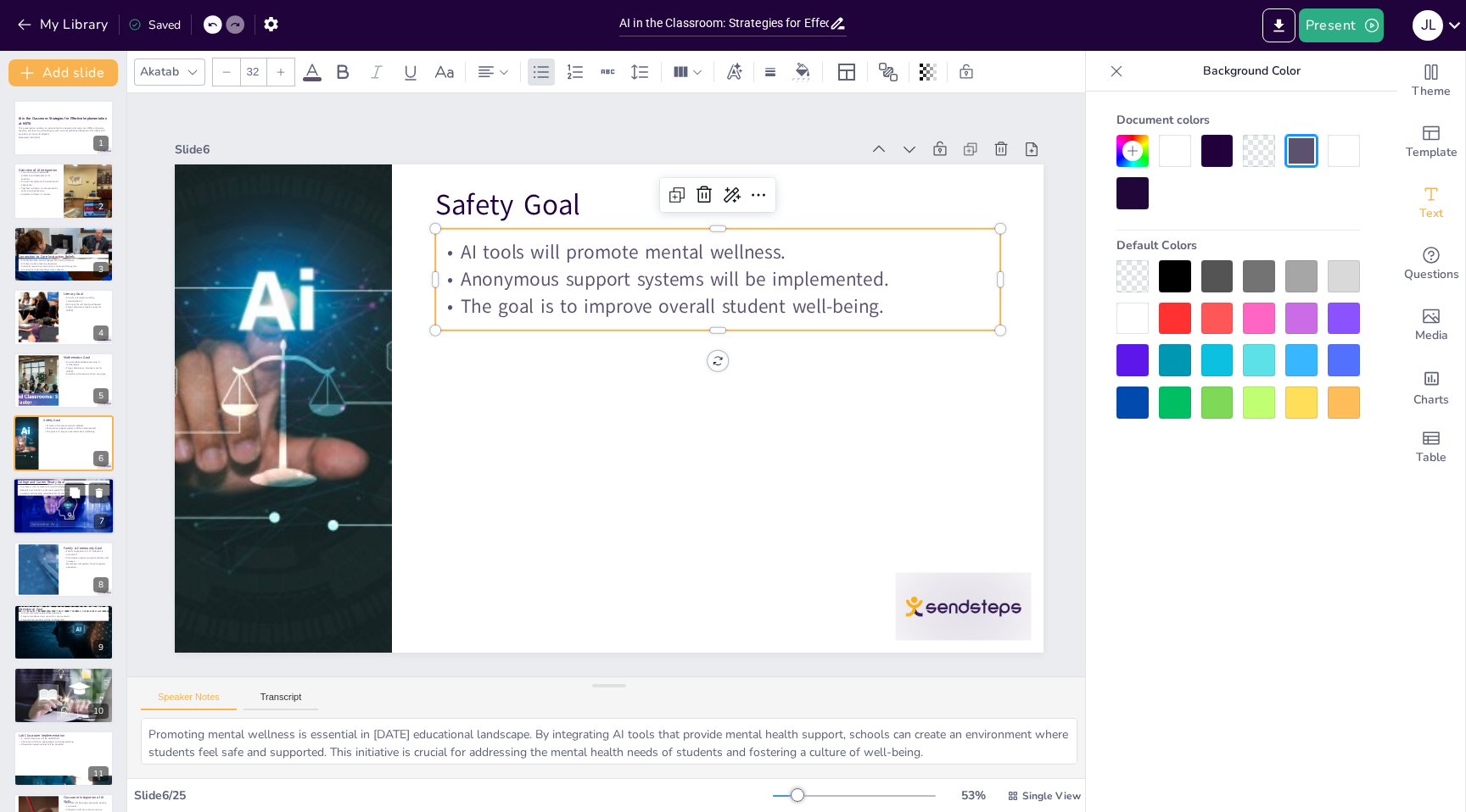
click at [37, 518] on div at bounding box center [64, 506] width 102 height 70
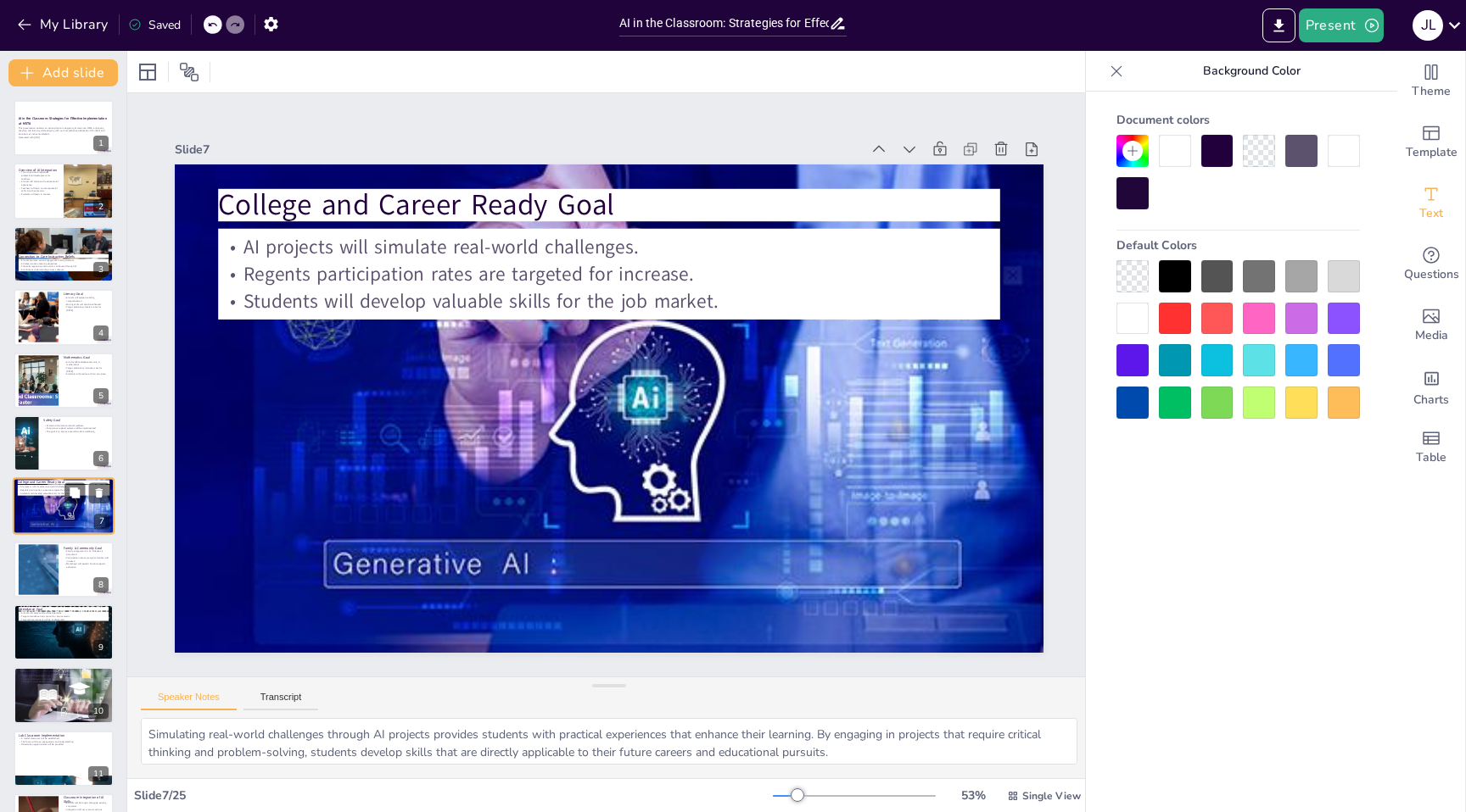
scroll to position [57, 0]
